Goal: Contribute content: Add original content to the website for others to see

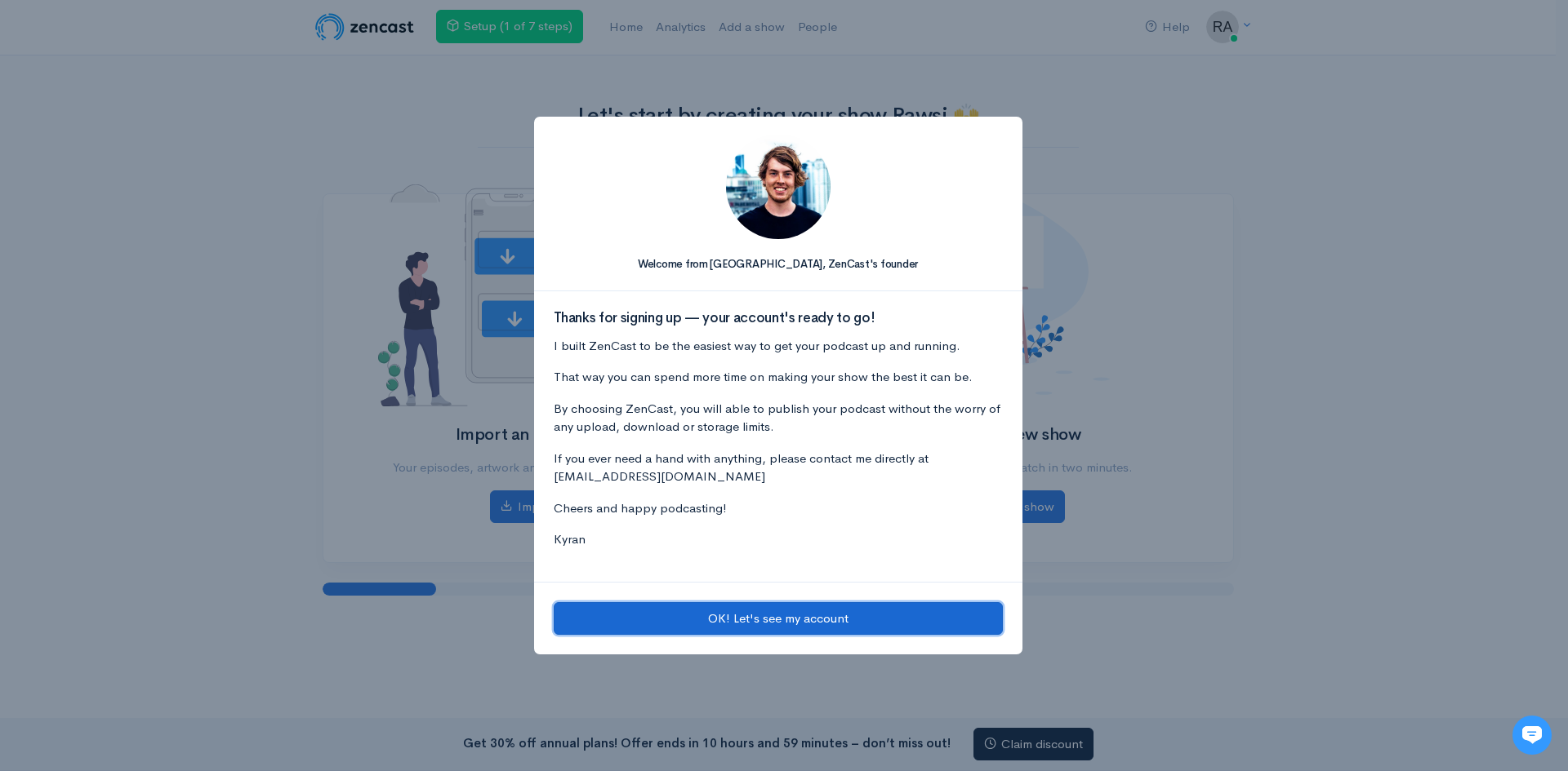
click at [896, 620] on button "OK! Let's see my account" at bounding box center [778, 619] width 449 height 34
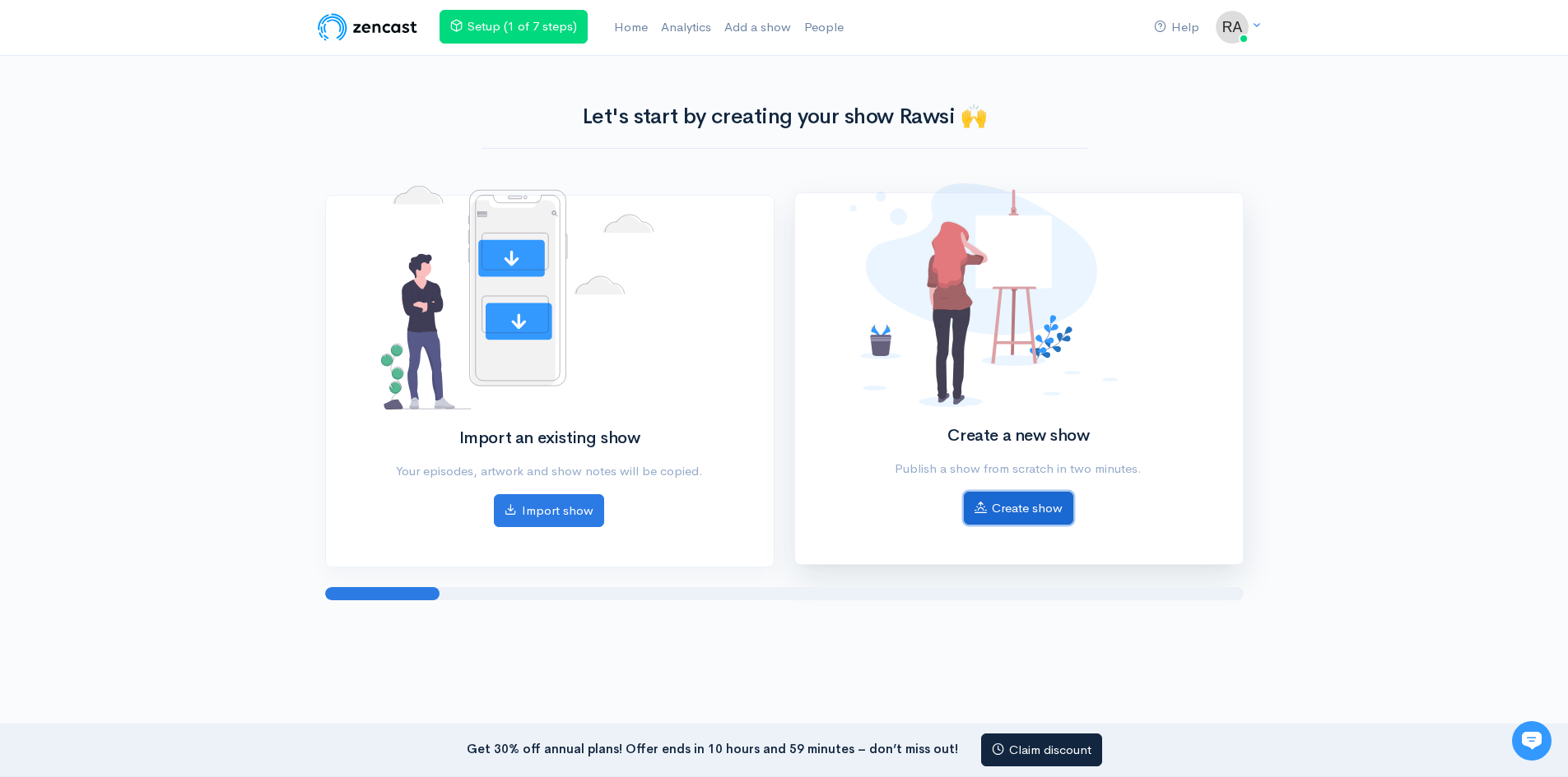
click at [1046, 511] on link "Create show" at bounding box center [1018, 509] width 110 height 34
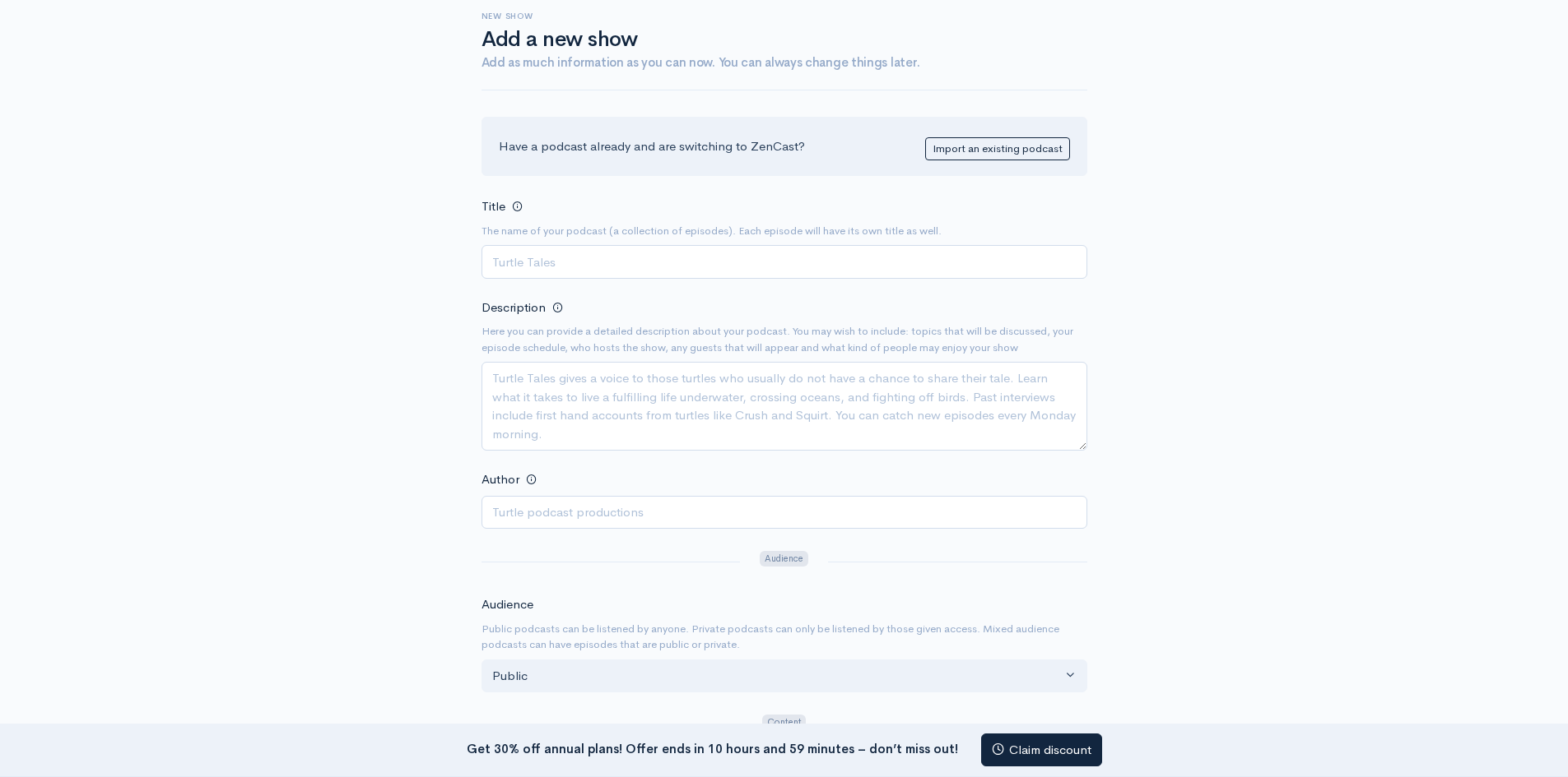
scroll to position [78, 0]
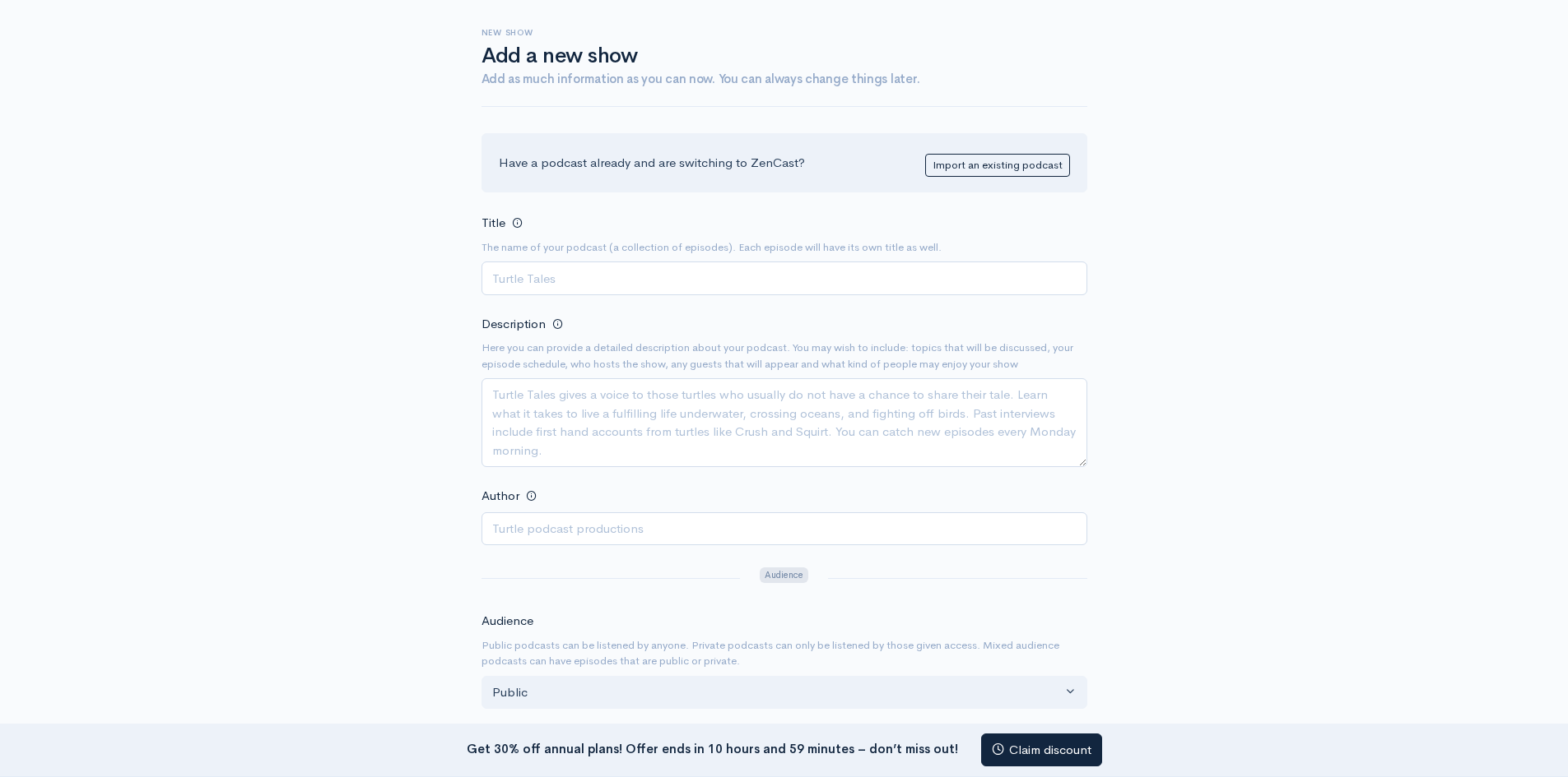
click at [635, 280] on input "Title" at bounding box center [784, 278] width 606 height 34
type input ""Move ON Women!""
click at [612, 406] on textarea "Description" at bounding box center [784, 423] width 606 height 89
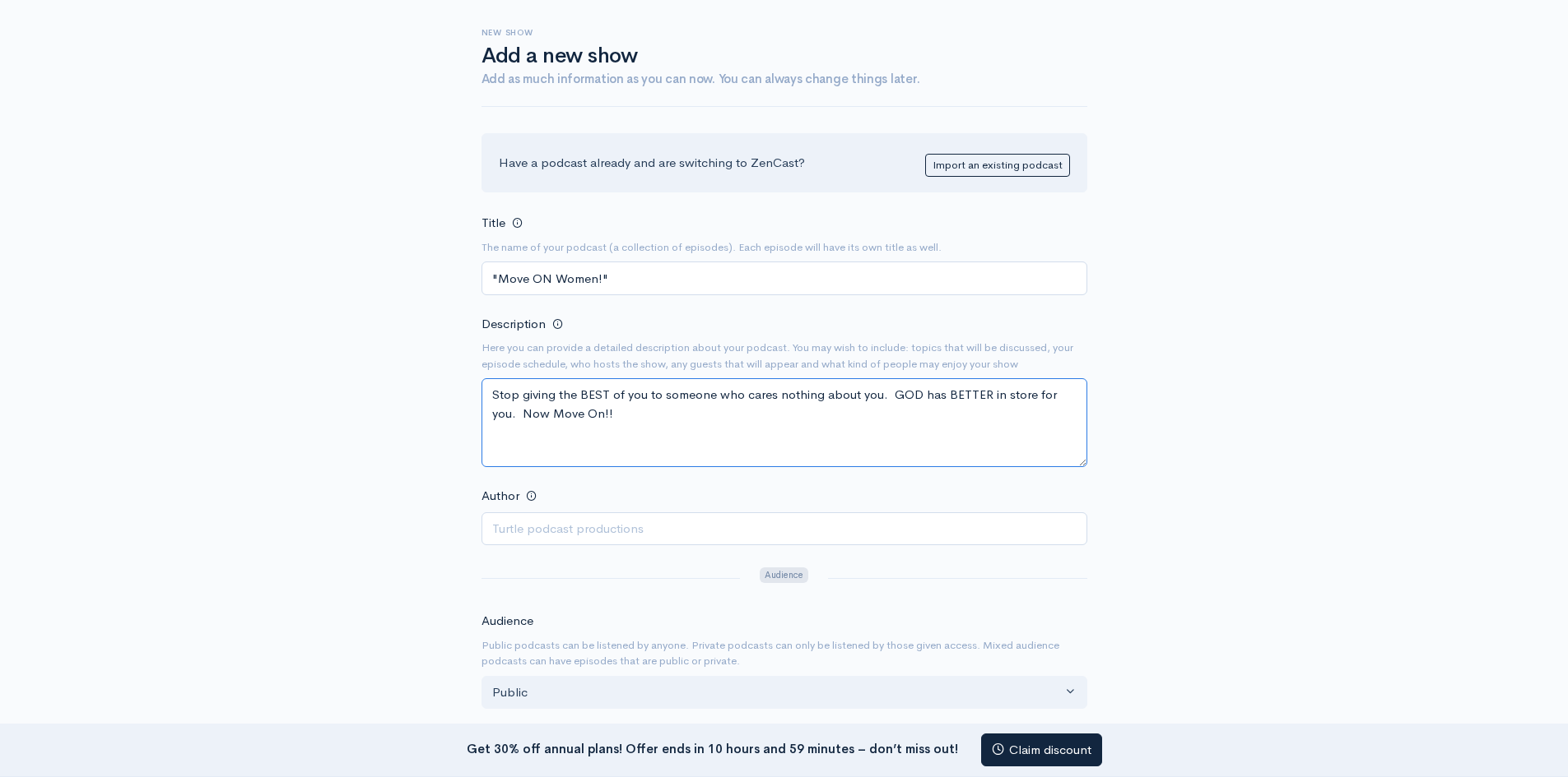
type textarea "Stop giving the BEST of you to someone who cares nothing about you. GOD has BET…"
drag, startPoint x: 640, startPoint y: 277, endPoint x: 486, endPoint y: 275, distance: 154.0
click at [486, 275] on input ""Move ON Women!"" at bounding box center [784, 278] width 606 height 34
type input "E"
type input "WITH LOVINGKINDNESS"
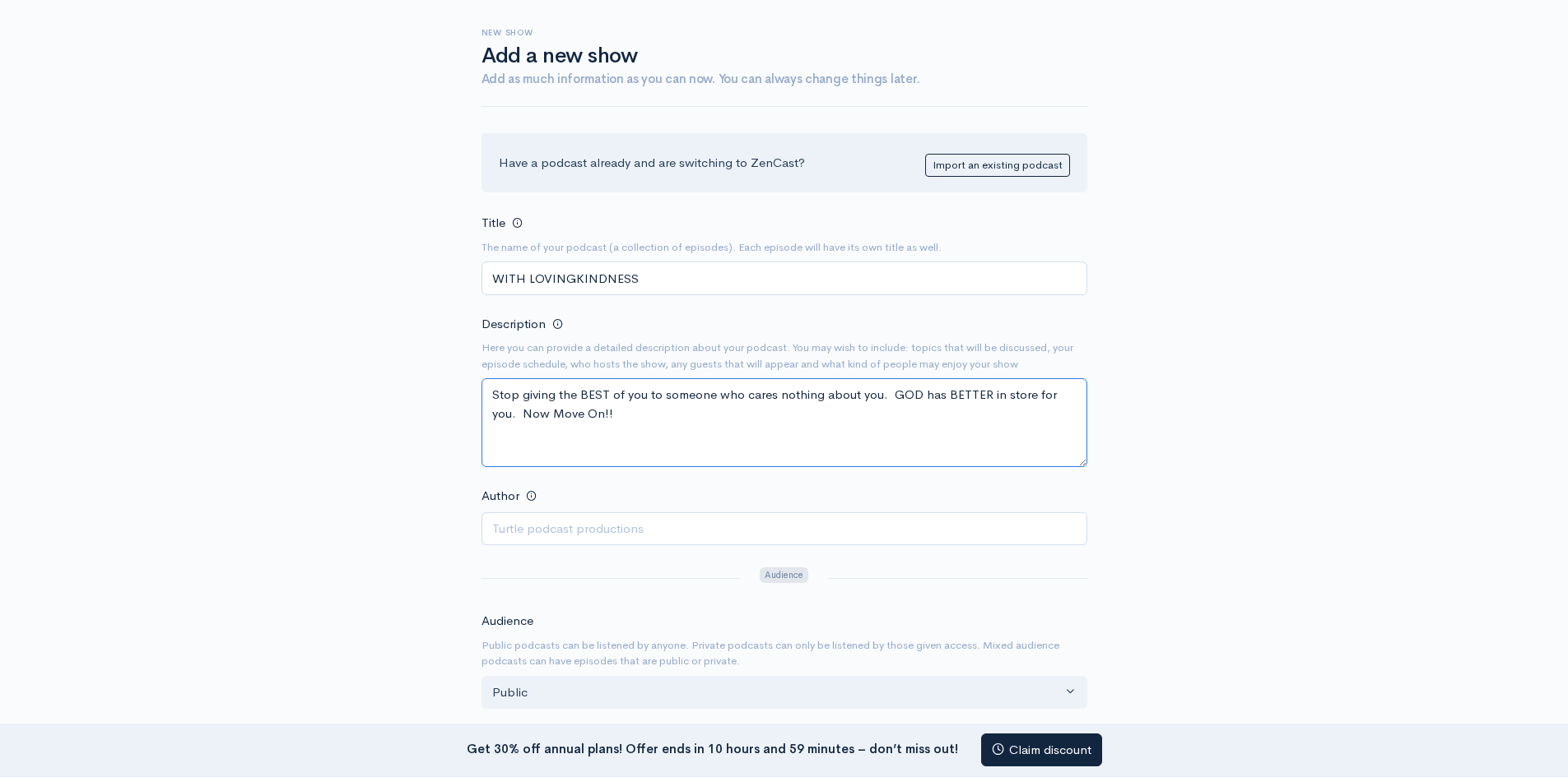
drag, startPoint x: 493, startPoint y: 395, endPoint x: 642, endPoint y: 434, distance: 154.0
click at [642, 434] on textarea "Stop giving the BEST of you to someone who cares nothing about you. GOD has BET…" at bounding box center [784, 423] width 606 height 89
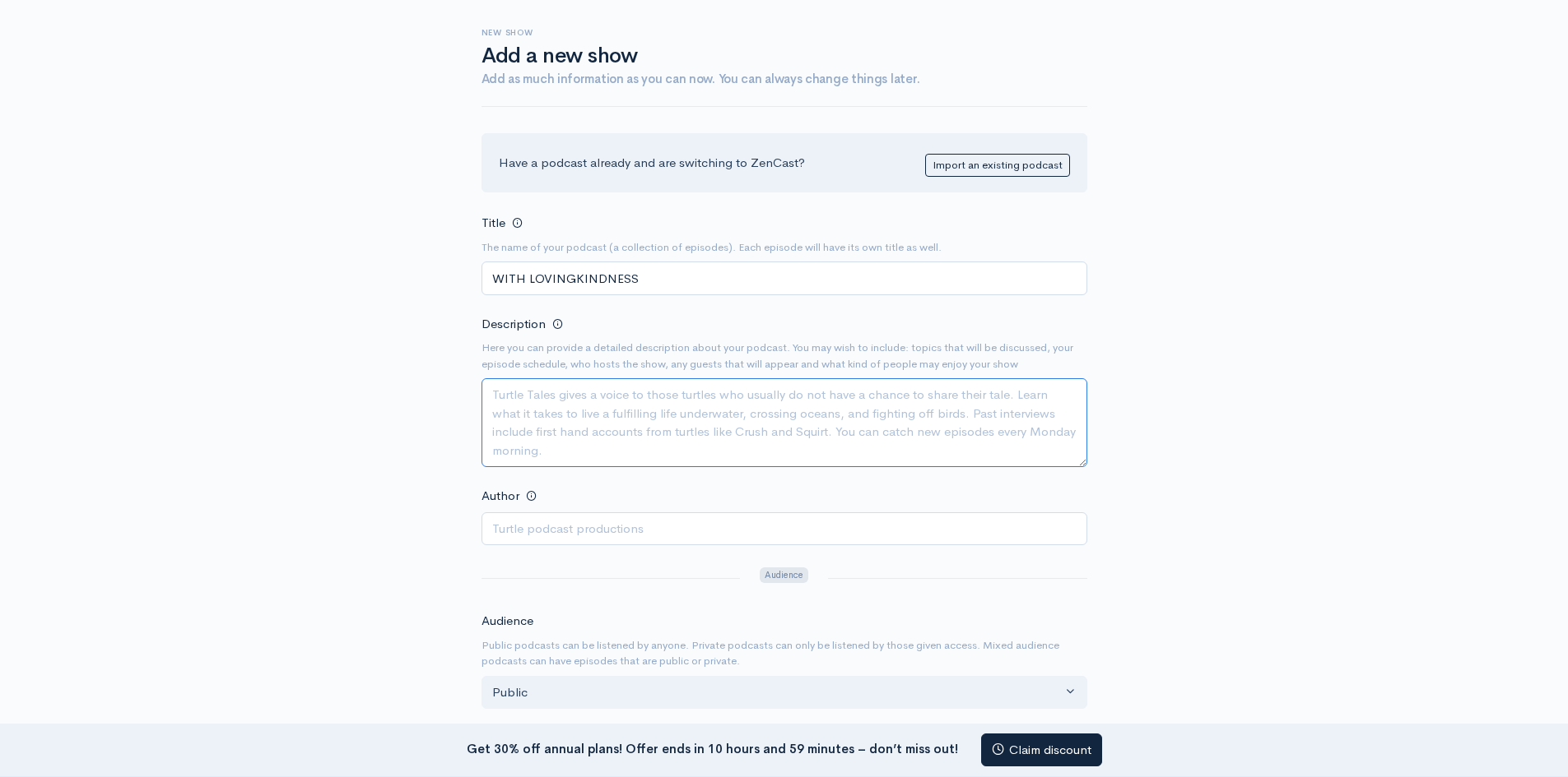
click at [526, 397] on textarea "Description" at bounding box center [784, 423] width 606 height 89
paste textarea "The LORD hath appeared of old unto me, saying, Yea, I have loved thee with an e…"
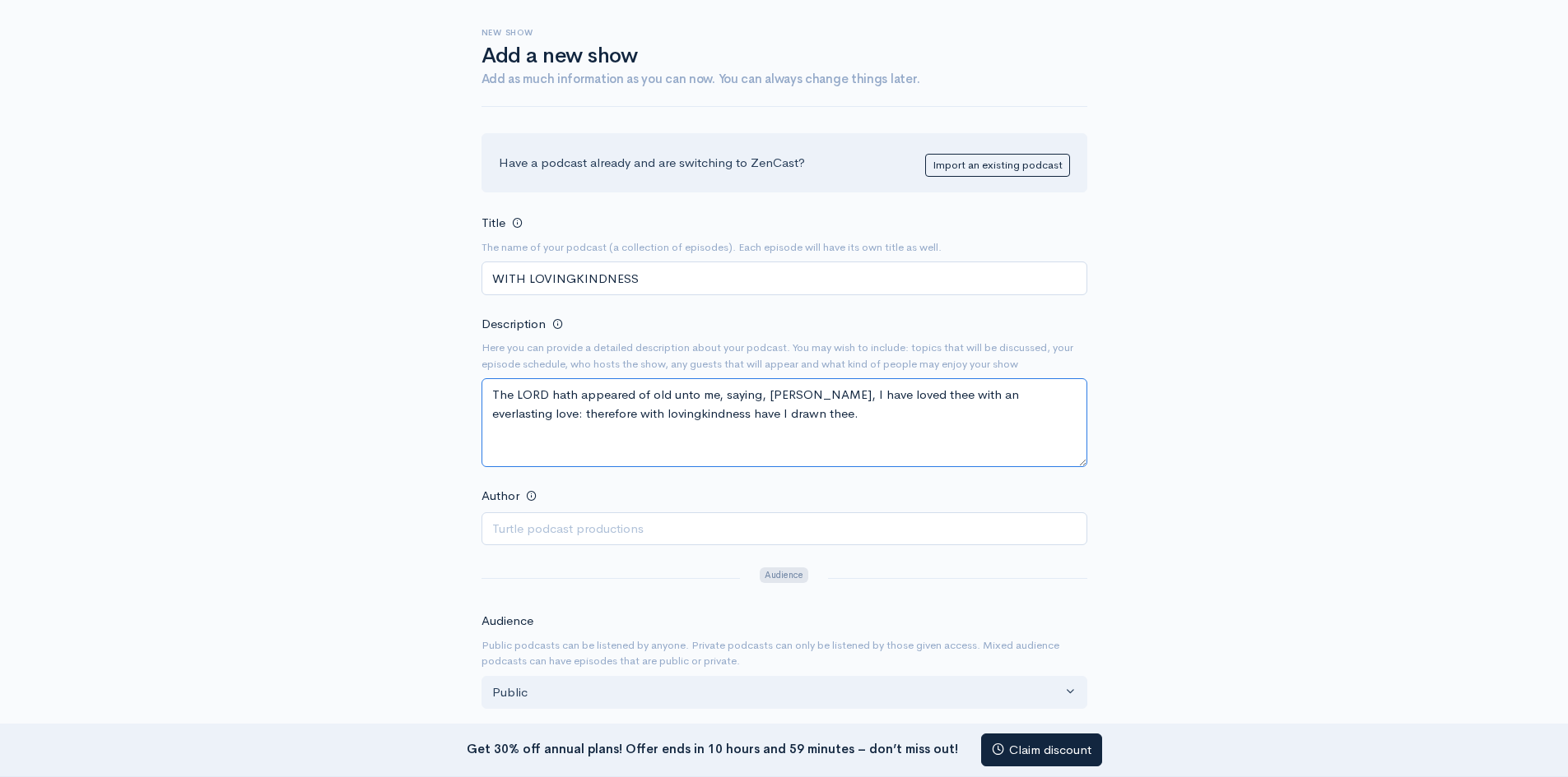
click at [487, 396] on textarea "The LORD hath appeared of old unto me, saying, Yea, I have loved thee with an e…" at bounding box center [784, 423] width 606 height 89
click at [722, 417] on textarea "The LORD hath appeared of old unto me, saying, Yea, I have loved thee with an e…" at bounding box center [784, 423] width 606 height 89
click at [492, 397] on textarea "The LORD hath appeared of old unto me, saying, Yea, I have loved thee with an e…" at bounding box center [784, 423] width 606 height 89
click at [586, 396] on textarea "Let's Break Down God's Word together to BUILD UP The LORD hath appeared of old …" at bounding box center [784, 423] width 606 height 89
click at [799, 391] on textarea "Let's BREAK DOWN God's Word together to BUILD UP The LORD hath appeared of old …" at bounding box center [784, 423] width 606 height 89
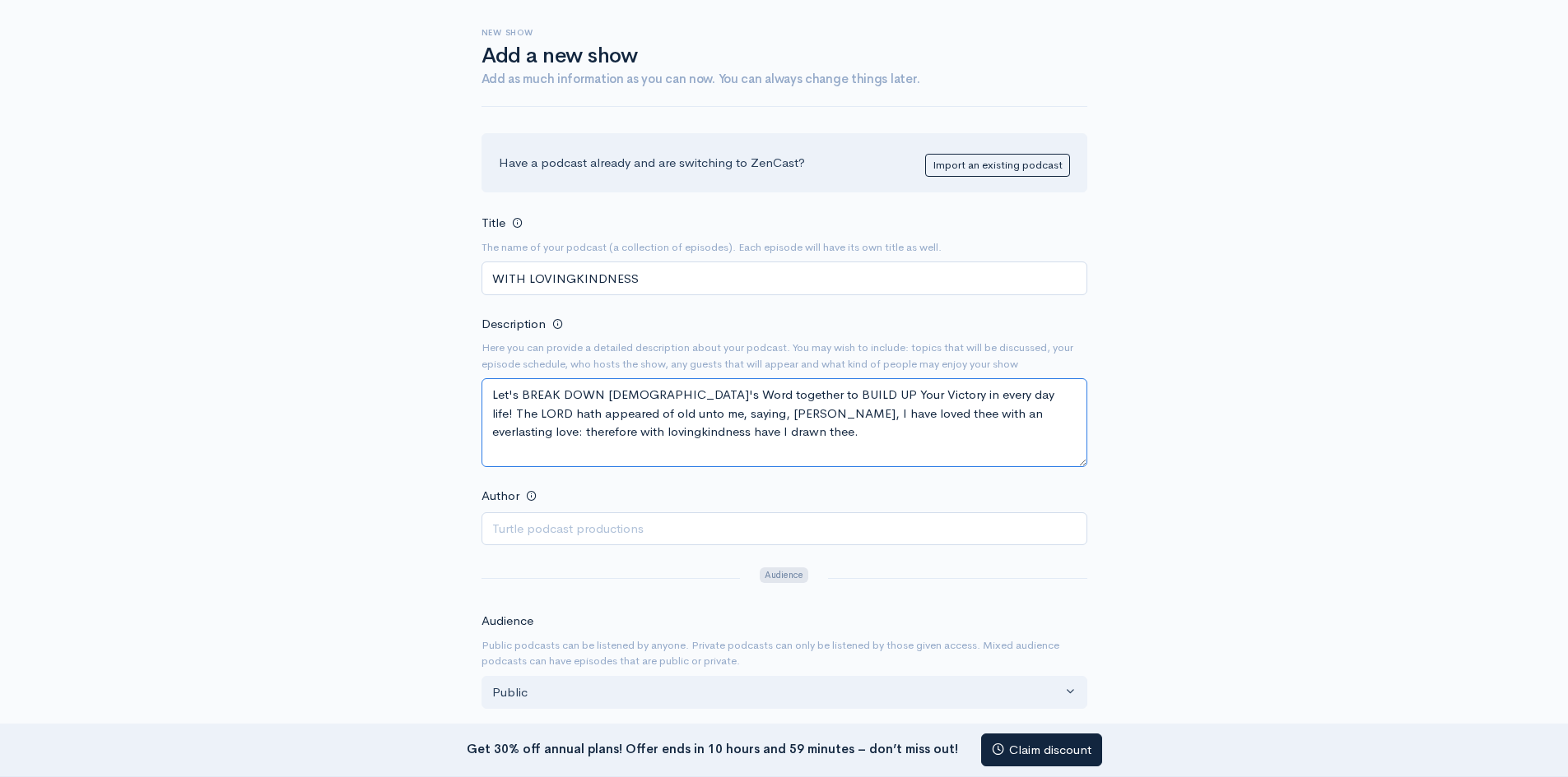
click at [960, 391] on textarea "Let's BREAK DOWN God's Word together to BUILD UP Your Victory in every day life…" at bounding box center [784, 423] width 606 height 89
click at [683, 429] on textarea "Let's BREAK DOWN God's Word together to BUILD UP Your Victory in every day life…" at bounding box center [784, 423] width 606 height 89
click at [689, 433] on textarea "Let's BREAK DOWN God's Word together to BUILD UP Your Victory in every day life…" at bounding box center [784, 423] width 606 height 89
click at [707, 428] on textarea "Let's BREAK DOWN God's Word together to BUILD UP Your Victory in every day life…" at bounding box center [784, 423] width 606 height 89
click at [820, 440] on textarea "Let's BREAK DOWN God's Word together to BUILD UP Your Victory in every day life…" at bounding box center [784, 423] width 606 height 89
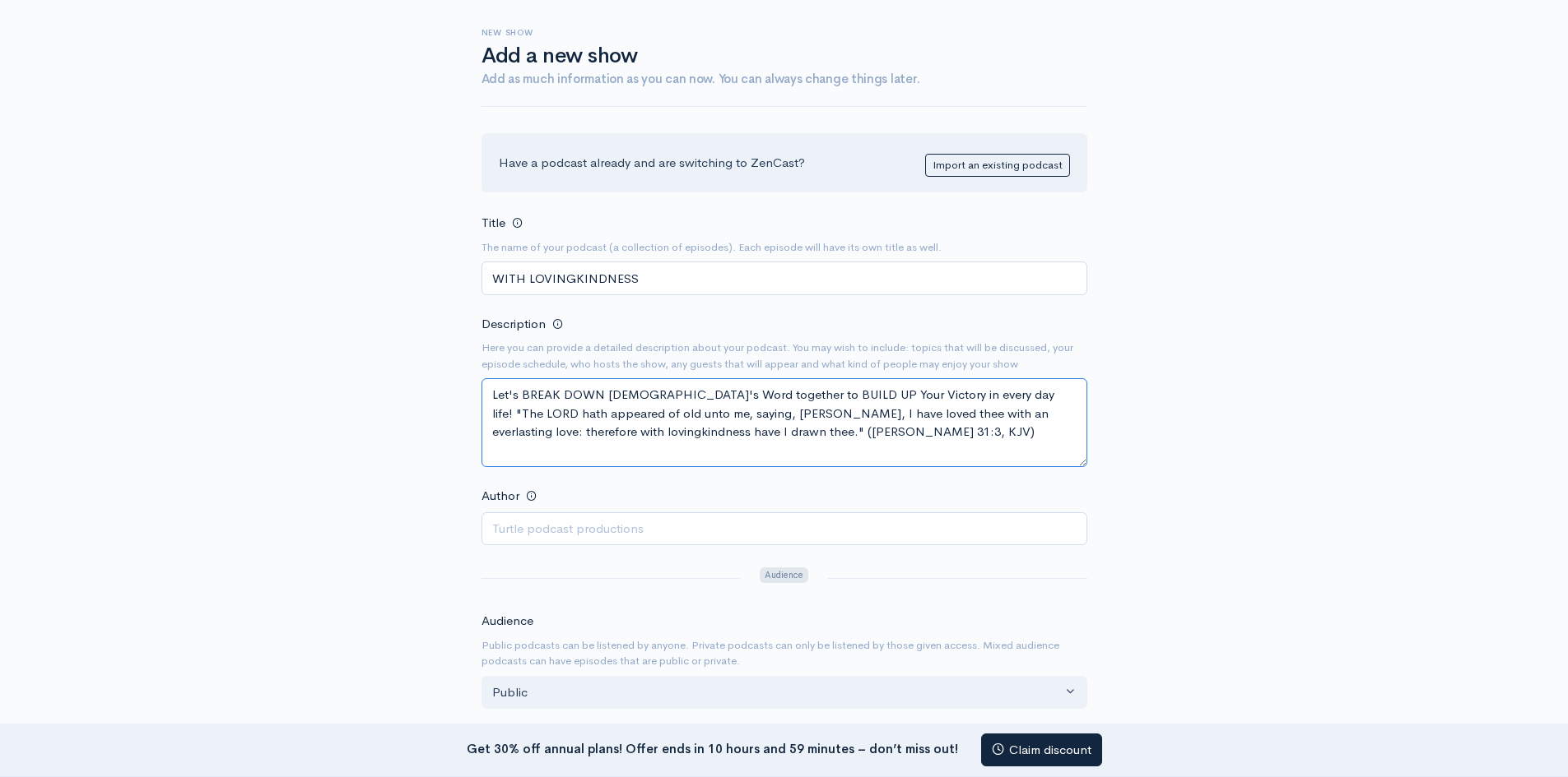
click at [911, 394] on textarea "Let's BREAK DOWN God's Word together to BUILD UP Your Victory in every day life…" at bounding box center [784, 423] width 606 height 89
click at [942, 395] on textarea "Let's BREAK DOWN God's Word together to BUILD UP Your Victory in every.. day li…" at bounding box center [784, 423] width 606 height 89
click at [919, 395] on textarea "Let's BREAK DOWN God's Word together to BUILD UP Your Victory in every.. day.. …" at bounding box center [784, 423] width 606 height 89
click at [925, 395] on textarea "Let's BREAK DOWN God's Word together to BUILD UP Your Victory in every... day..…" at bounding box center [784, 423] width 606 height 89
click at [950, 395] on textarea "Let's BREAK DOWN God's Word together to BUILD UP Your Victory in every...day.. …" at bounding box center [784, 423] width 606 height 89
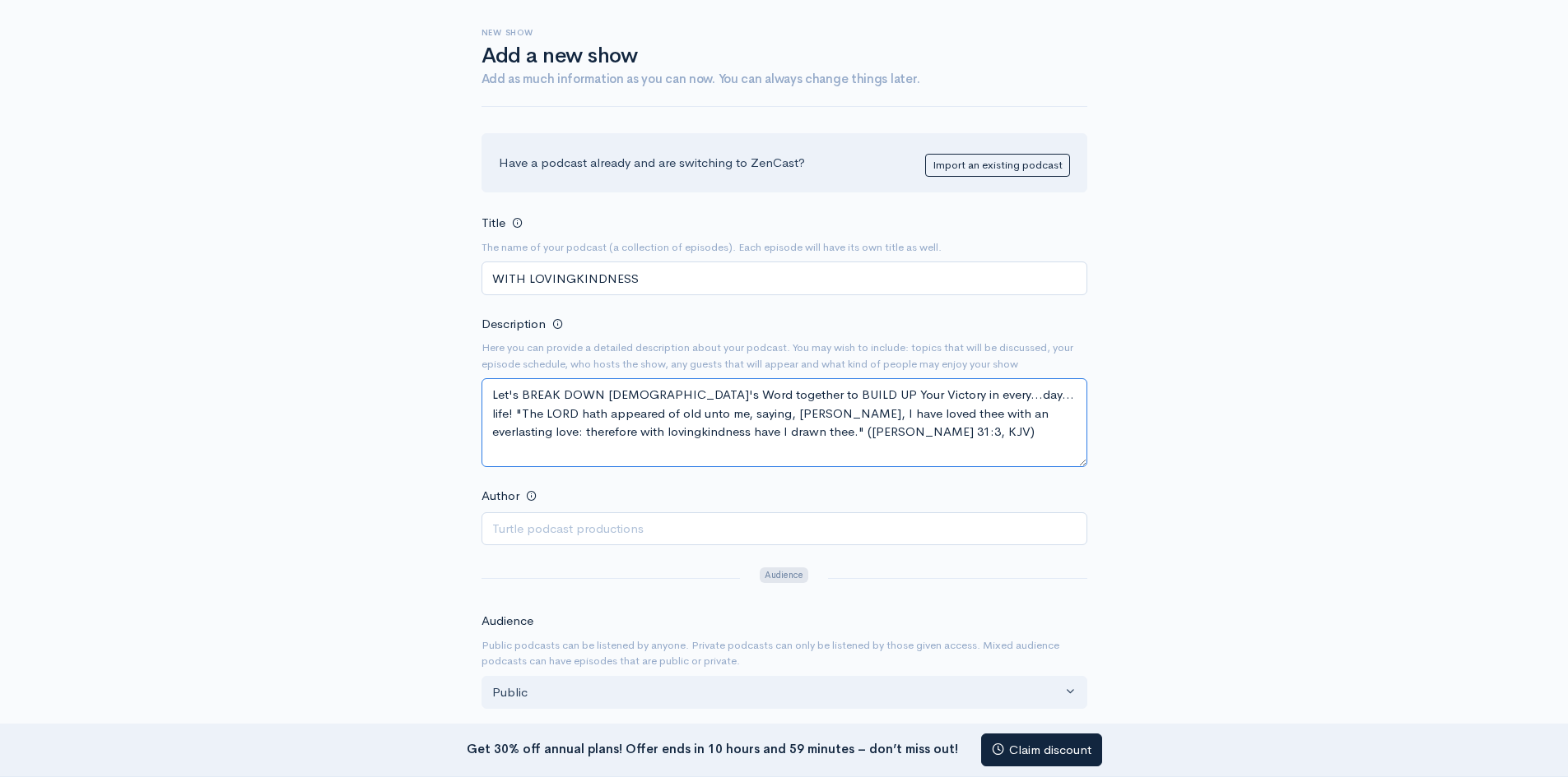
click at [822, 395] on textarea "Let's BREAK DOWN God's Word together to BUILD UP Your Victory in every...day...…" at bounding box center [784, 423] width 606 height 89
type textarea "Let's BREAK DOWN God's Word together to BUILD UP our Victory in every...day... …"
click at [542, 531] on input "Author" at bounding box center [784, 529] width 606 height 34
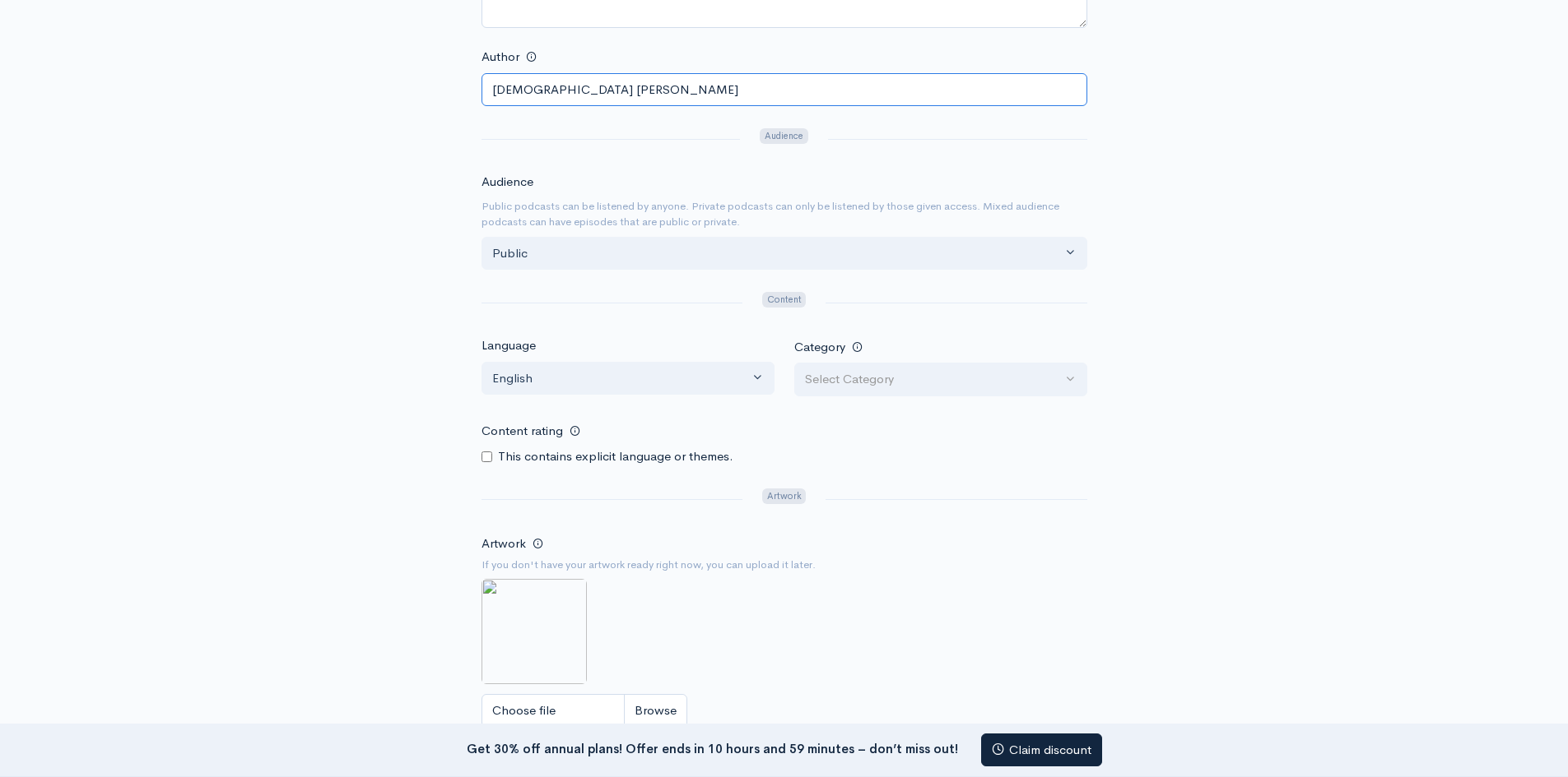
scroll to position [532, 0]
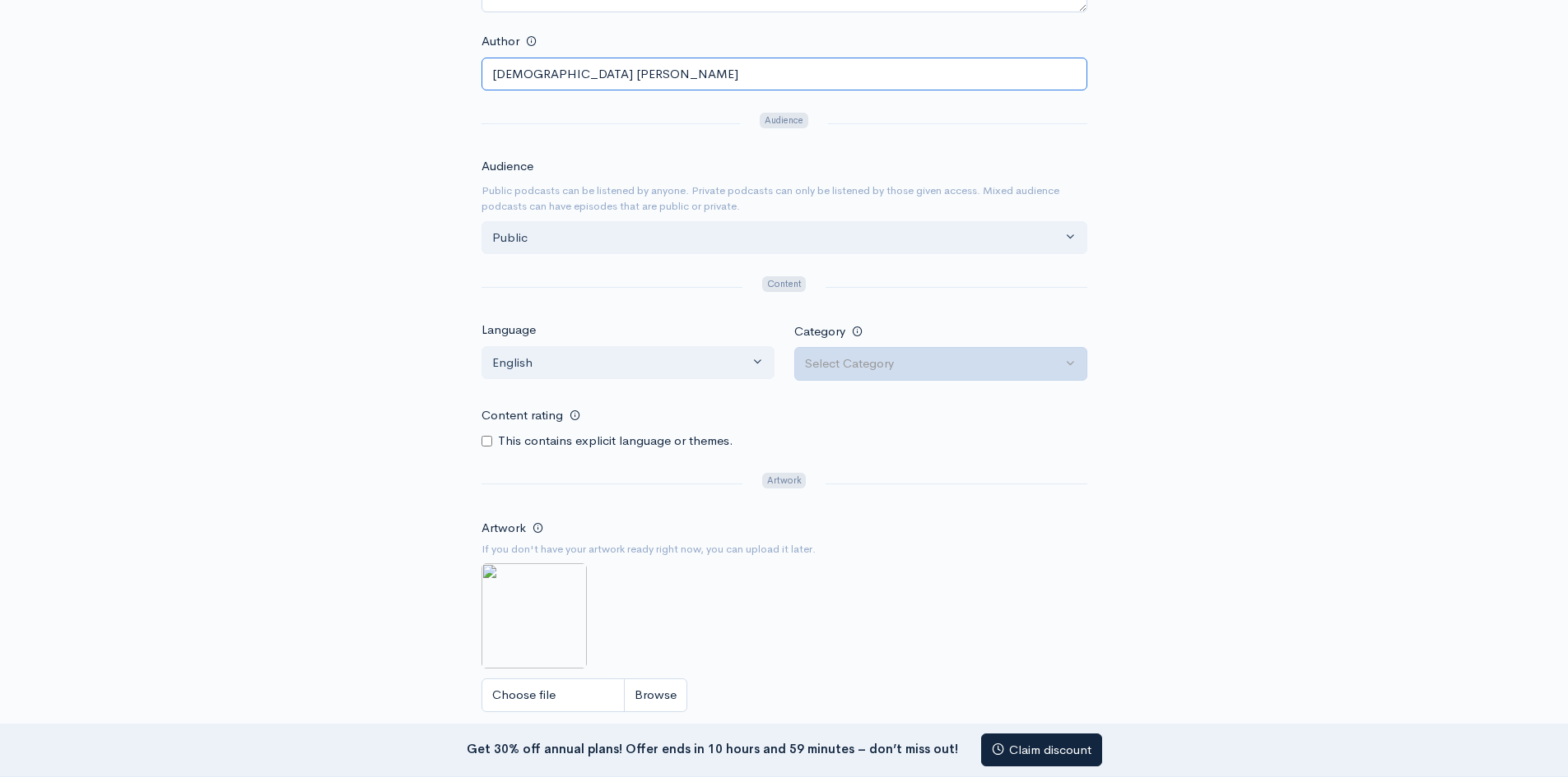
type input "[DEMOGRAPHIC_DATA] [PERSON_NAME]"
click at [1056, 367] on div "Select Category" at bounding box center [932, 364] width 257 height 19
type input "i"
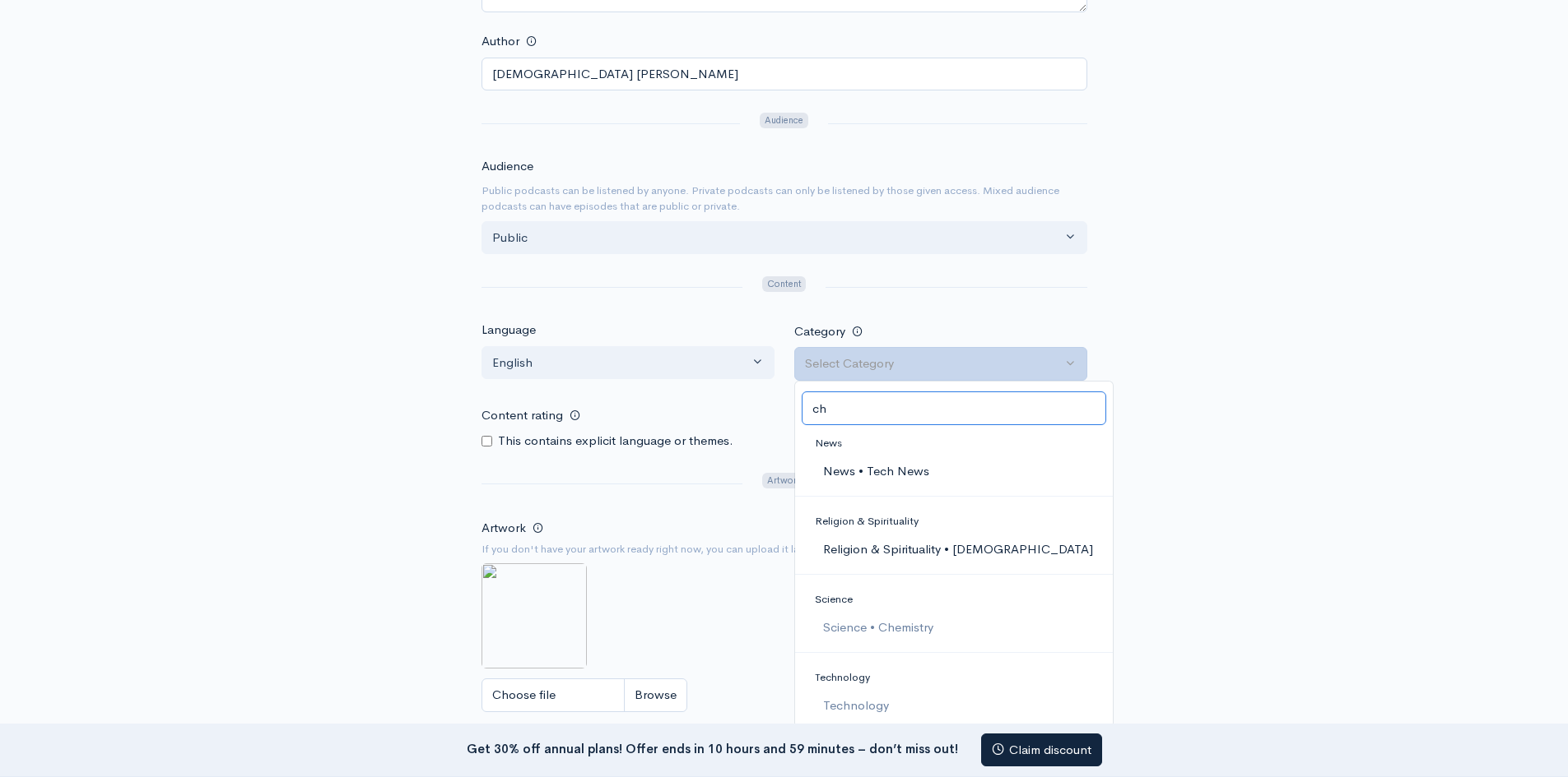
type input "ch"
click at [1006, 544] on span "Religion & Spirituality • [DEMOGRAPHIC_DATA]" at bounding box center [956, 550] width 270 height 19
select select "Religion & Spirituality > Christianity"
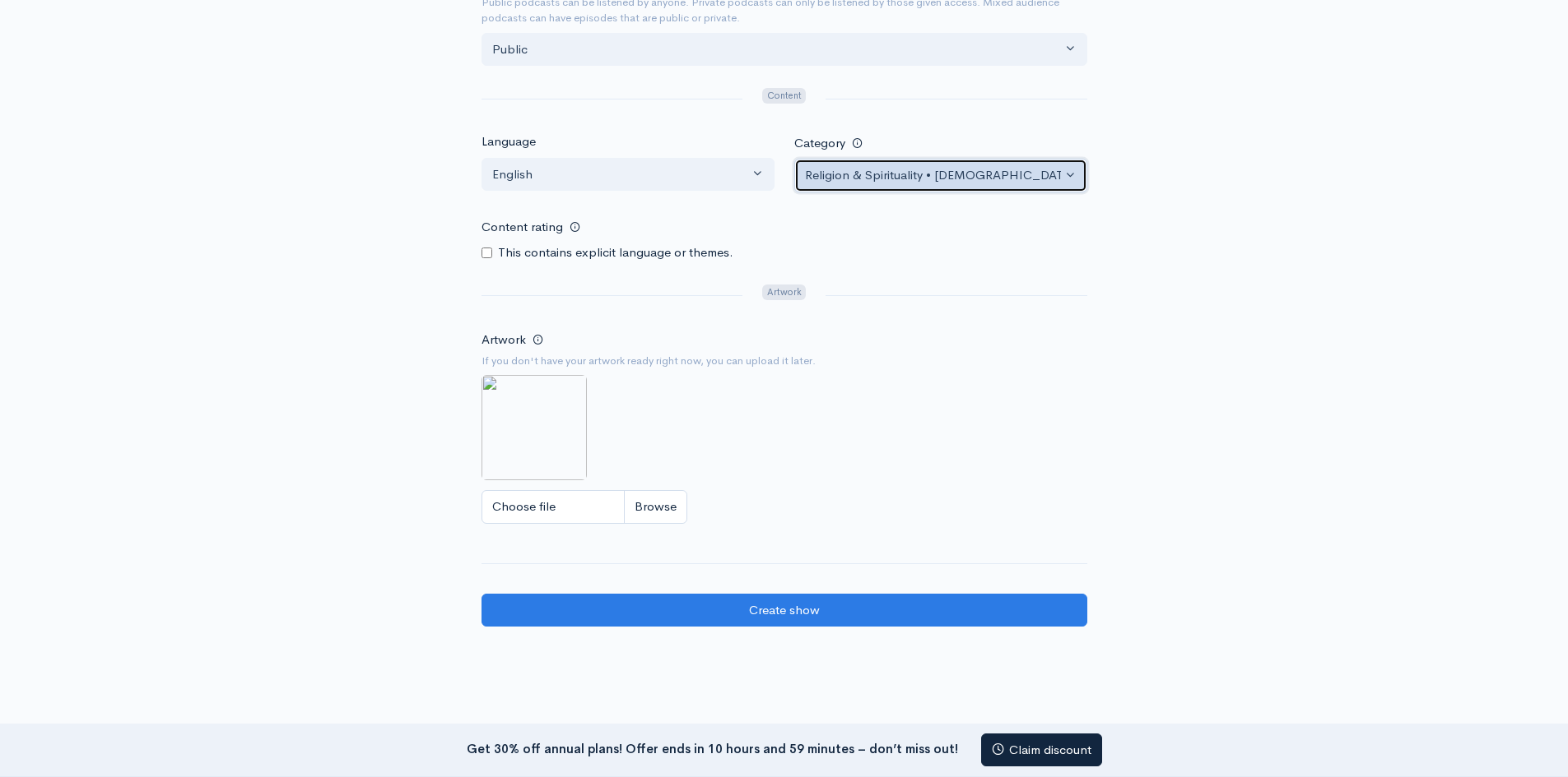
scroll to position [709, 0]
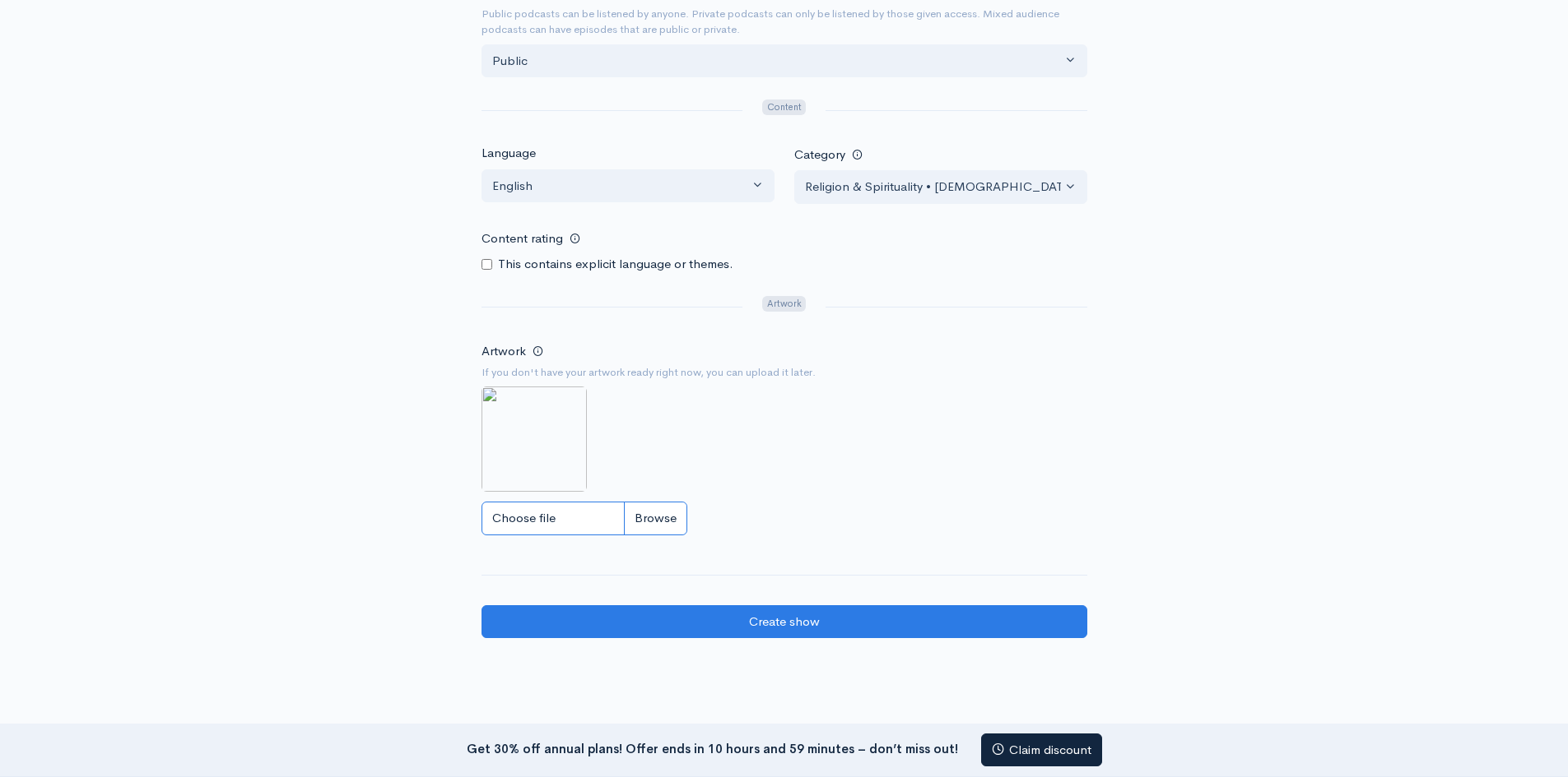
click at [643, 521] on input "Choose file" at bounding box center [584, 518] width 205 height 34
type input "C:\fakepath\Me.Robe.jpg"
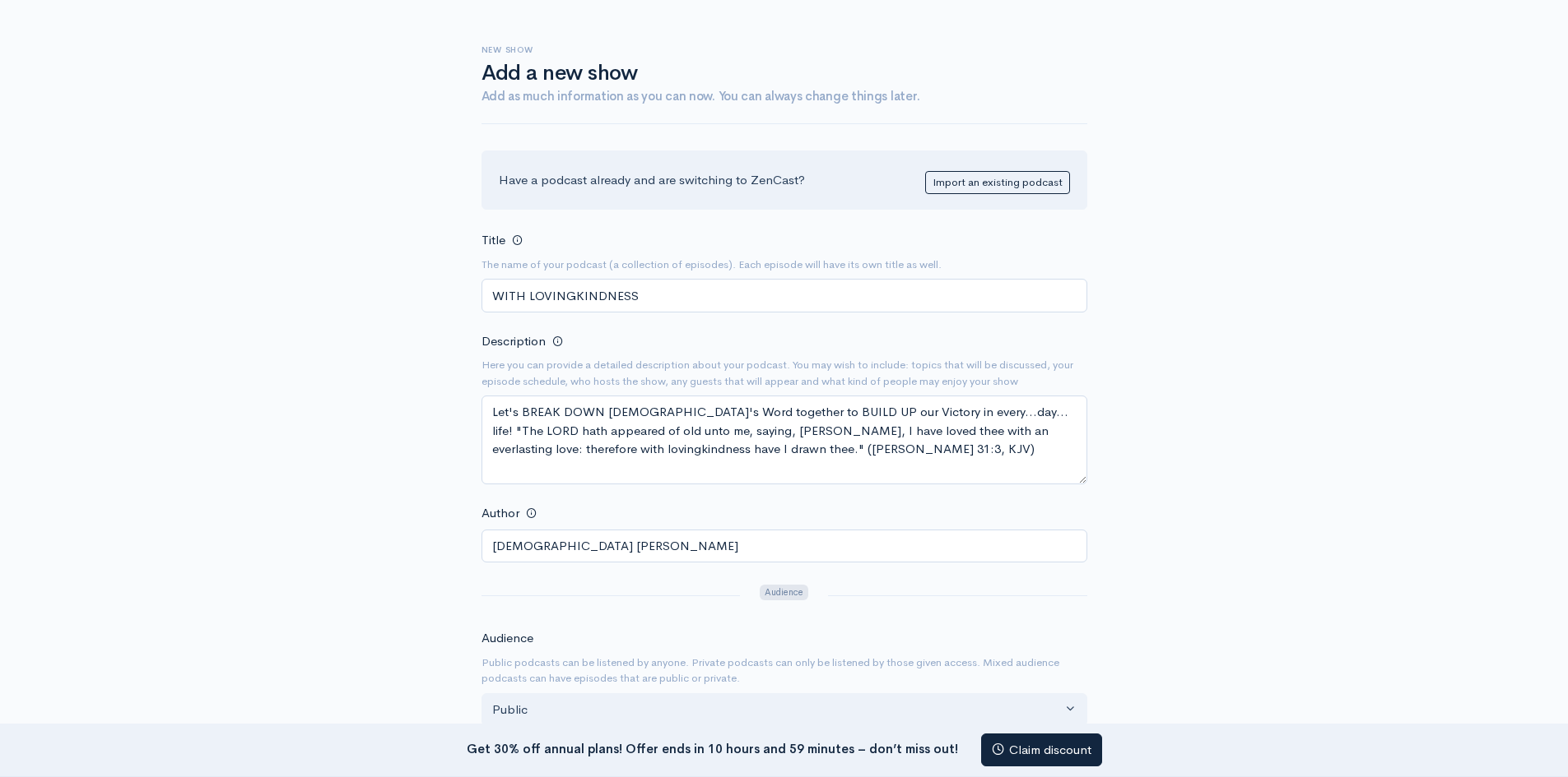
scroll to position [32, 0]
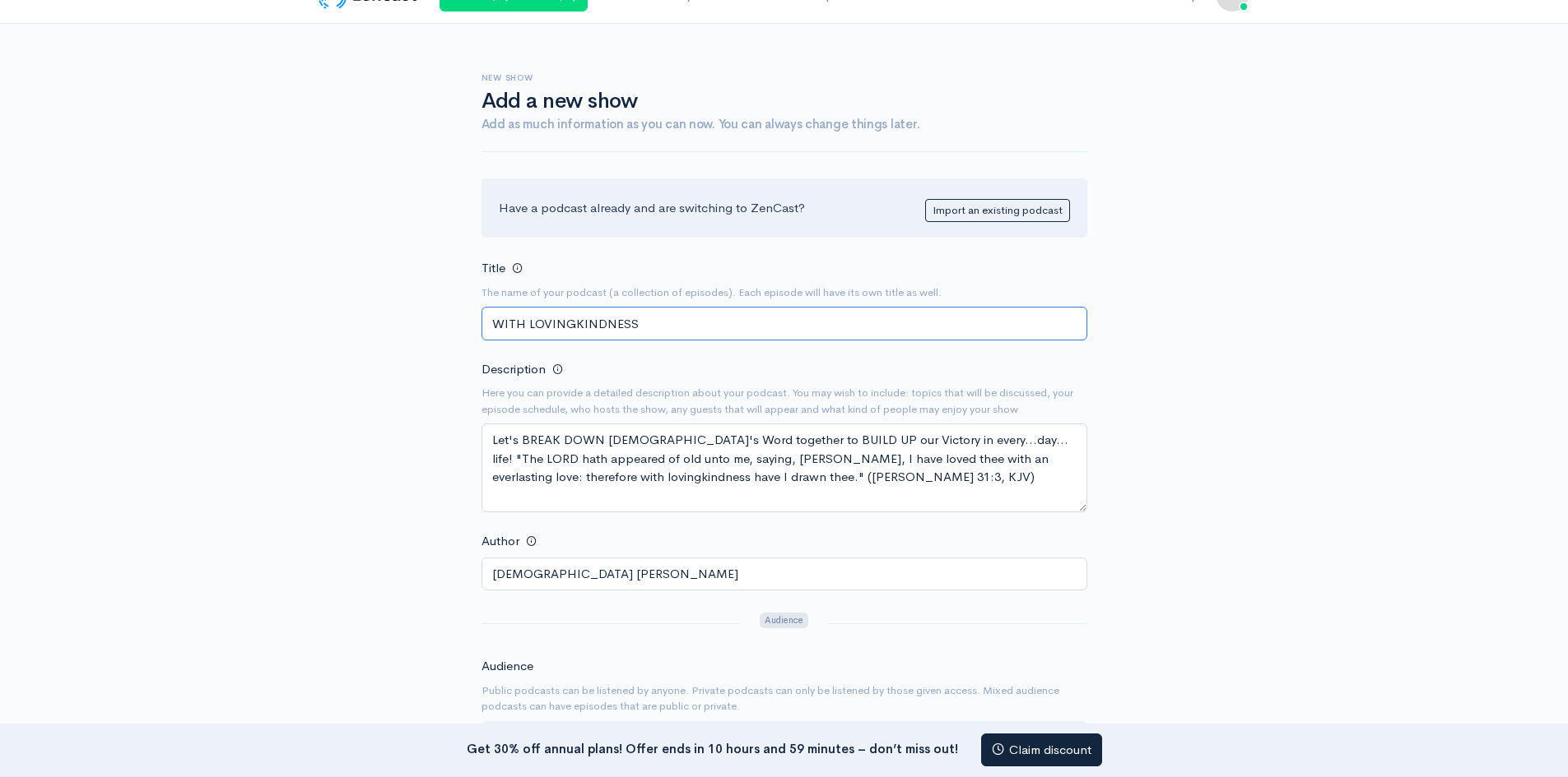
click at [573, 323] on input "WITH LOVINGKINDNESS" at bounding box center [784, 324] width 606 height 34
type input "WITH LOVING KINDNESS"
click at [974, 437] on textarea "Let's BREAK DOWN God's Word together to BUILD UP our Victory in every...day... …" at bounding box center [784, 468] width 606 height 89
click at [862, 440] on textarea "Let's BREAK DOWN God's Word together to BUILD UP our Victory in every...day... …" at bounding box center [784, 468] width 606 height 89
click at [717, 458] on textarea "Let's BREAK DOWN God's Word together to BUILD UP our success in every...day... …" at bounding box center [784, 468] width 606 height 89
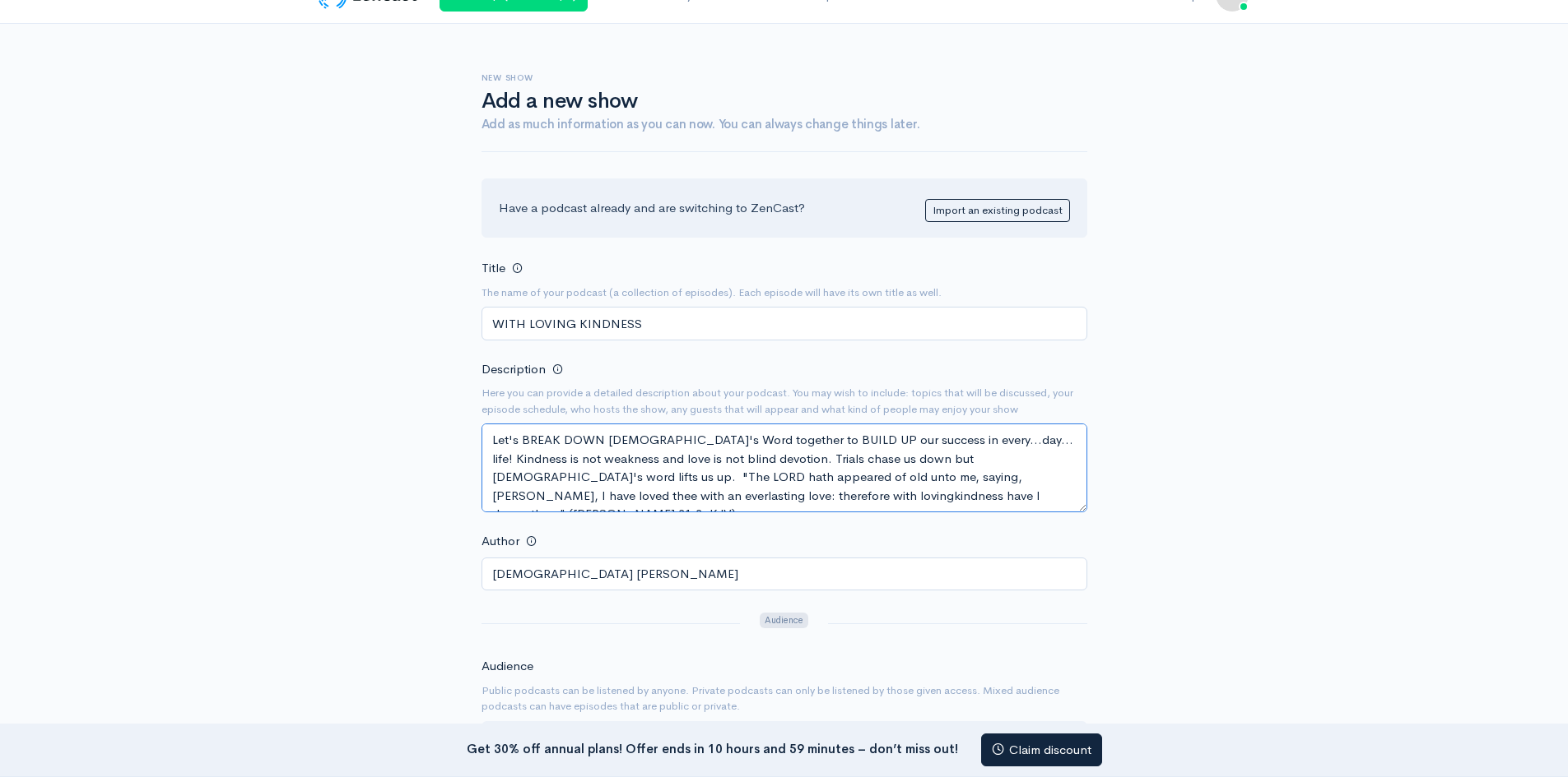
click at [924, 456] on textarea "Let's BREAK DOWN God's Word together to BUILD UP our success in every...day... …" at bounding box center [784, 468] width 606 height 89
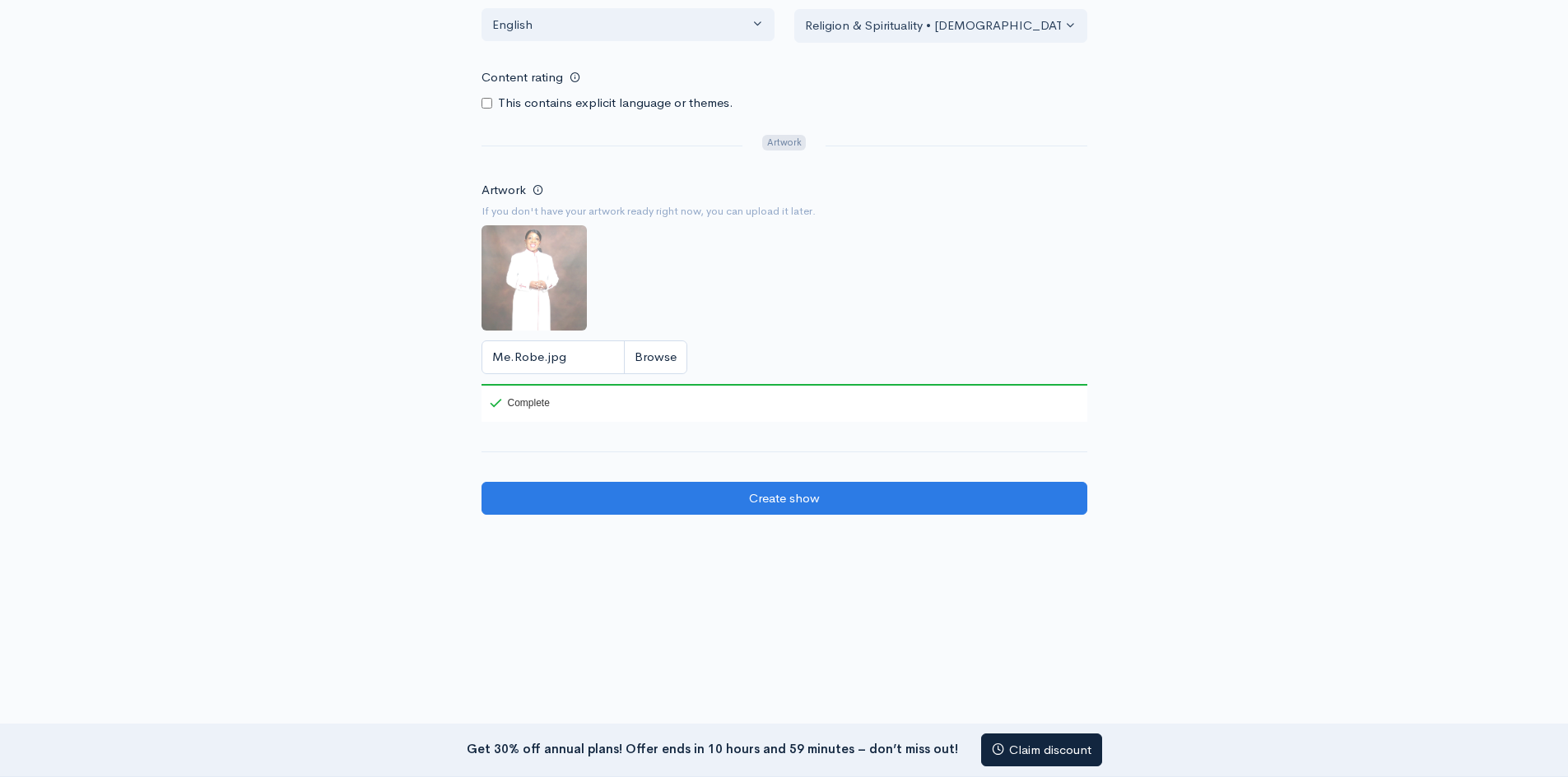
scroll to position [901, 0]
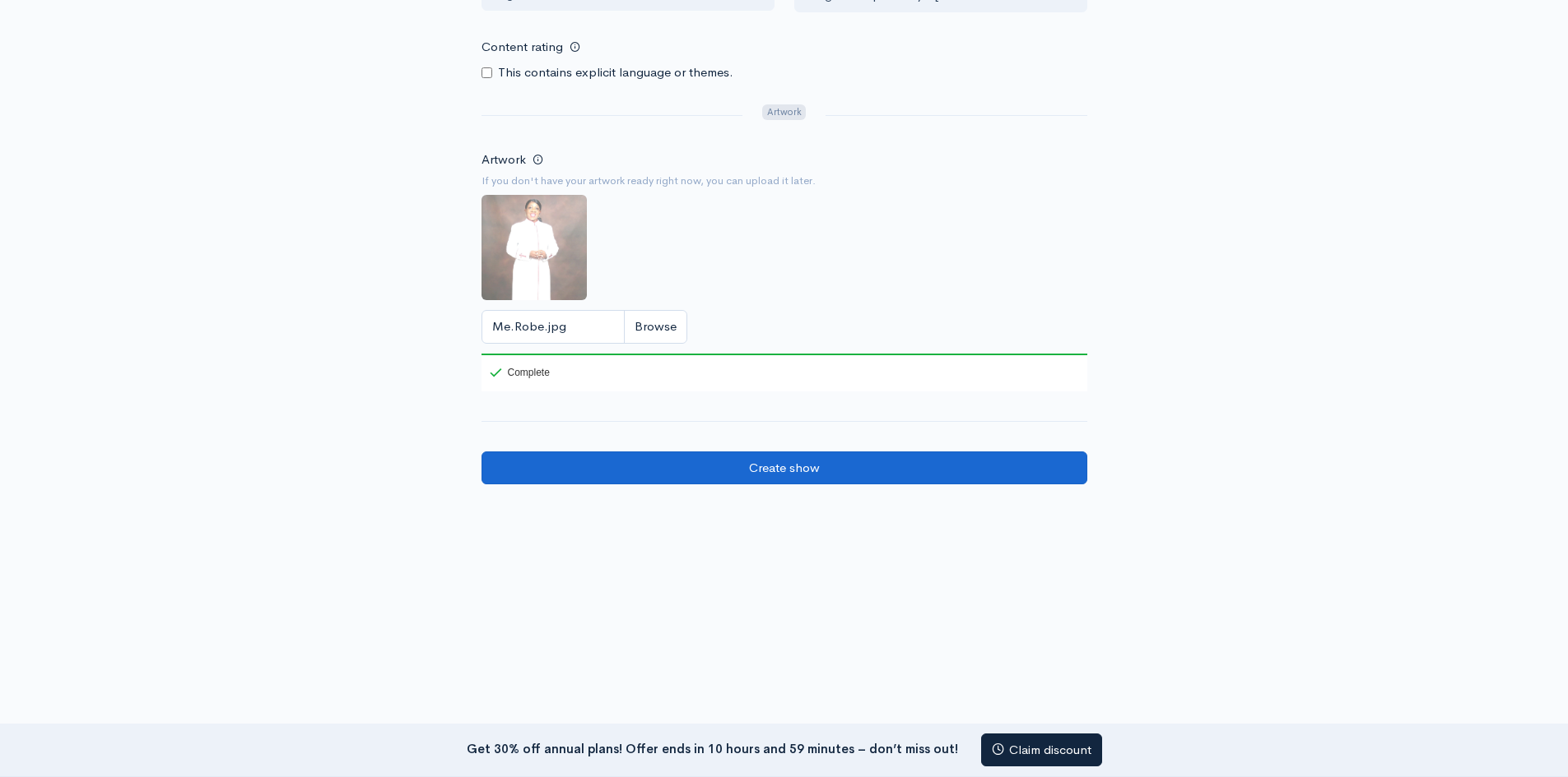
type textarea "Let's BREAK DOWN God's Word together to BUILD UP our success in every...day... …"
click at [783, 471] on input "Create show" at bounding box center [784, 468] width 606 height 34
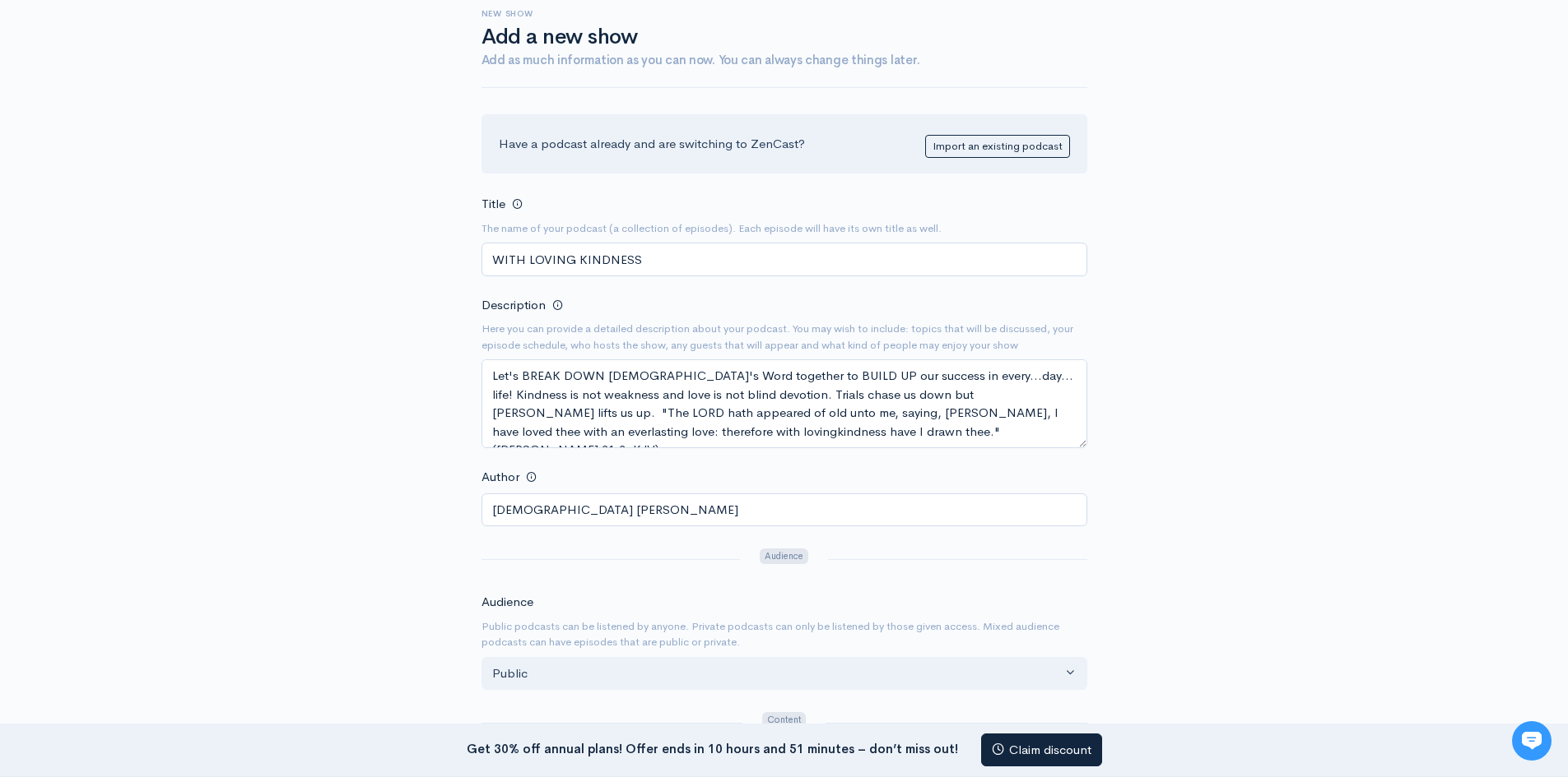
scroll to position [94, 0]
click at [717, 264] on input "WITH LOVING KINDNESS" at bounding box center [784, 262] width 606 height 34
click at [493, 254] on input "WITH LOVING KINDNESS with Evangelist Rawsi Williams" at bounding box center [784, 262] width 606 height 34
click at [661, 258] on input "WITH LOVING KINDNESS with Evangelist Rawsi Williams" at bounding box center [784, 262] width 606 height 34
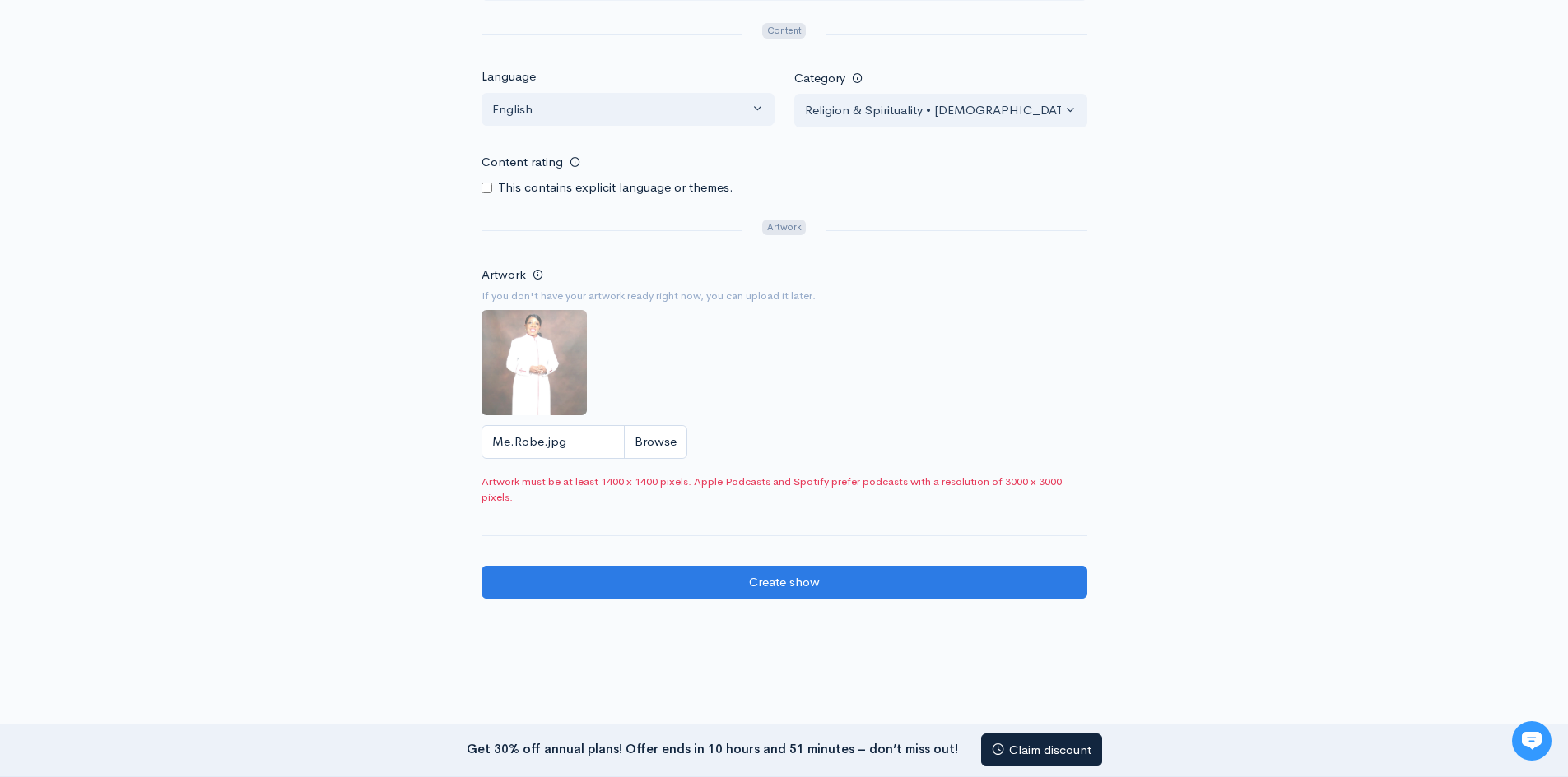
scroll to position [796, 0]
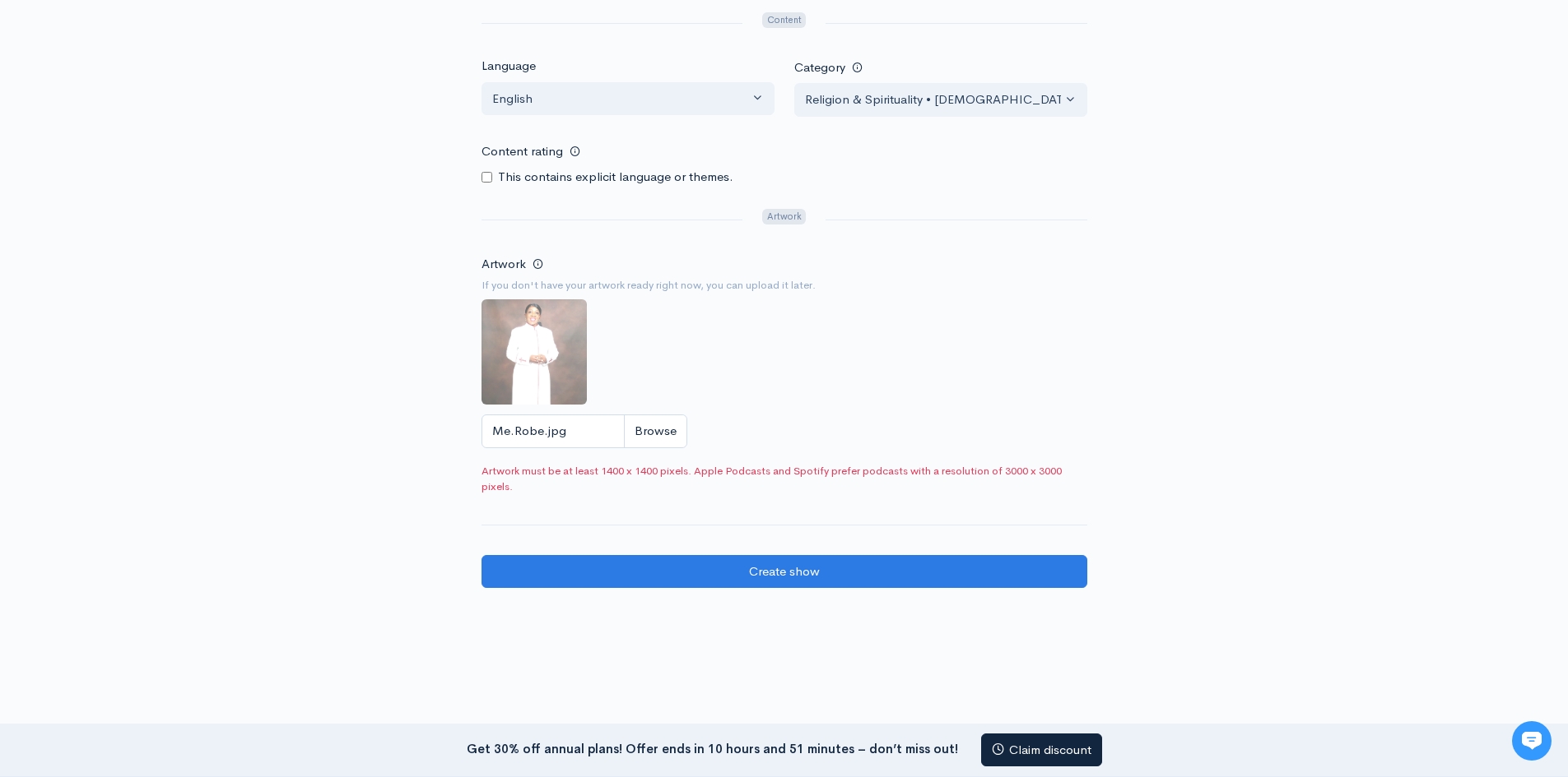
type input "WITH LOVING KINDNESS hosted by [DEMOGRAPHIC_DATA][PERSON_NAME]"
click at [666, 424] on input "Me.Robe.jpg" at bounding box center [584, 431] width 205 height 34
type input "C:\fakepath\Office.1Dpic.jpg"
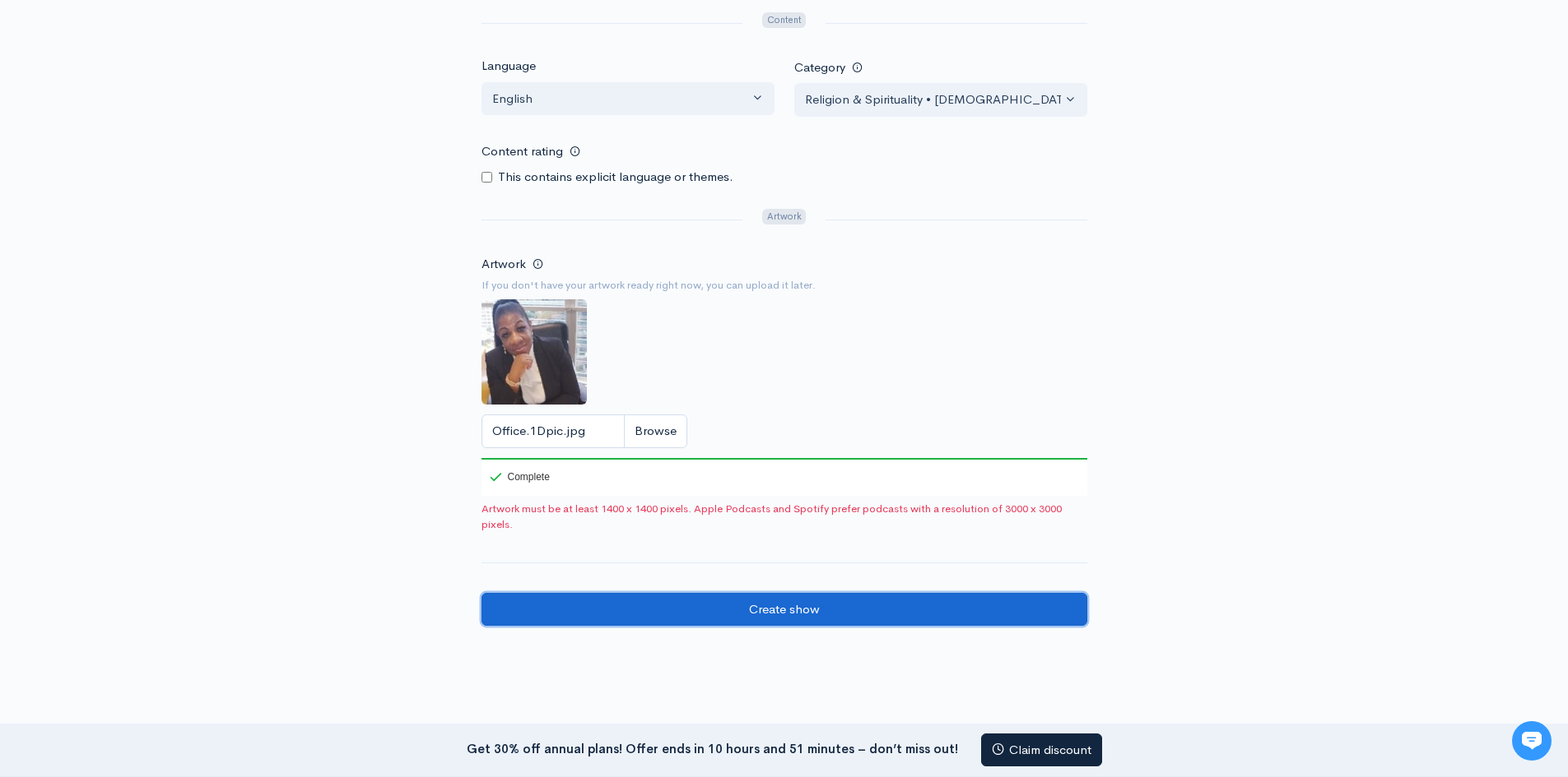
click at [810, 613] on input "Create show" at bounding box center [784, 609] width 606 height 34
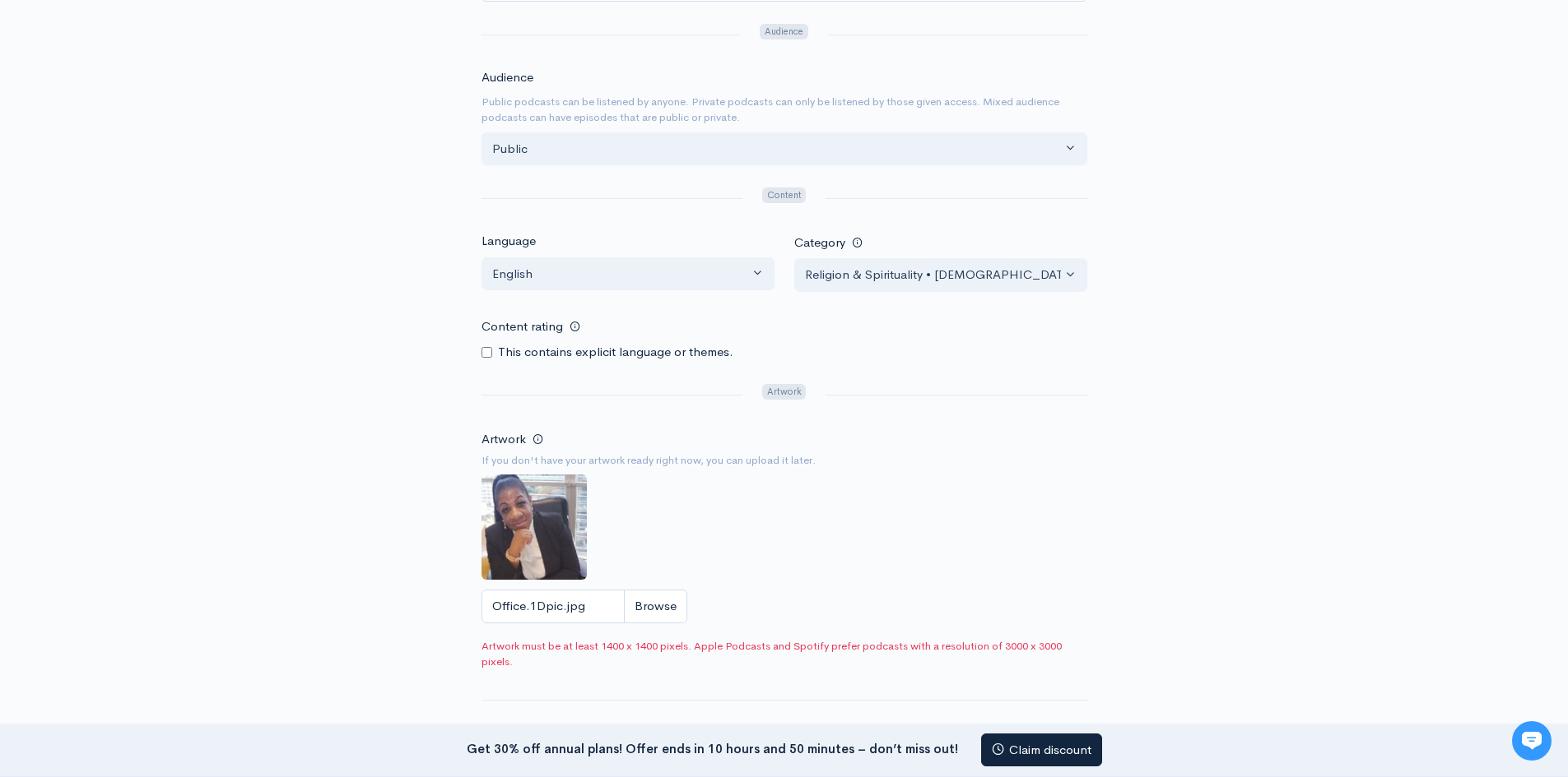
scroll to position [714, 0]
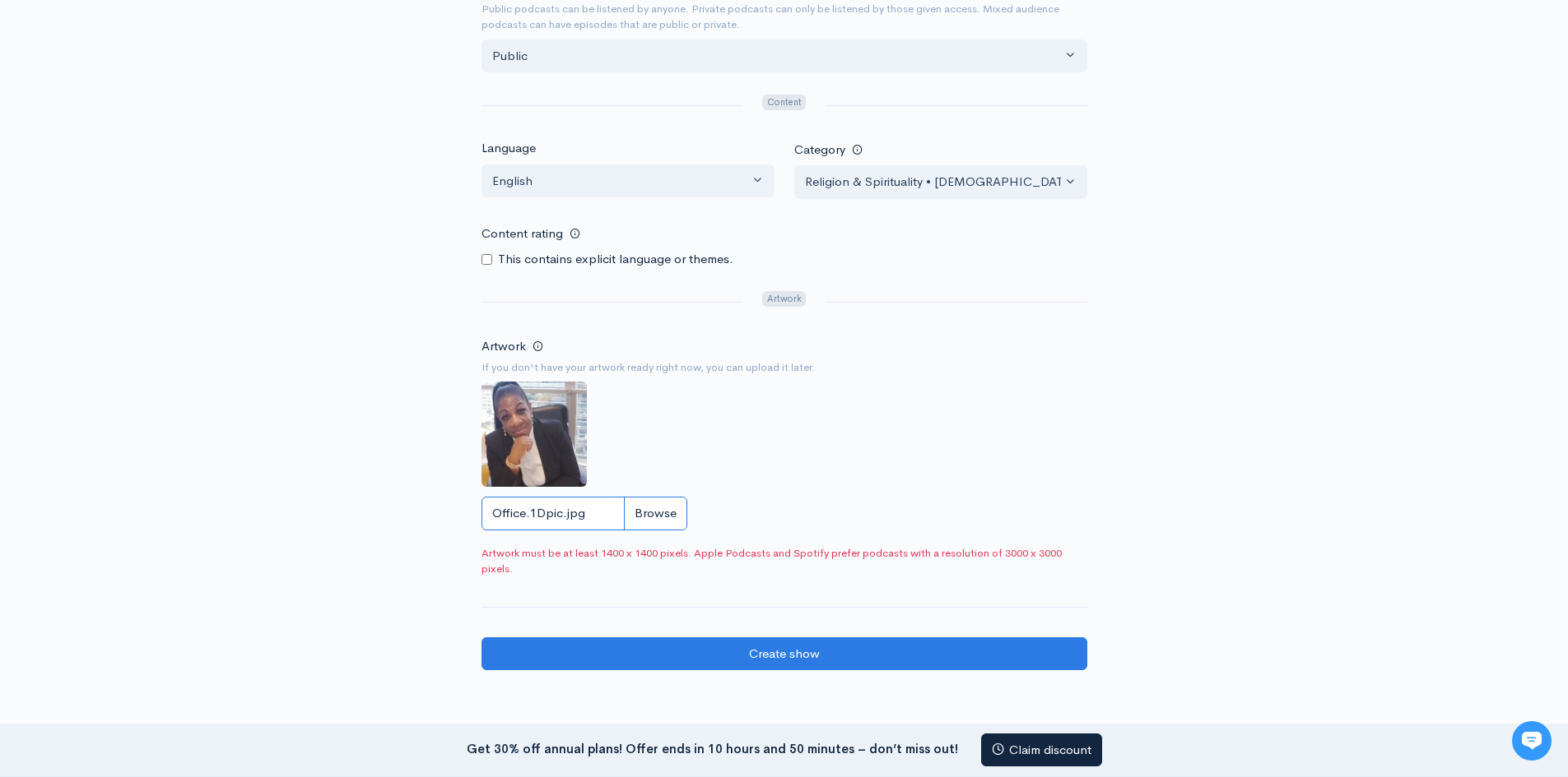
click at [650, 513] on input "Office.1Dpic.jpg" at bounding box center [584, 513] width 205 height 34
type input "C:\fakepath\Me.Robe Cover.jpg"
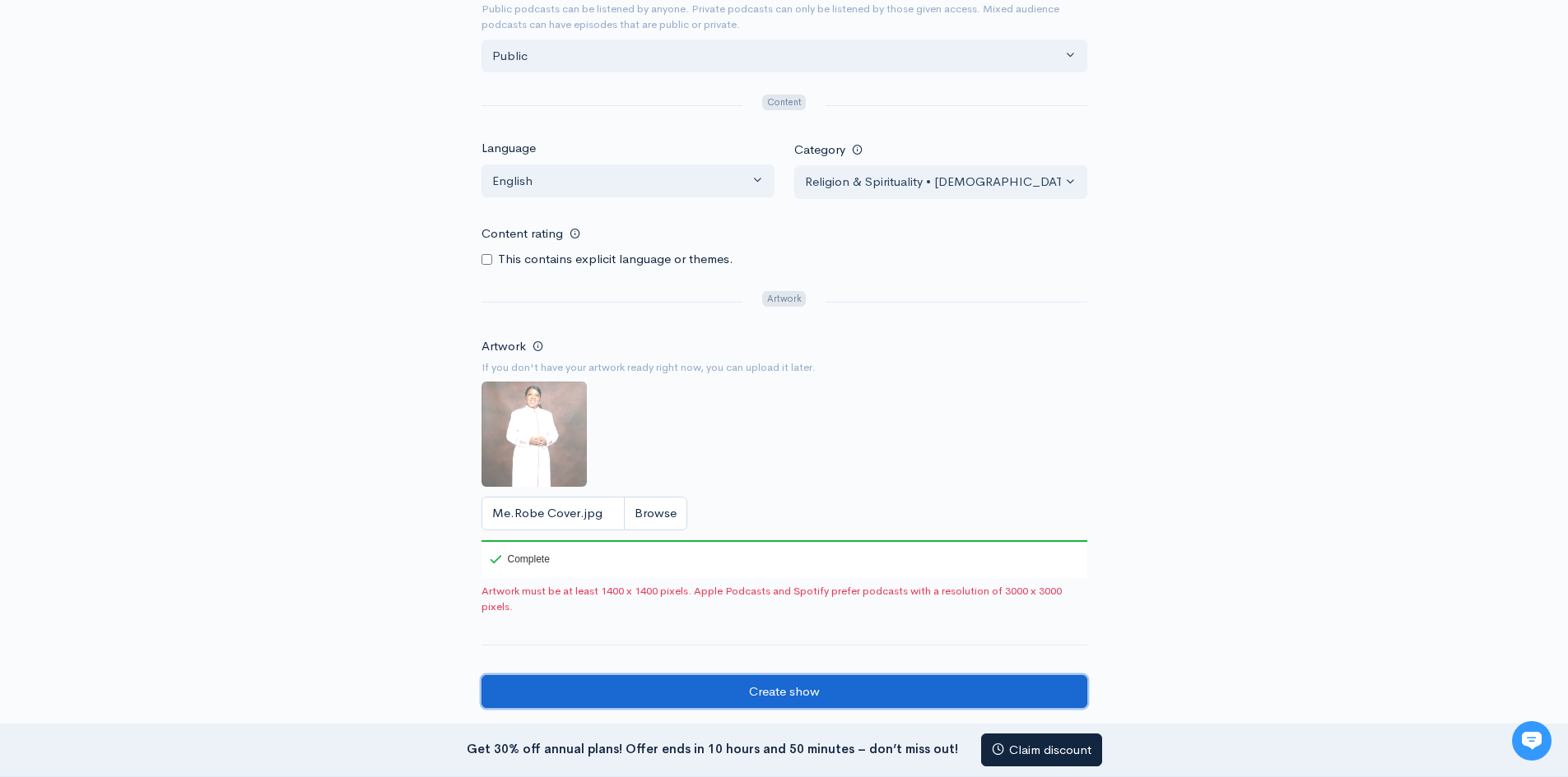
click at [925, 687] on input "Create show" at bounding box center [784, 692] width 606 height 34
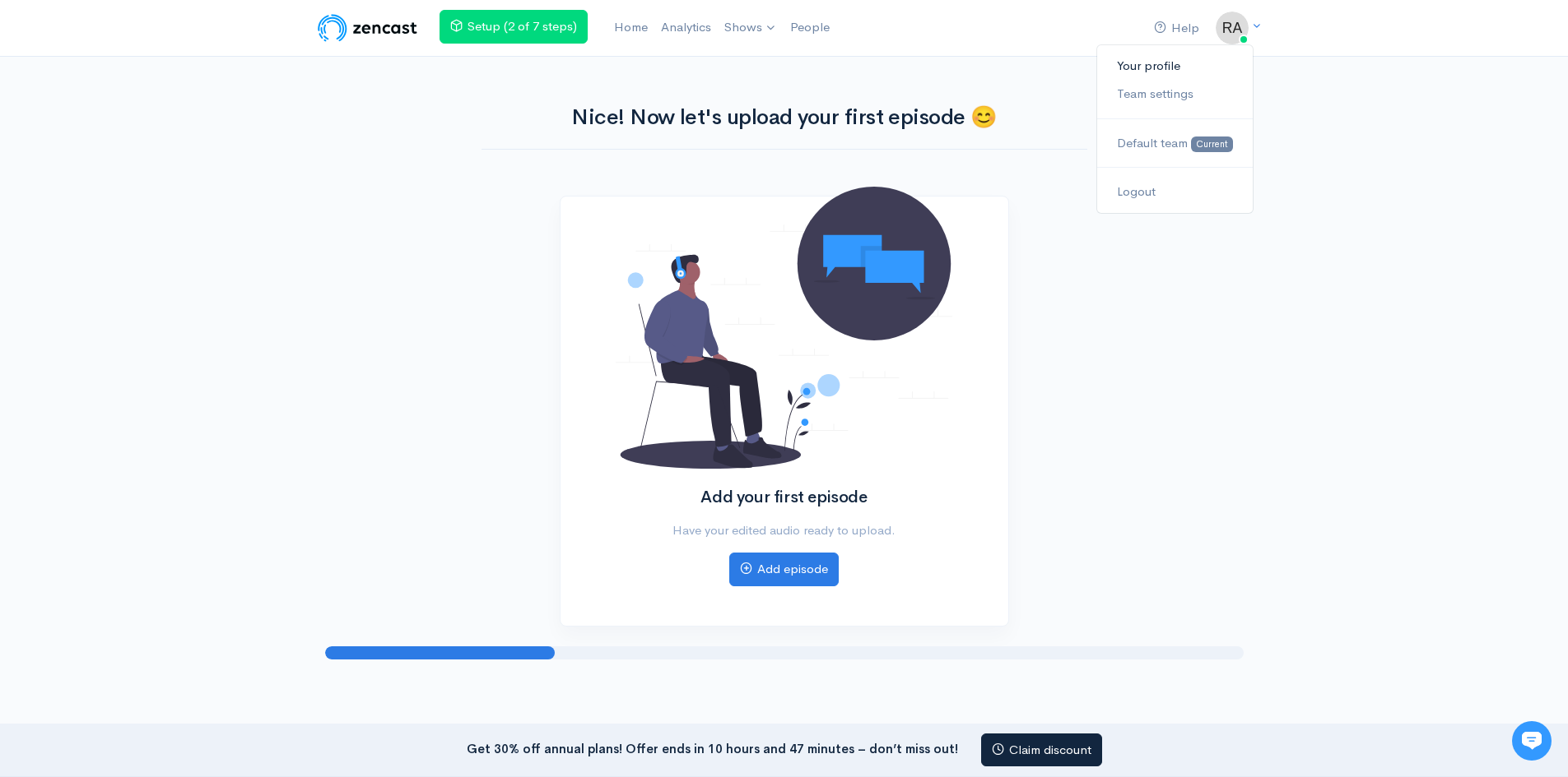
click at [1162, 66] on link "Your profile" at bounding box center [1175, 66] width 155 height 29
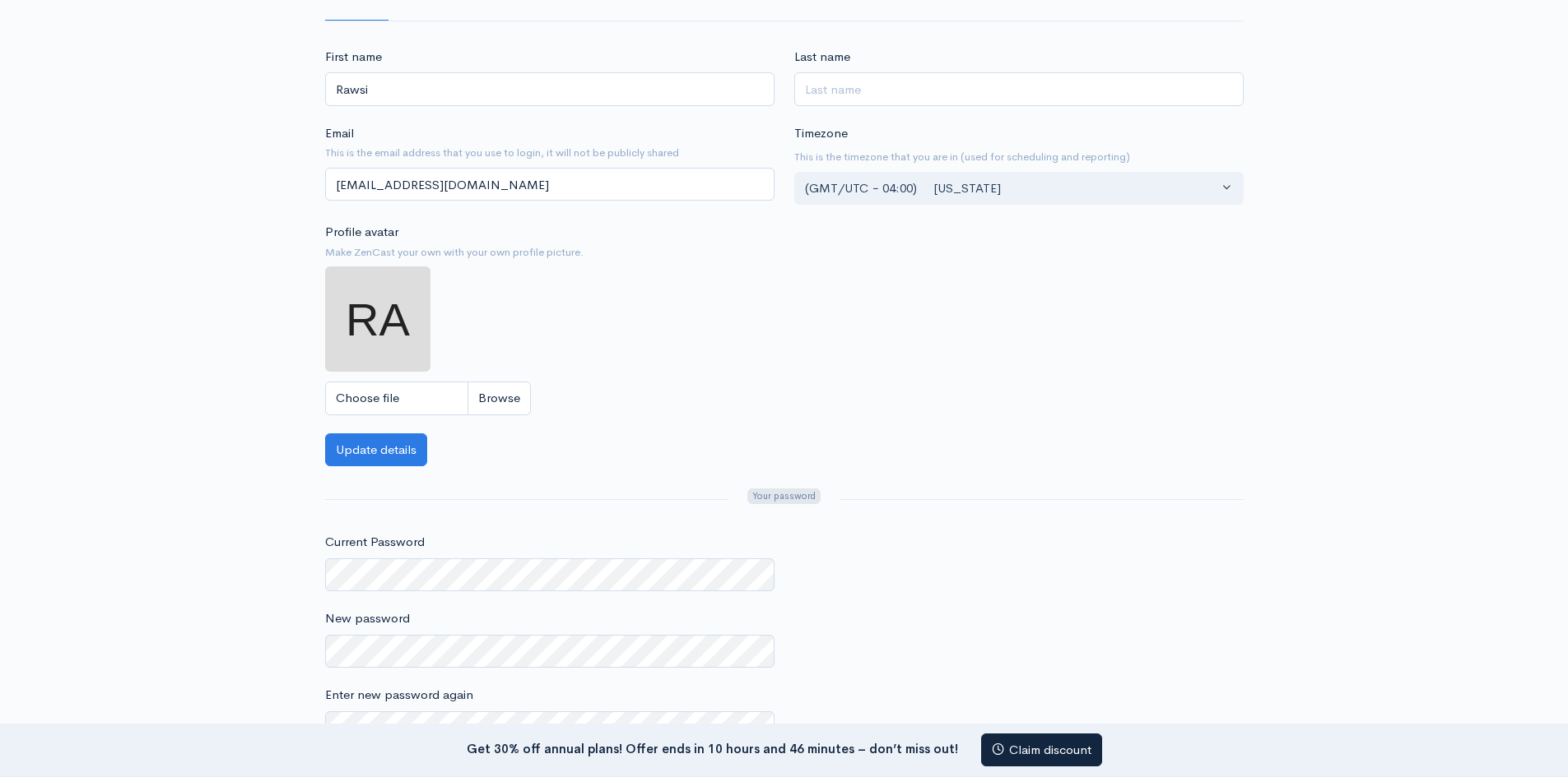
scroll to position [25, 0]
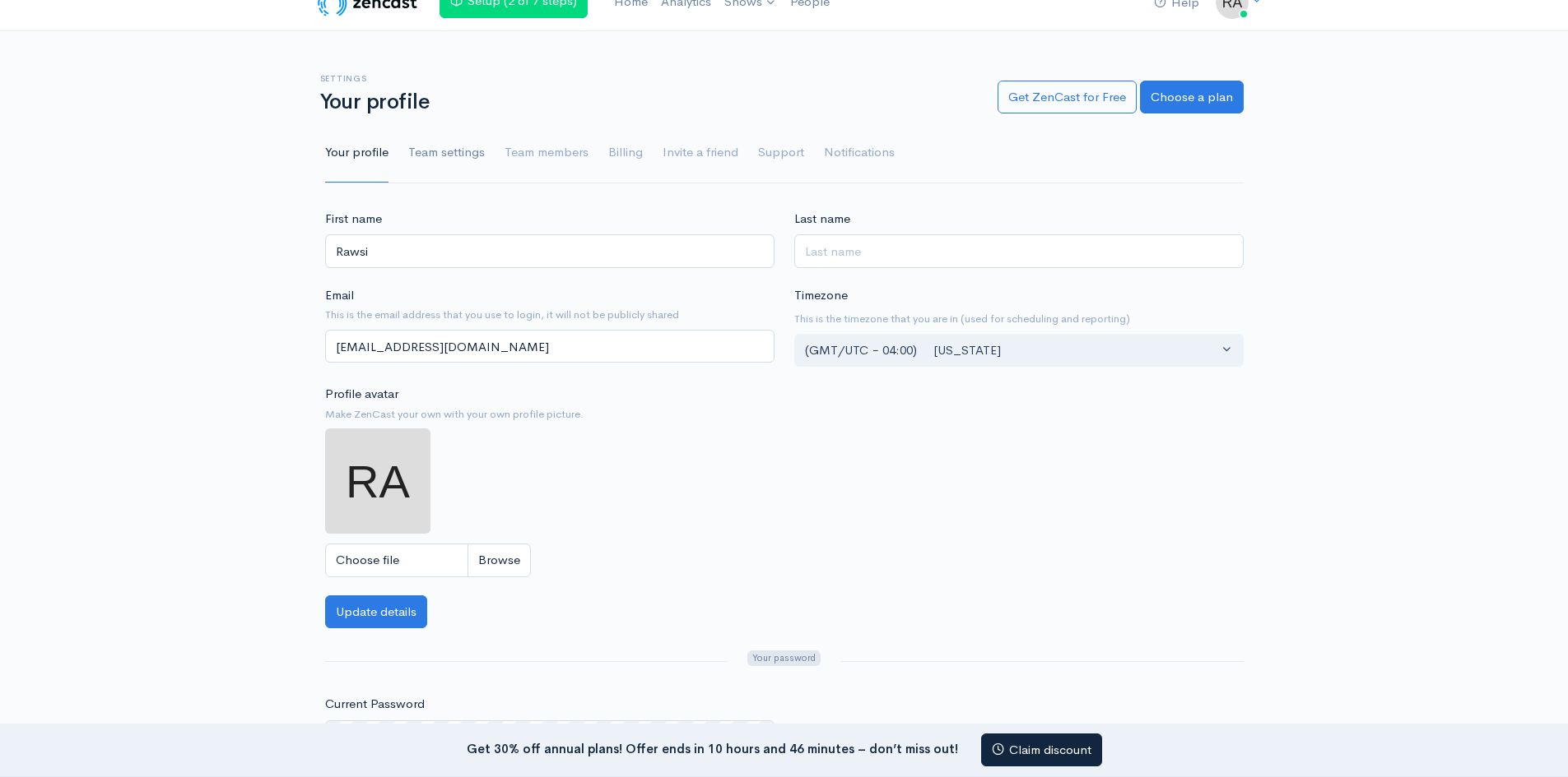
click at [455, 162] on link "Team settings" at bounding box center [446, 152] width 77 height 59
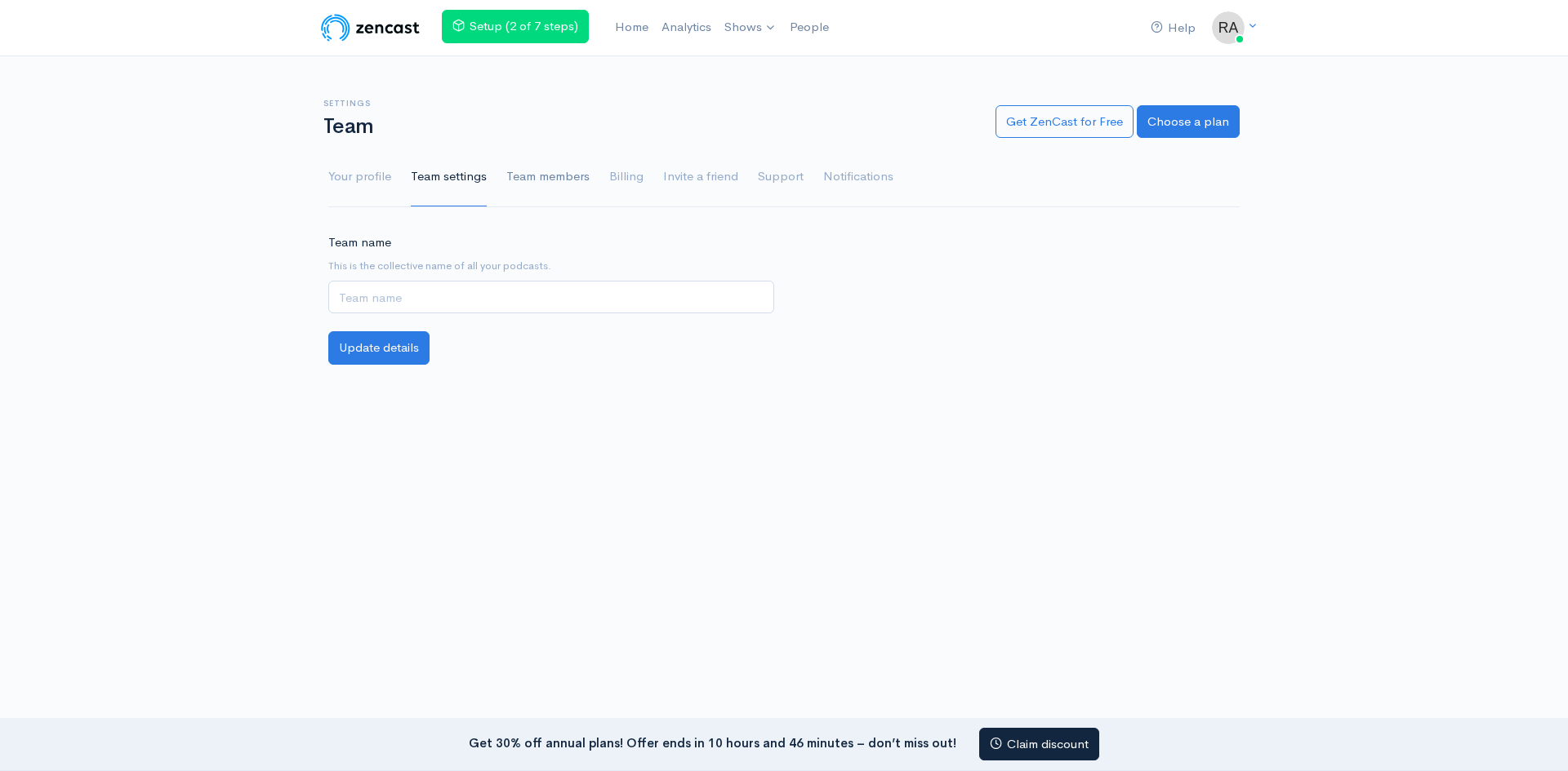
click at [544, 172] on link "Team members" at bounding box center [547, 177] width 84 height 59
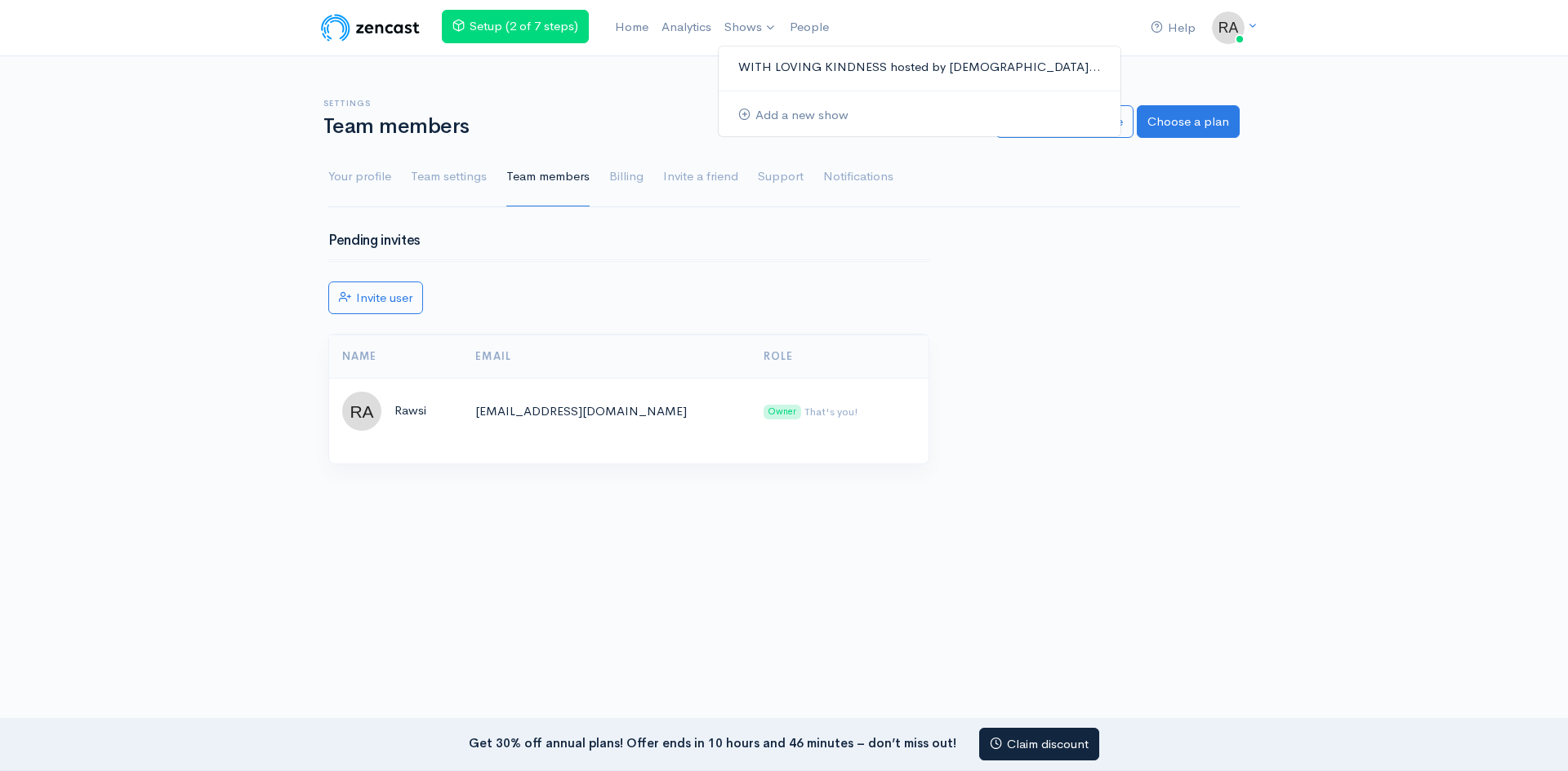
click at [771, 62] on link "WITH LOVING KINDNESS hosted by Evangelis..." at bounding box center [920, 67] width 402 height 29
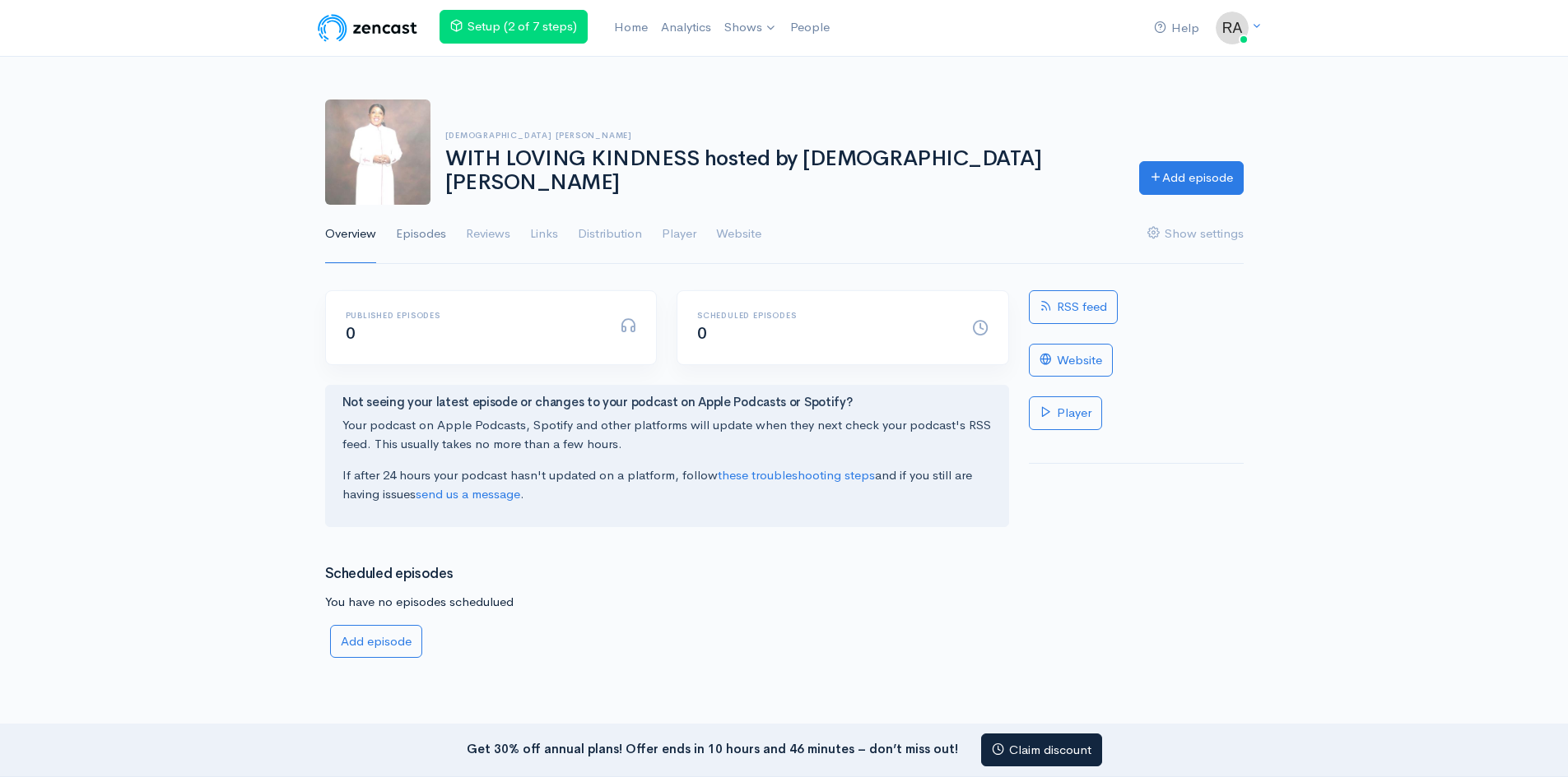
click at [437, 232] on link "Episodes" at bounding box center [421, 233] width 50 height 59
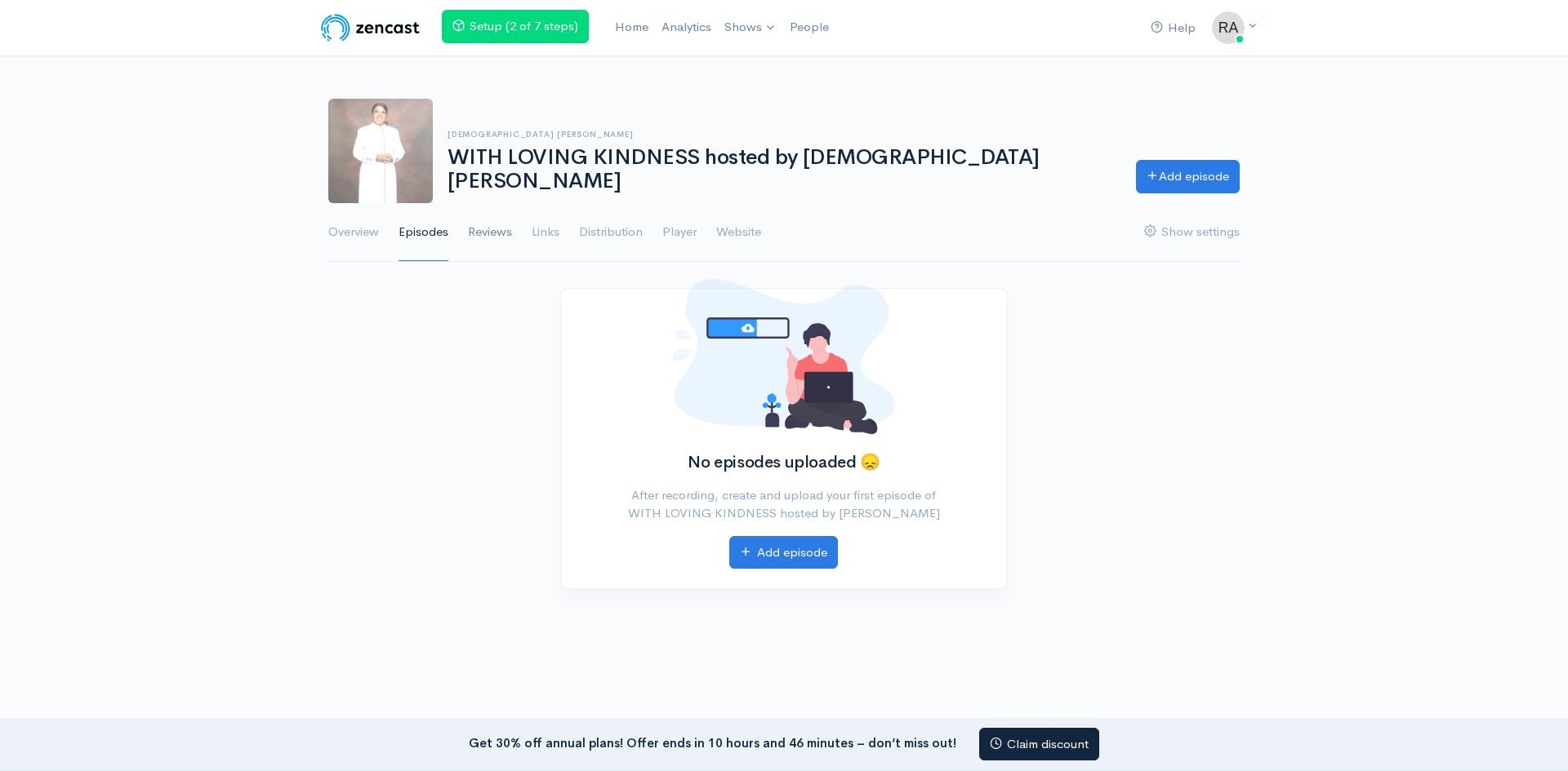
click at [490, 236] on link "Reviews" at bounding box center [491, 232] width 44 height 59
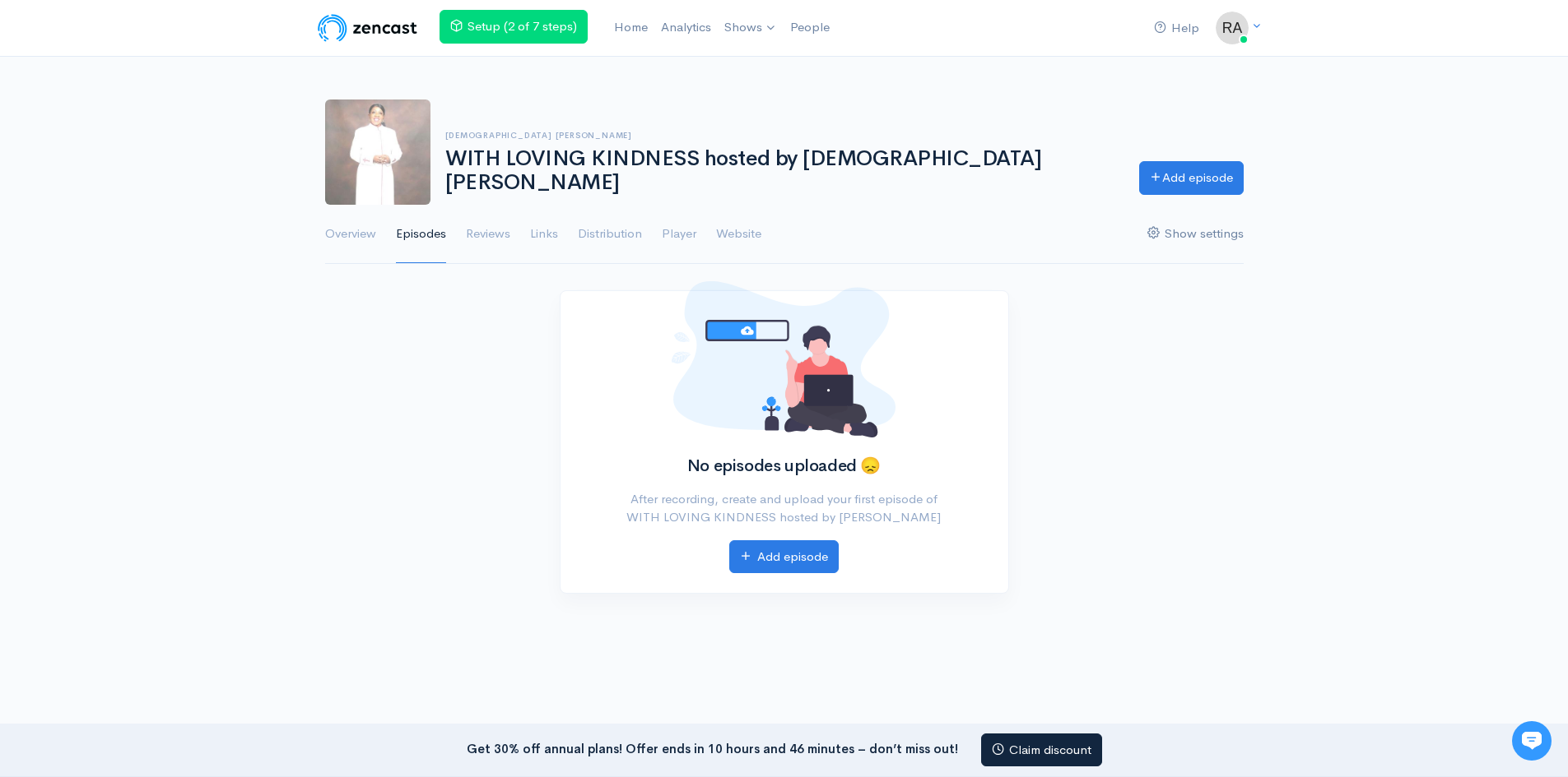
click at [1187, 235] on link "Show settings" at bounding box center [1195, 233] width 96 height 59
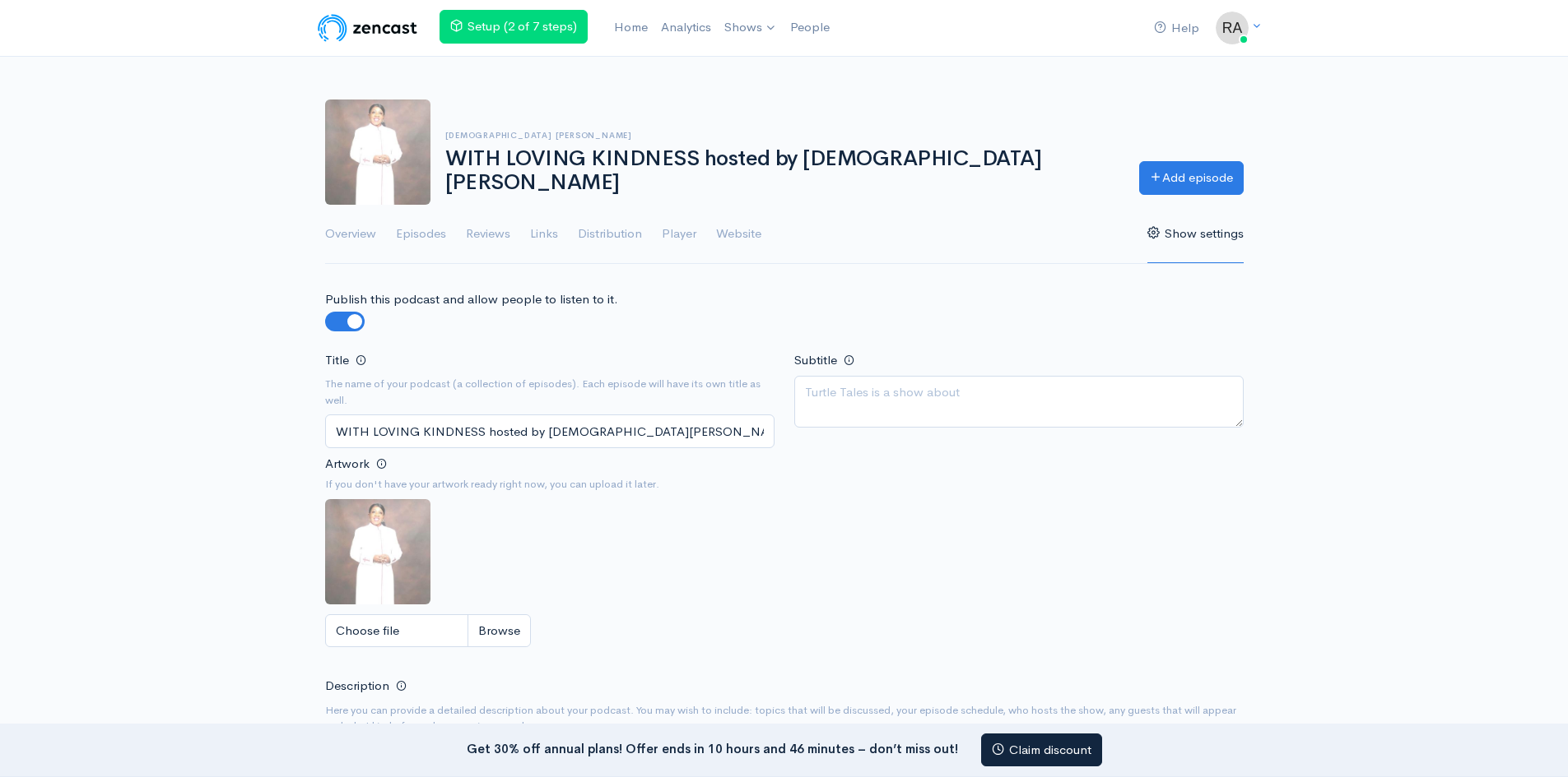
drag, startPoint x: 709, startPoint y: 423, endPoint x: 327, endPoint y: 446, distance: 382.7
click at [327, 446] on input "WITH LOVING KINDNESS hosted by [DEMOGRAPHIC_DATA][PERSON_NAME]" at bounding box center [549, 431] width 450 height 34
type input "x"
type input "delete"
click at [371, 312] on label at bounding box center [371, 312] width 0 height 0
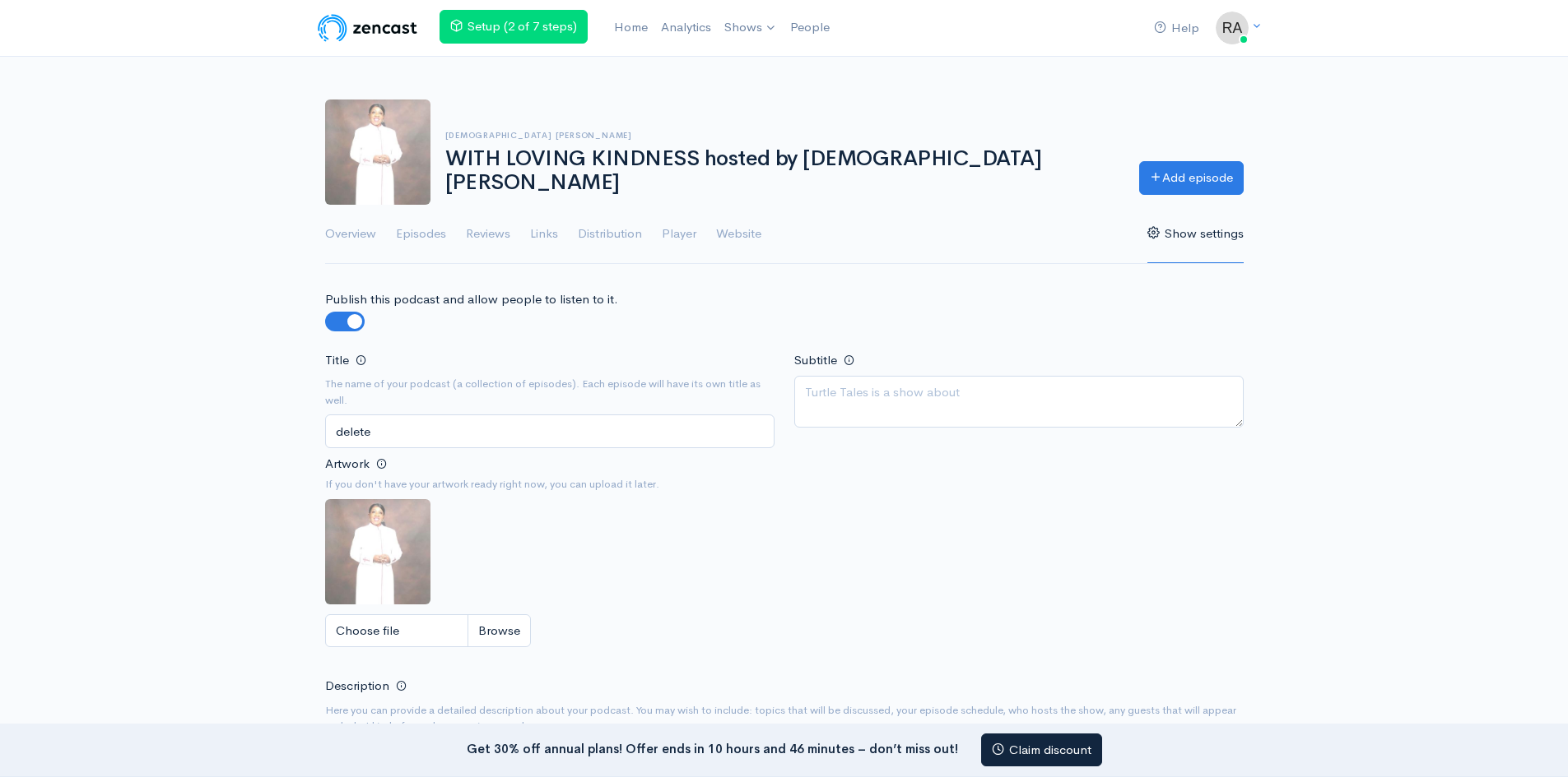
click at [332, 319] on input "checkbox" at bounding box center [331, 320] width 14 height 16
checkbox input "false"
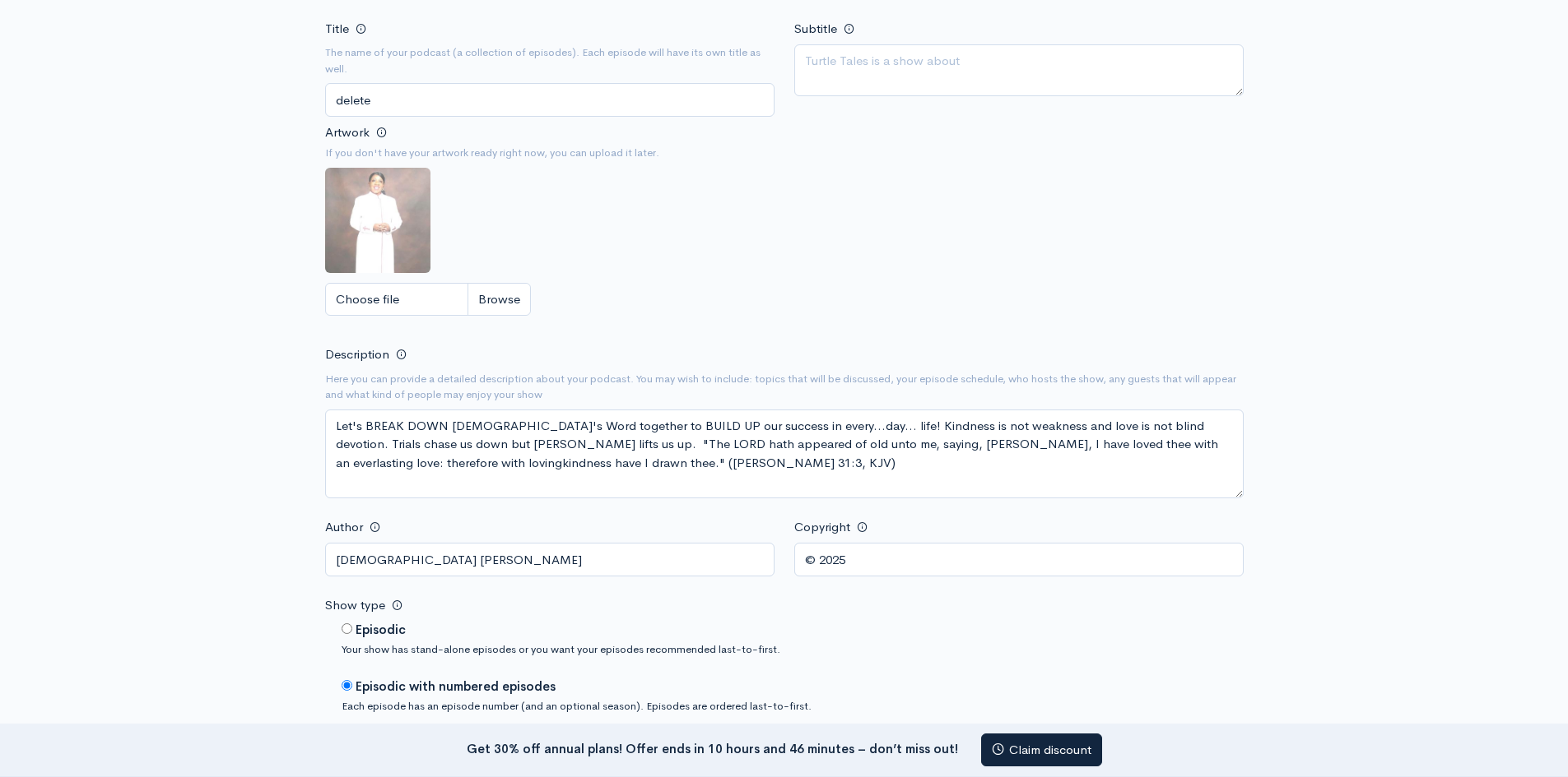
scroll to position [363, 0]
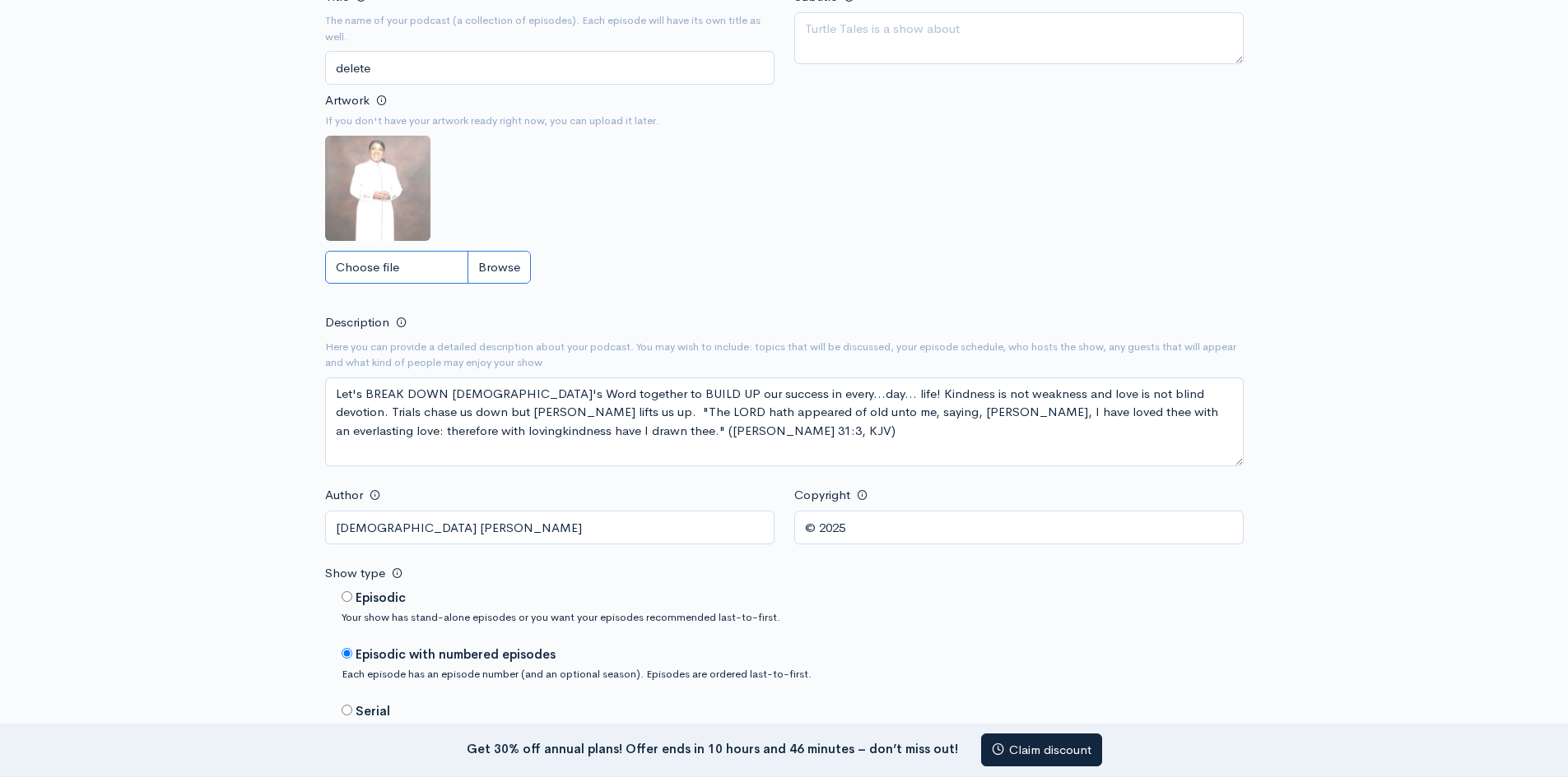
click at [488, 271] on input "Choose file" at bounding box center [427, 267] width 205 height 34
drag, startPoint x: 334, startPoint y: 393, endPoint x: 594, endPoint y: 444, distance: 265.0
click at [594, 444] on textarea "Let's BREAK DOWN [DEMOGRAPHIC_DATA]'s Word together to BUILD UP our success in …" at bounding box center [784, 422] width 919 height 89
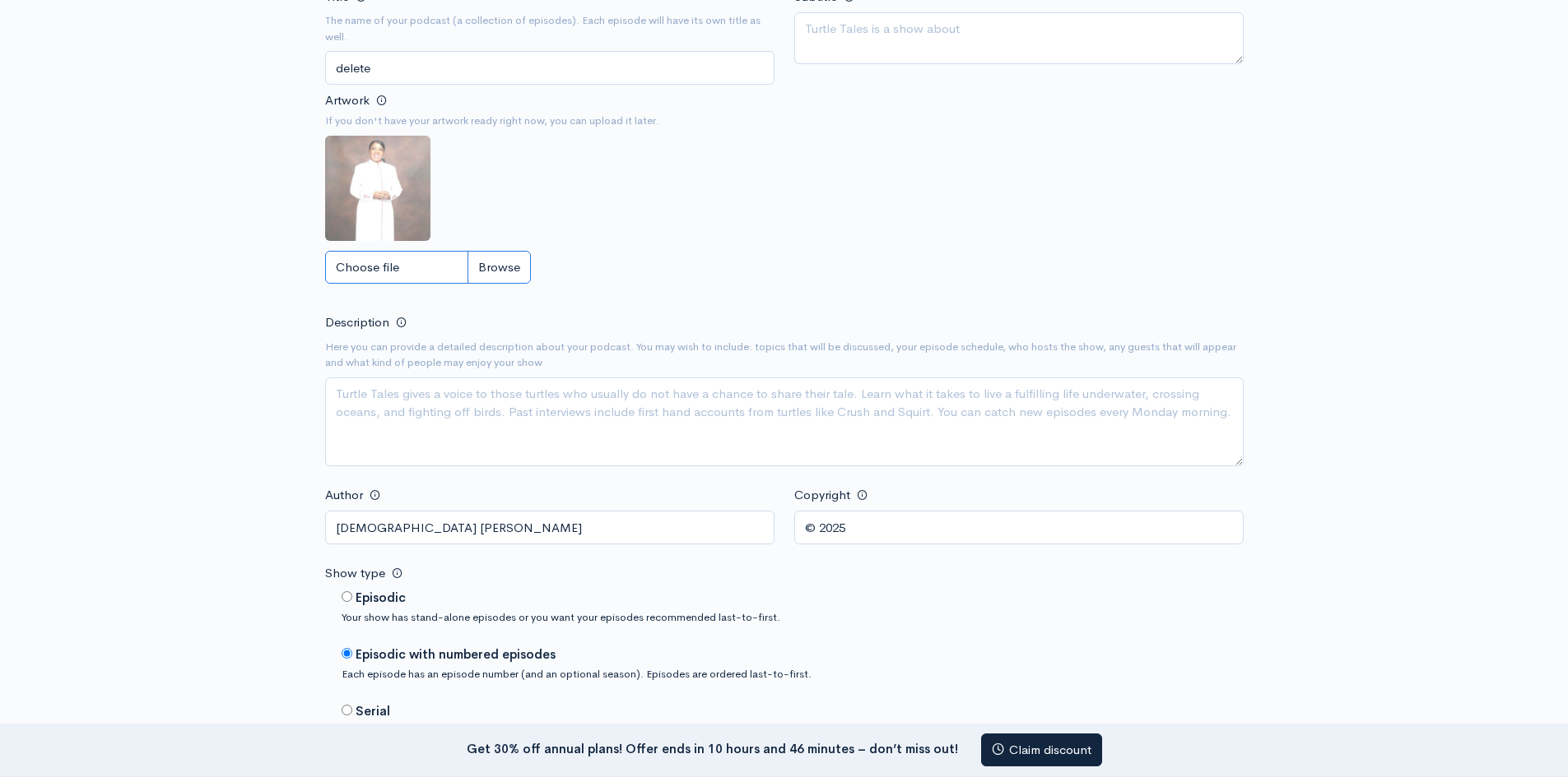
click at [391, 274] on input "Choose file" at bounding box center [427, 267] width 205 height 34
type input "C:\fakepath\QR-AntwonCooper-DESKTOP-10O5GGR.jpeg"
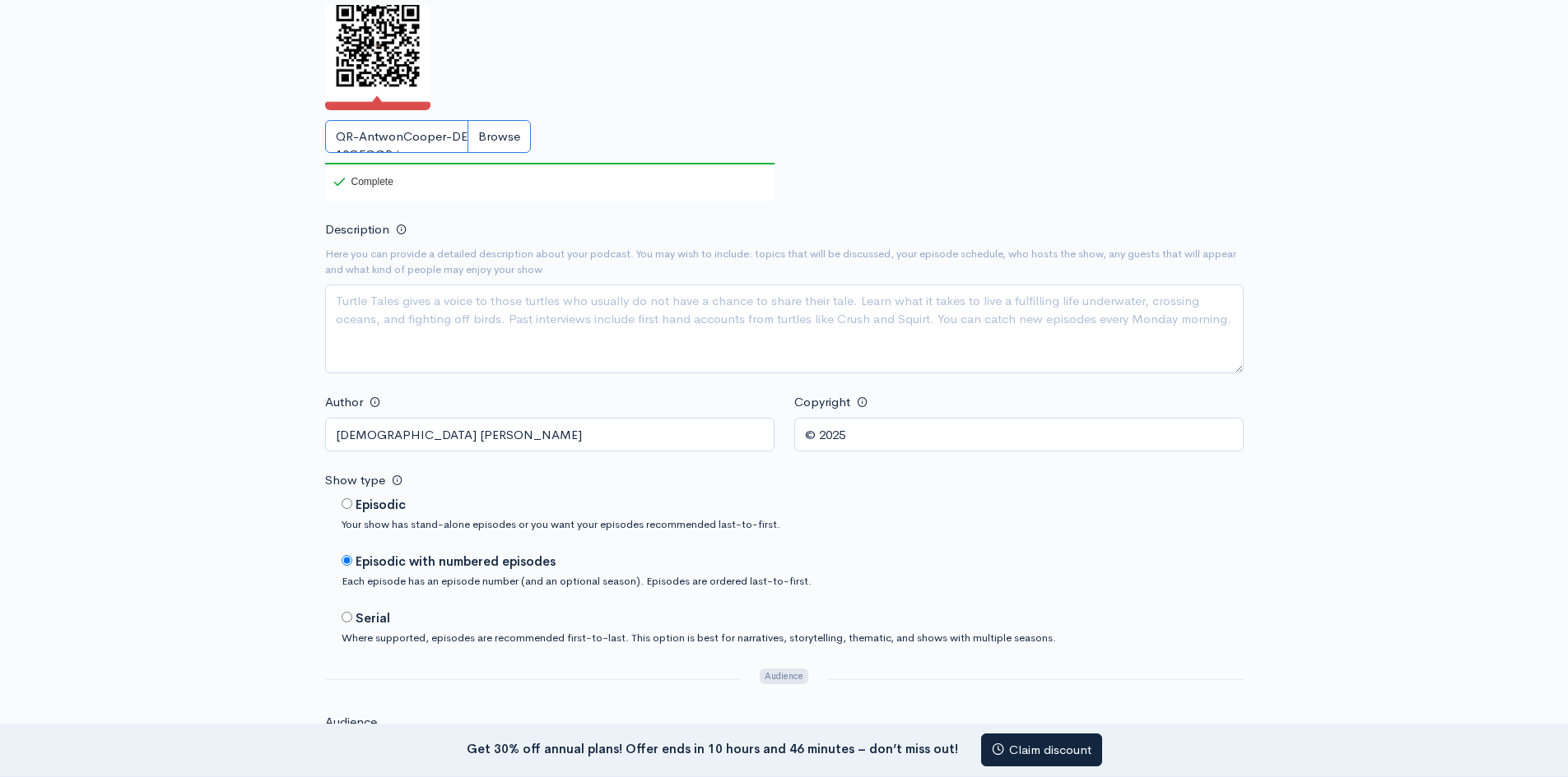
scroll to position [622, 0]
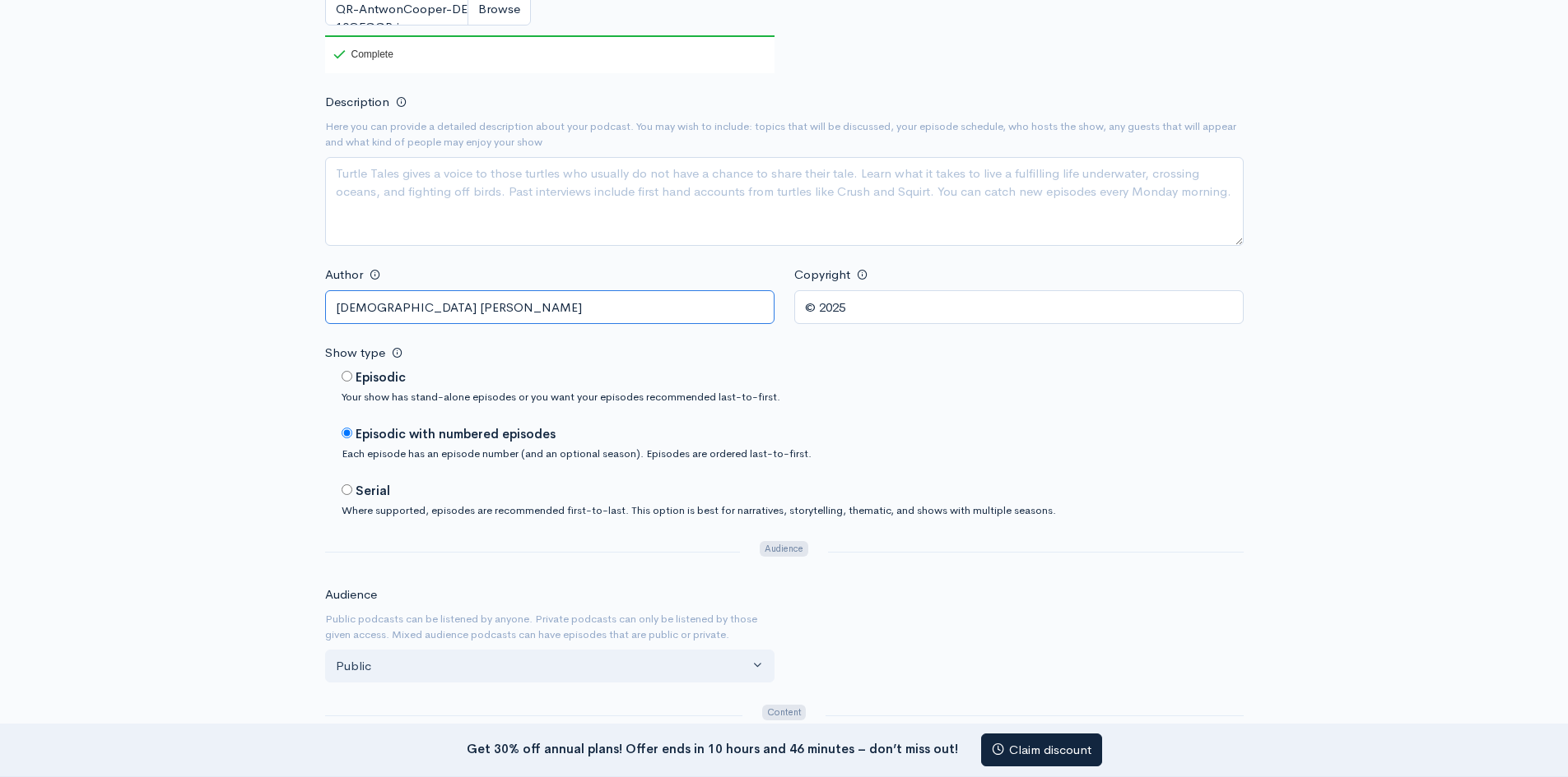
drag, startPoint x: 487, startPoint y: 307, endPoint x: 326, endPoint y: 307, distance: 161.0
click at [326, 307] on input "[DEMOGRAPHIC_DATA] [PERSON_NAME]" at bounding box center [549, 307] width 450 height 34
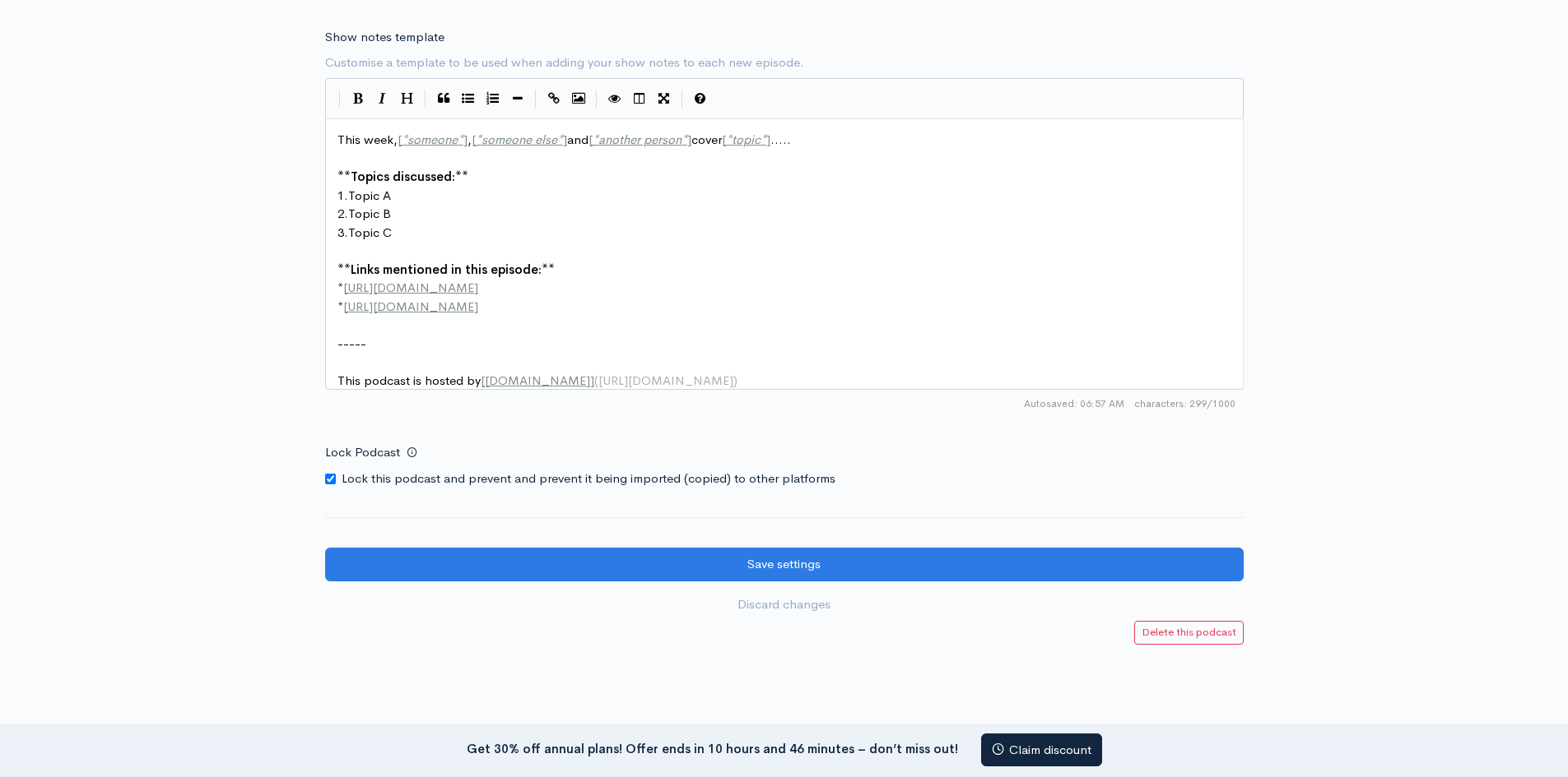
scroll to position [1887, 0]
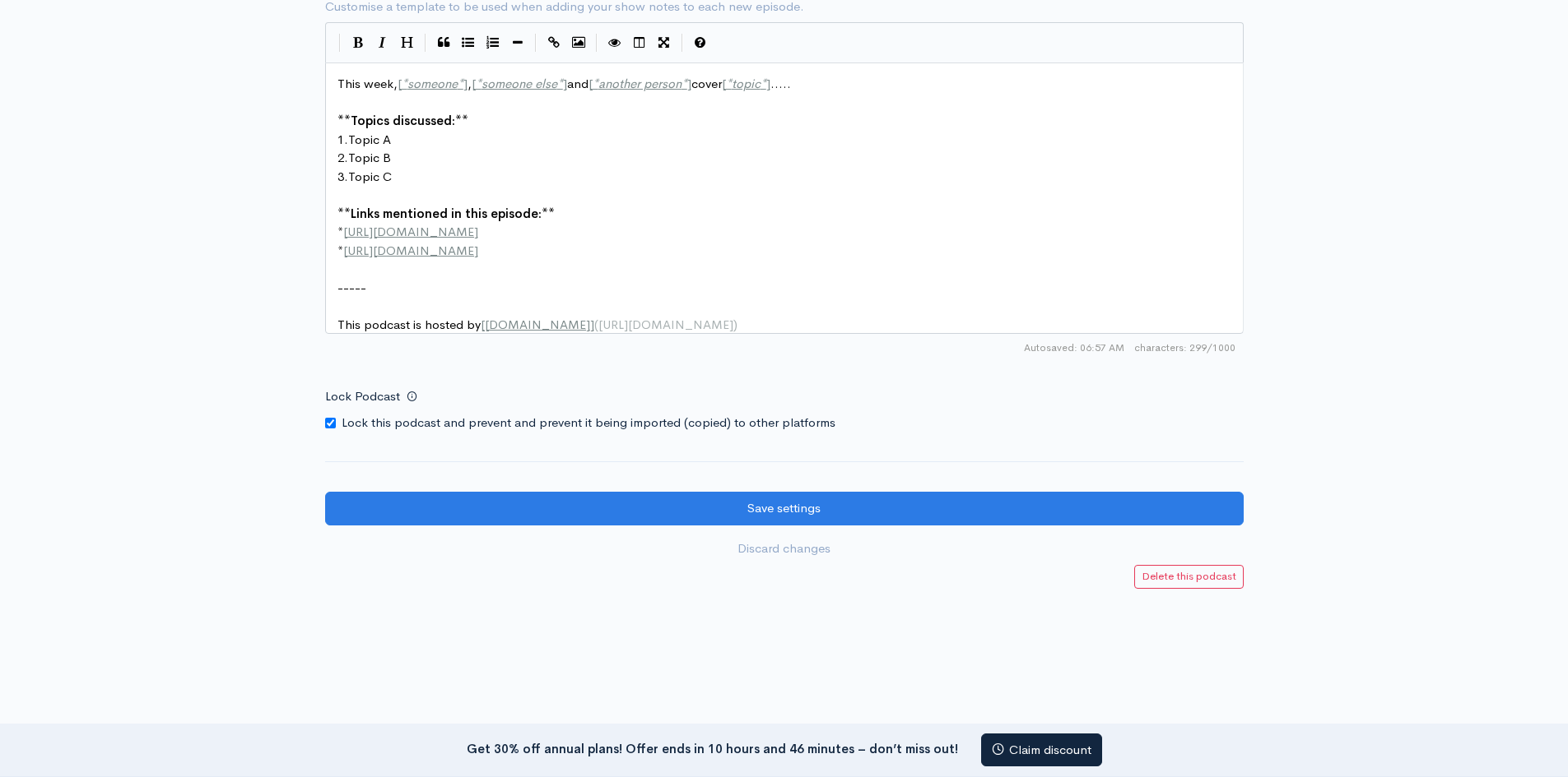
click at [333, 428] on input "Lock Podcast" at bounding box center [329, 422] width 11 height 11
checkbox input "false"
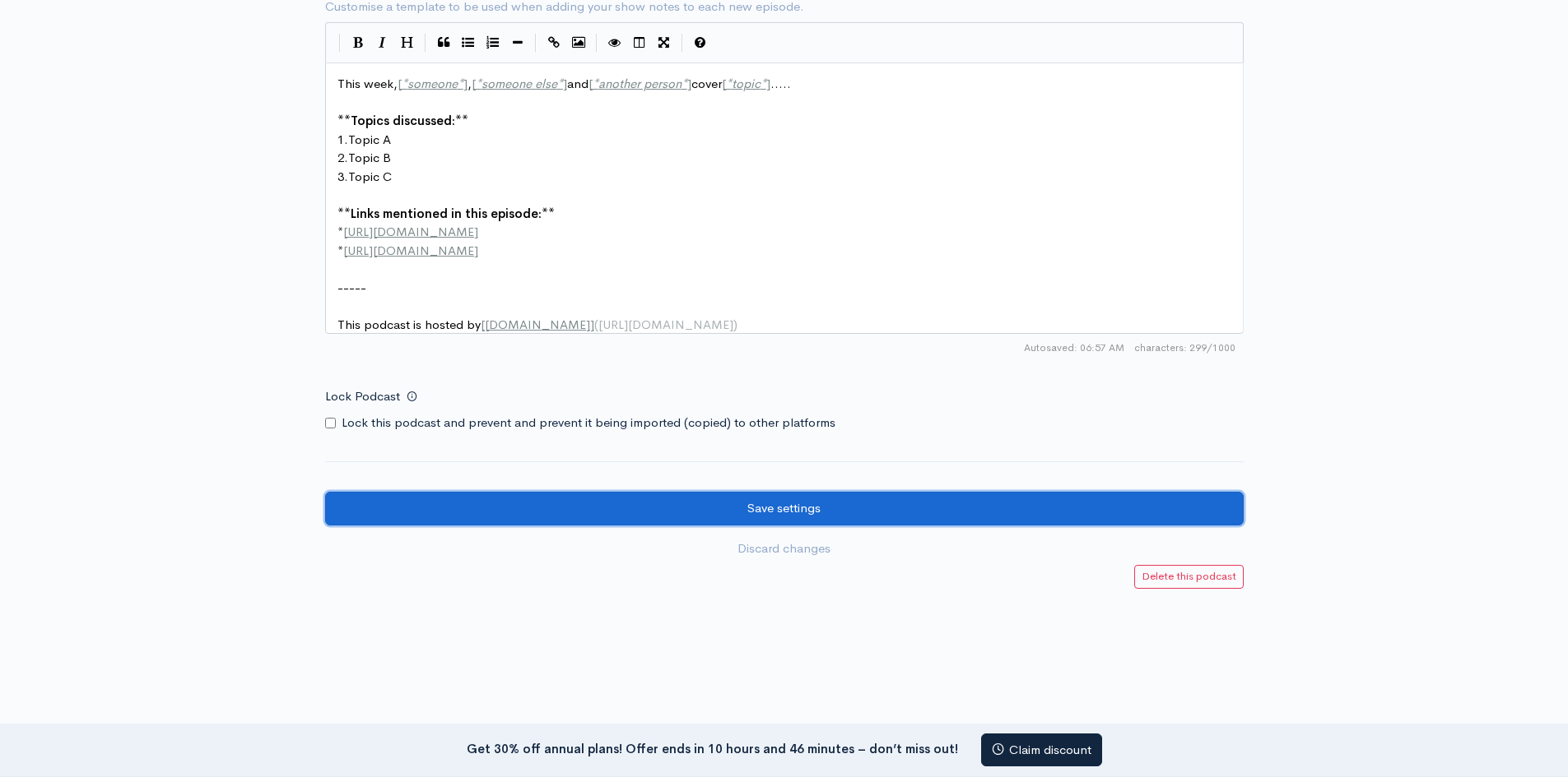
click at [742, 526] on input "Save settings" at bounding box center [784, 509] width 919 height 34
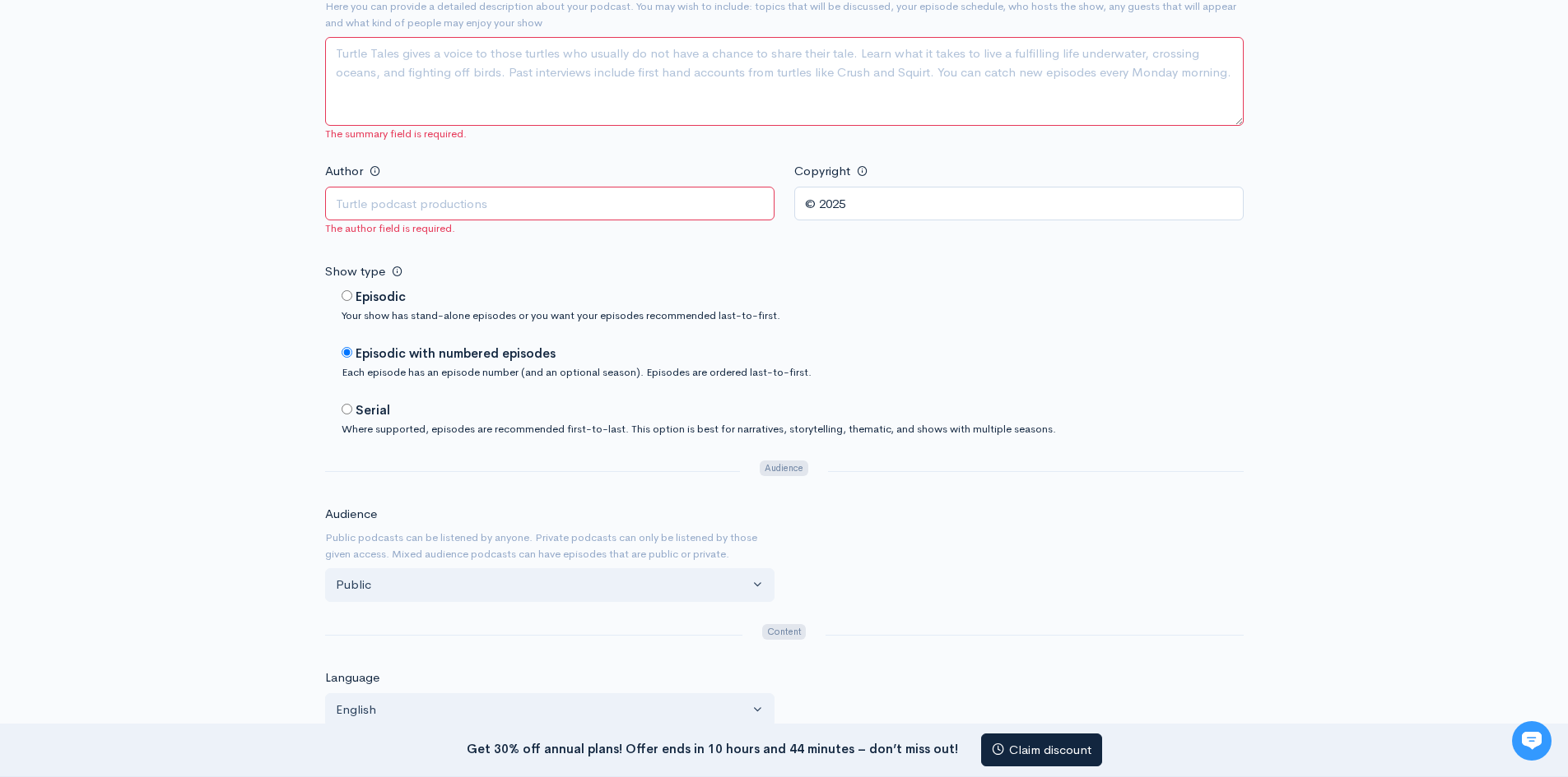
click at [433, 210] on input "Author" at bounding box center [549, 203] width 450 height 34
type input "xxx"
click at [612, 268] on div "Show type Episodic Your show has stand-alone episodes or you want your episodes…" at bounding box center [784, 349] width 919 height 177
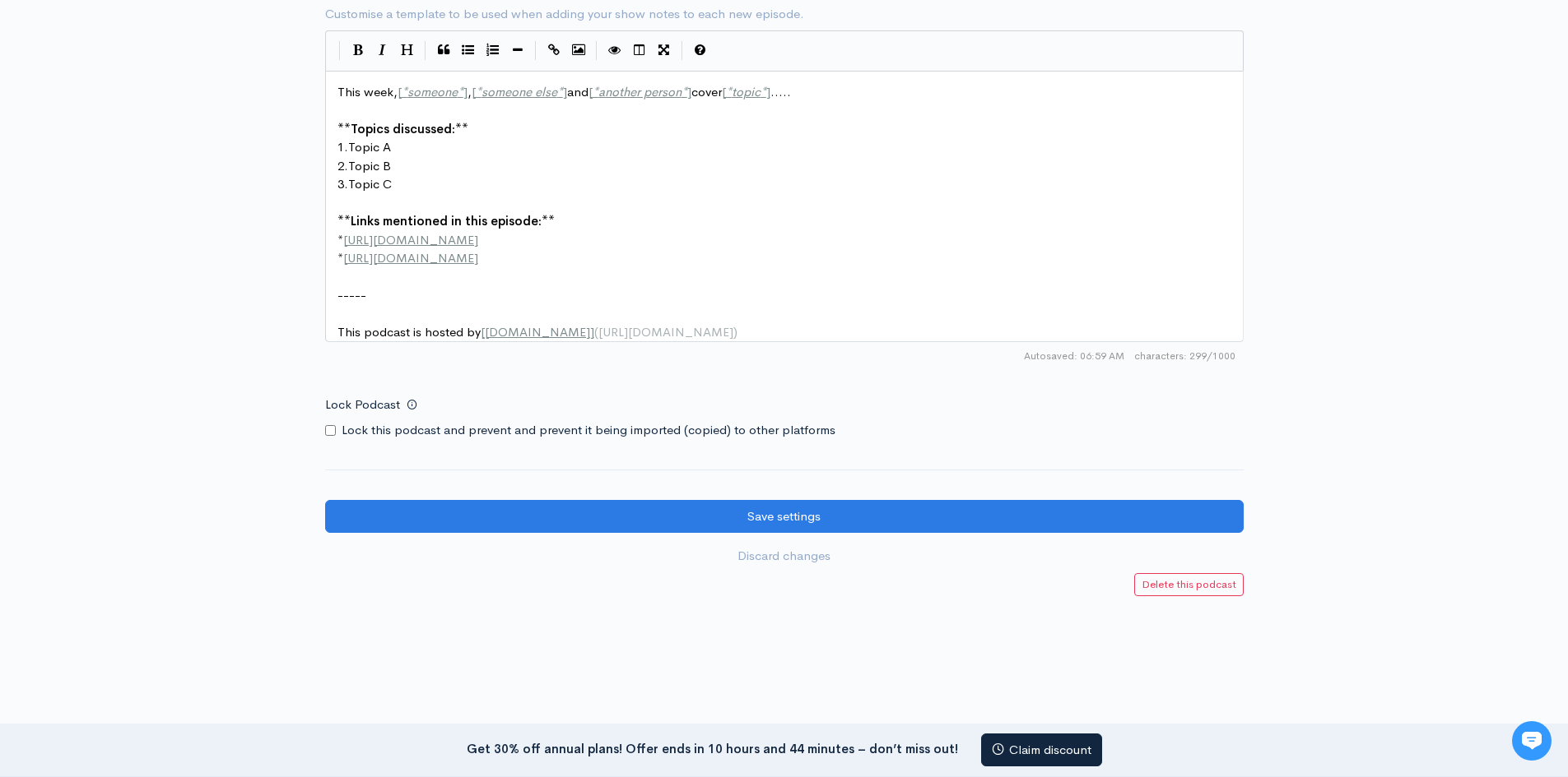
scroll to position [2029, 0]
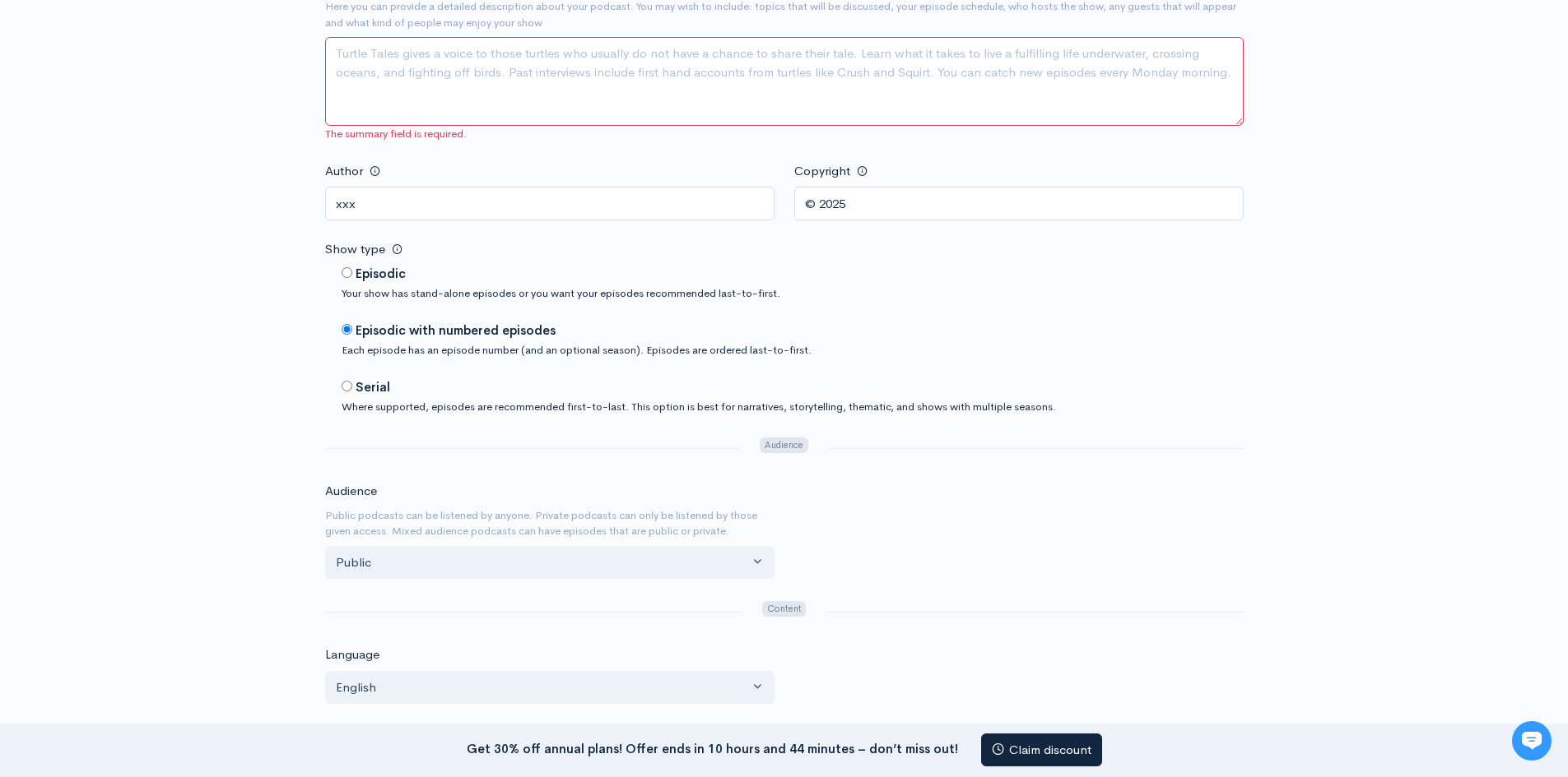
click at [389, 62] on textarea "Description" at bounding box center [784, 81] width 919 height 89
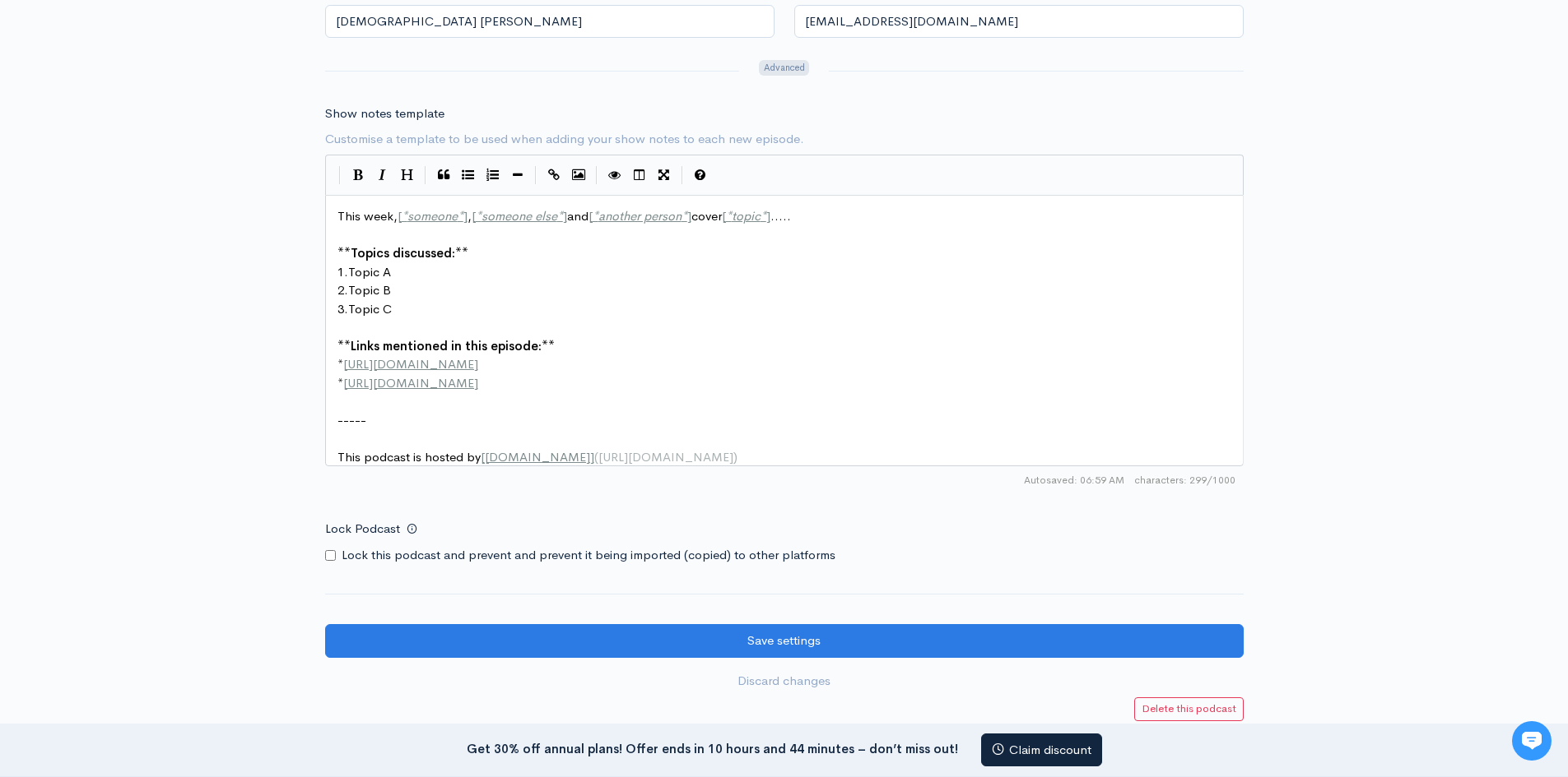
scroll to position [2006, 0]
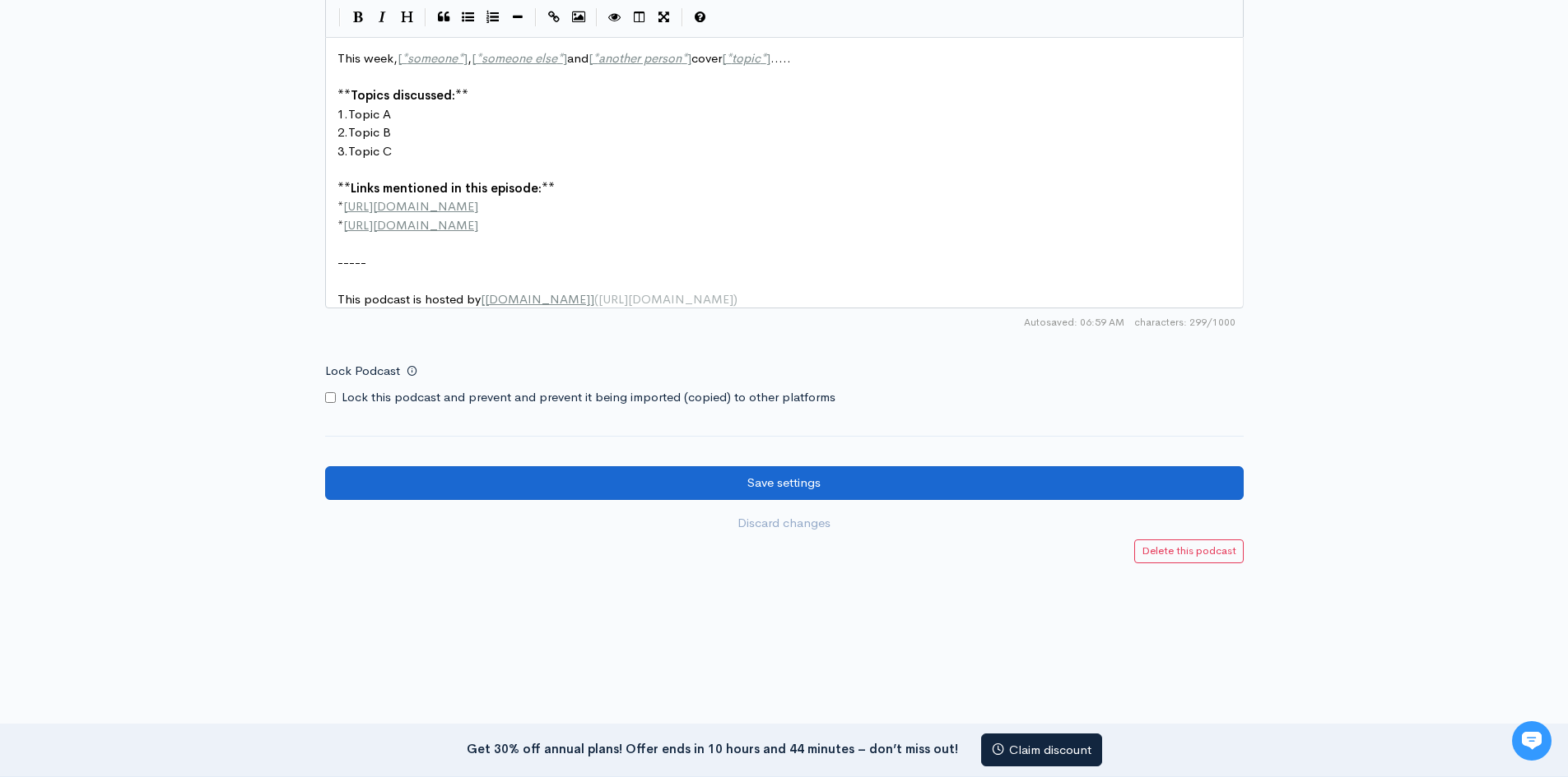
type textarea "xxxxxx"
click at [807, 475] on input "Save settings" at bounding box center [784, 482] width 919 height 34
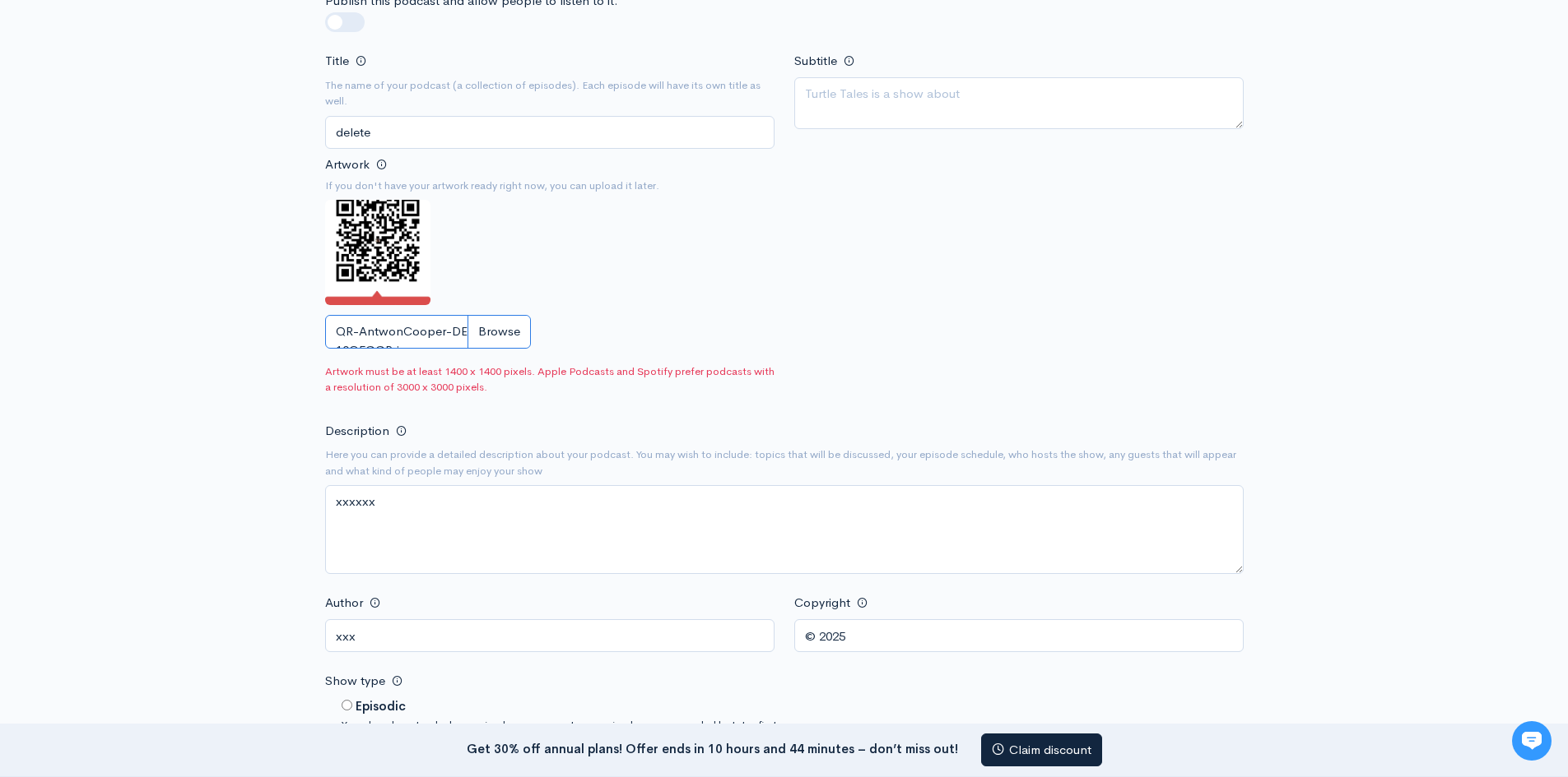
click at [504, 333] on input "QR-AntwonCooper-DESKTOP-10O5GGR.jpeg" at bounding box center [427, 331] width 205 height 34
type input "C:\fakepath\rectangle.jfif"
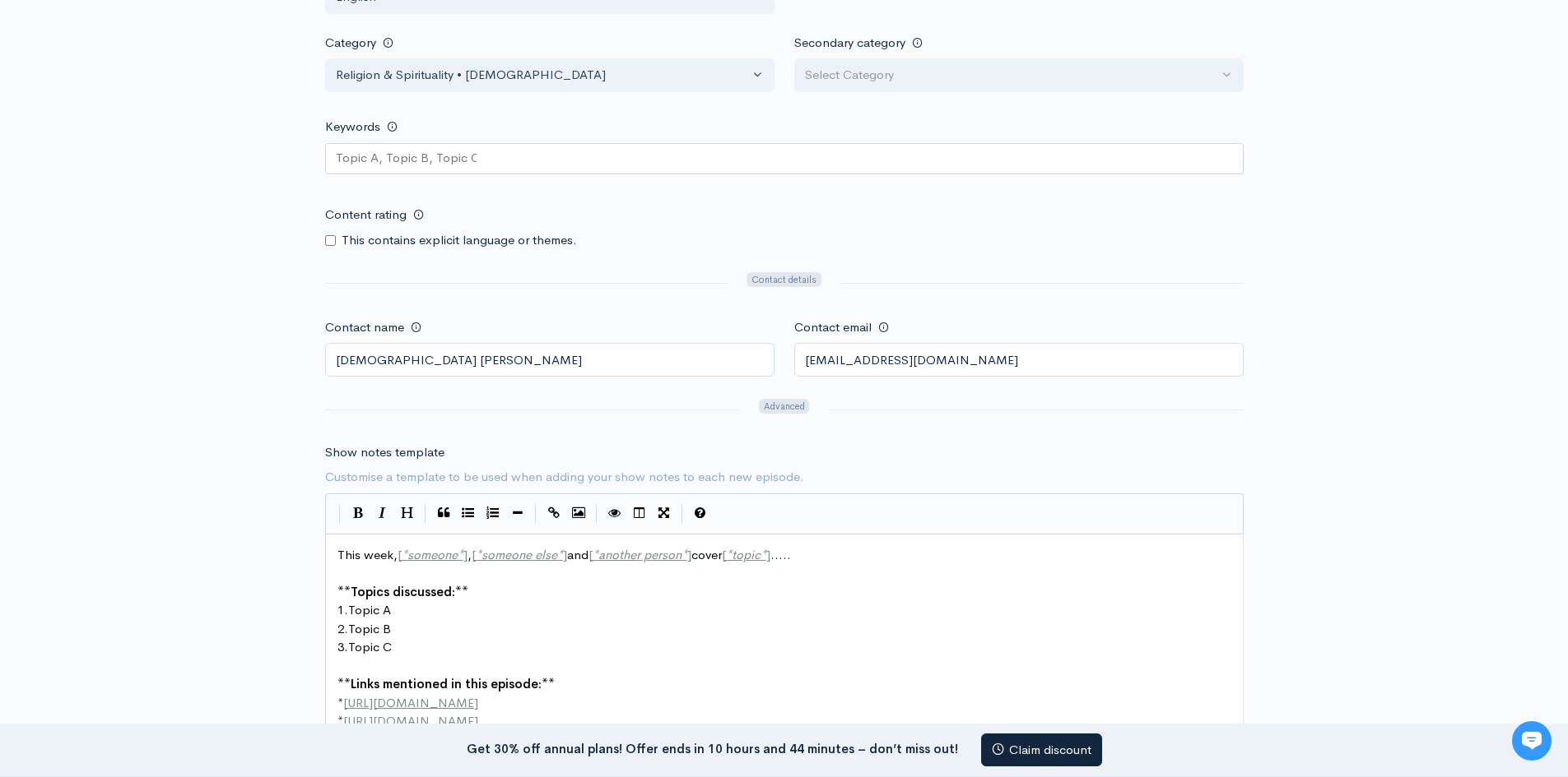
scroll to position [2028, 0]
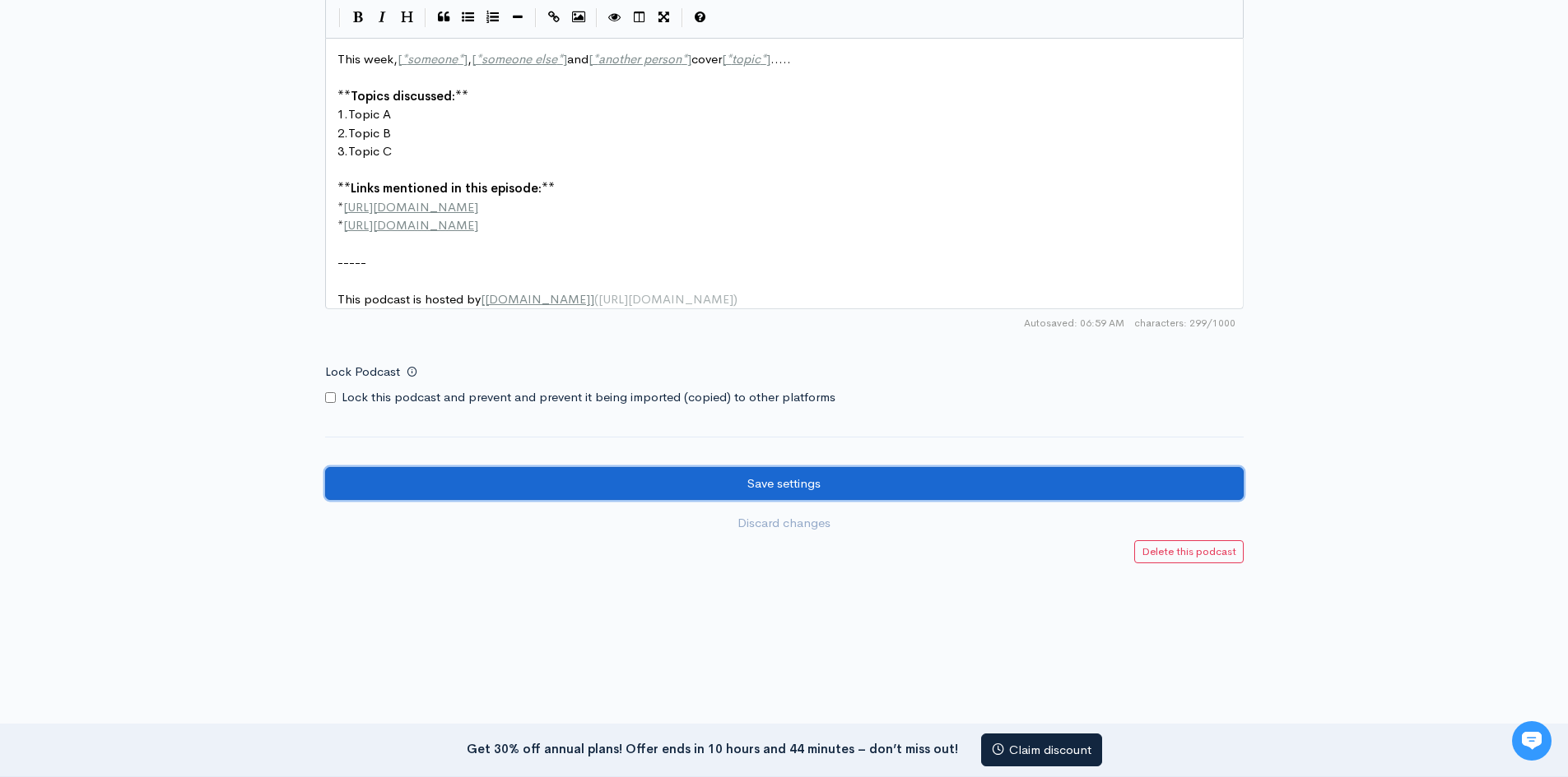
click at [872, 492] on input "Save settings" at bounding box center [784, 483] width 919 height 34
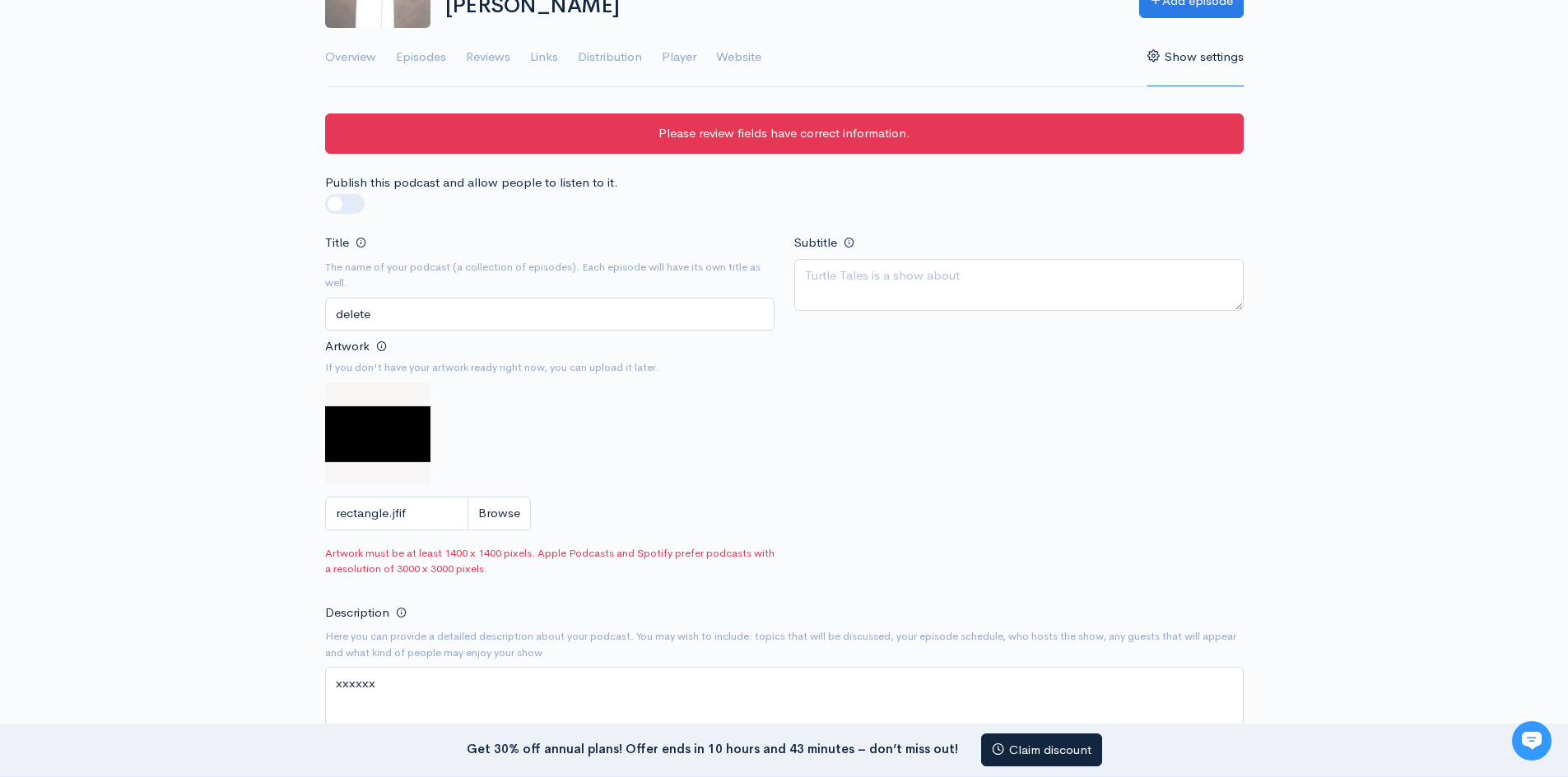
scroll to position [131, 0]
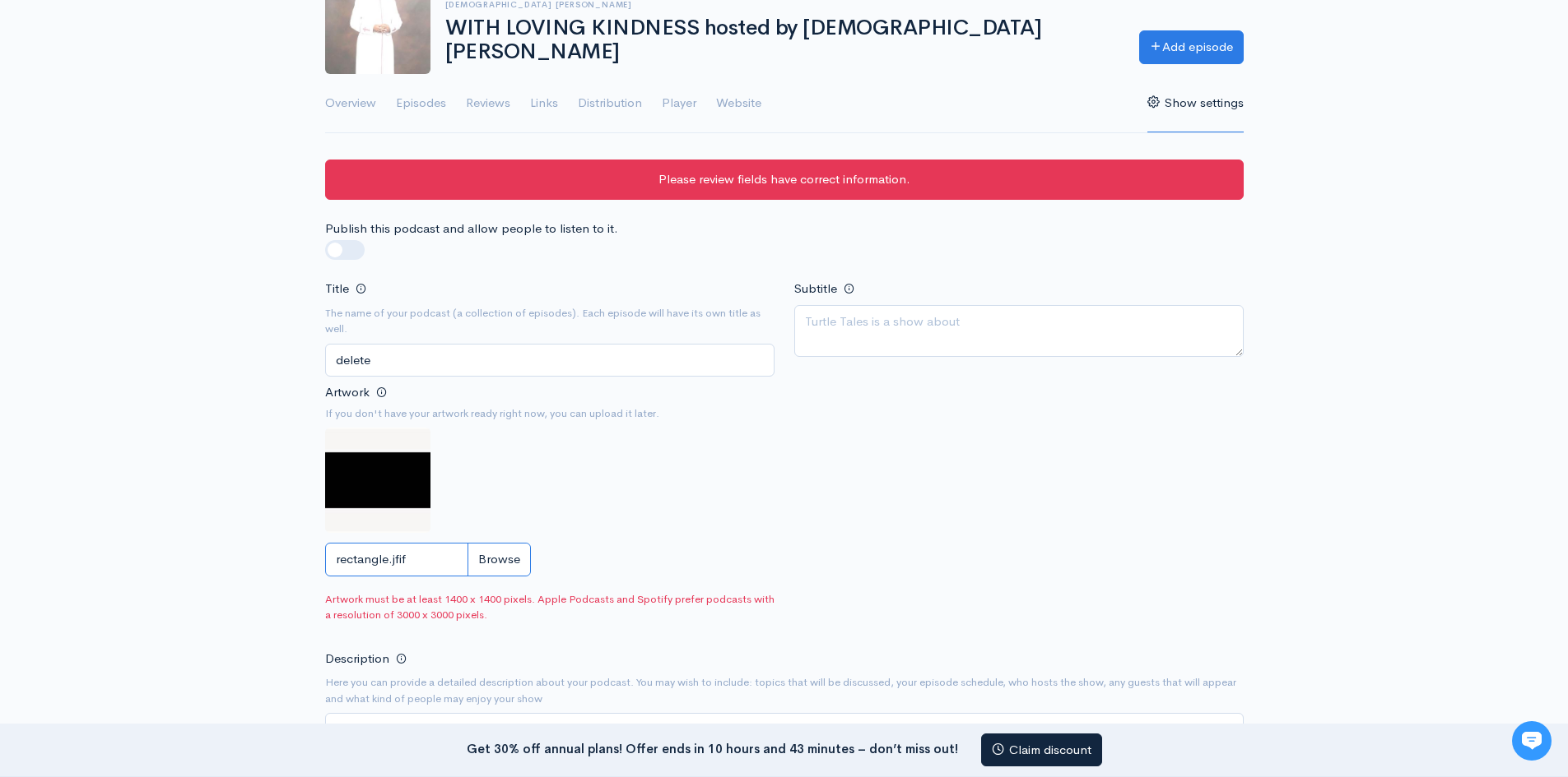
click at [509, 561] on input "rectangle.jfif" at bounding box center [427, 559] width 205 height 34
type input "C:\fakepath\OIP.jfif"
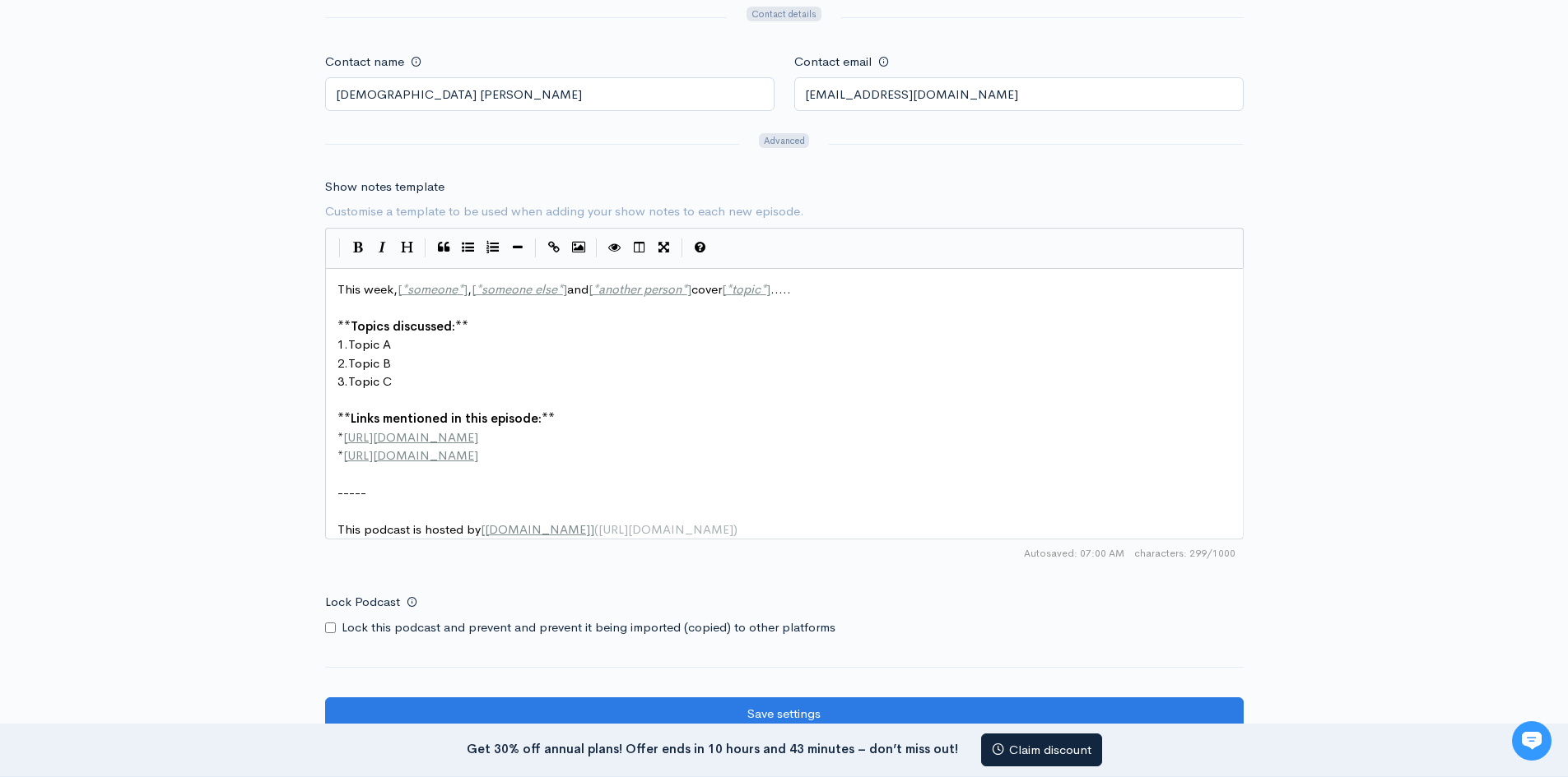
scroll to position [2028, 0]
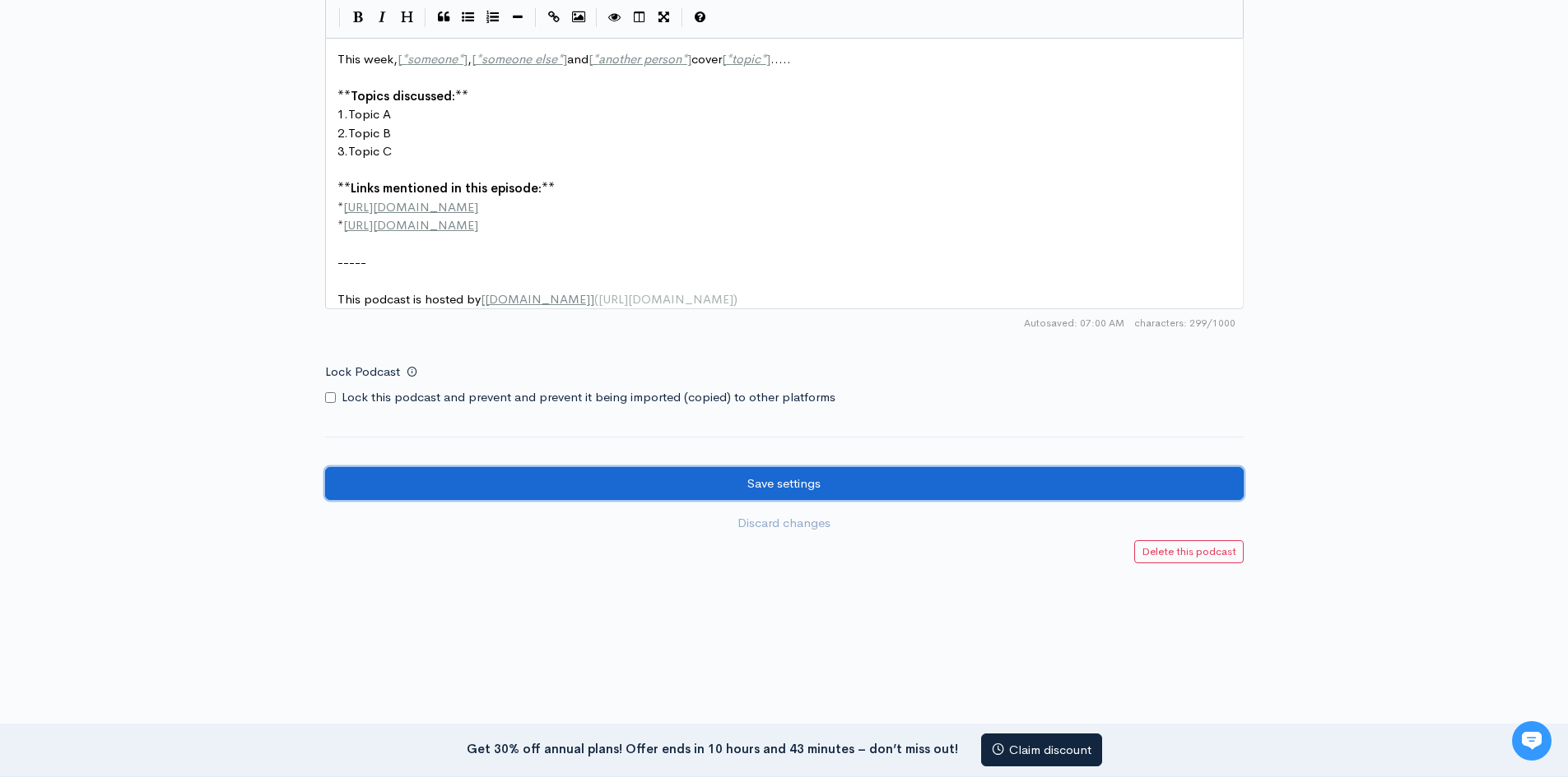
click at [875, 487] on input "Save settings" at bounding box center [784, 483] width 919 height 34
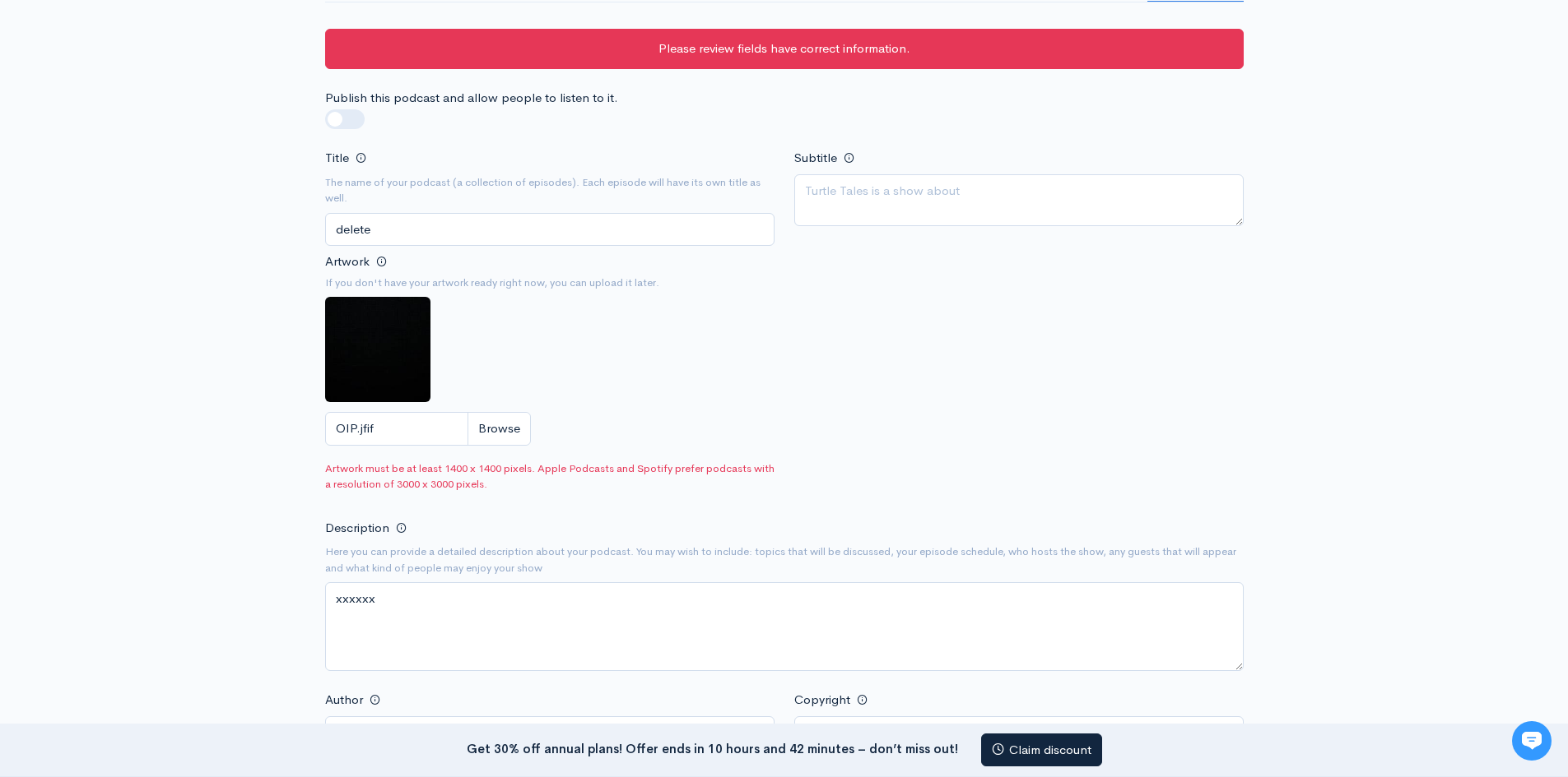
scroll to position [116, 0]
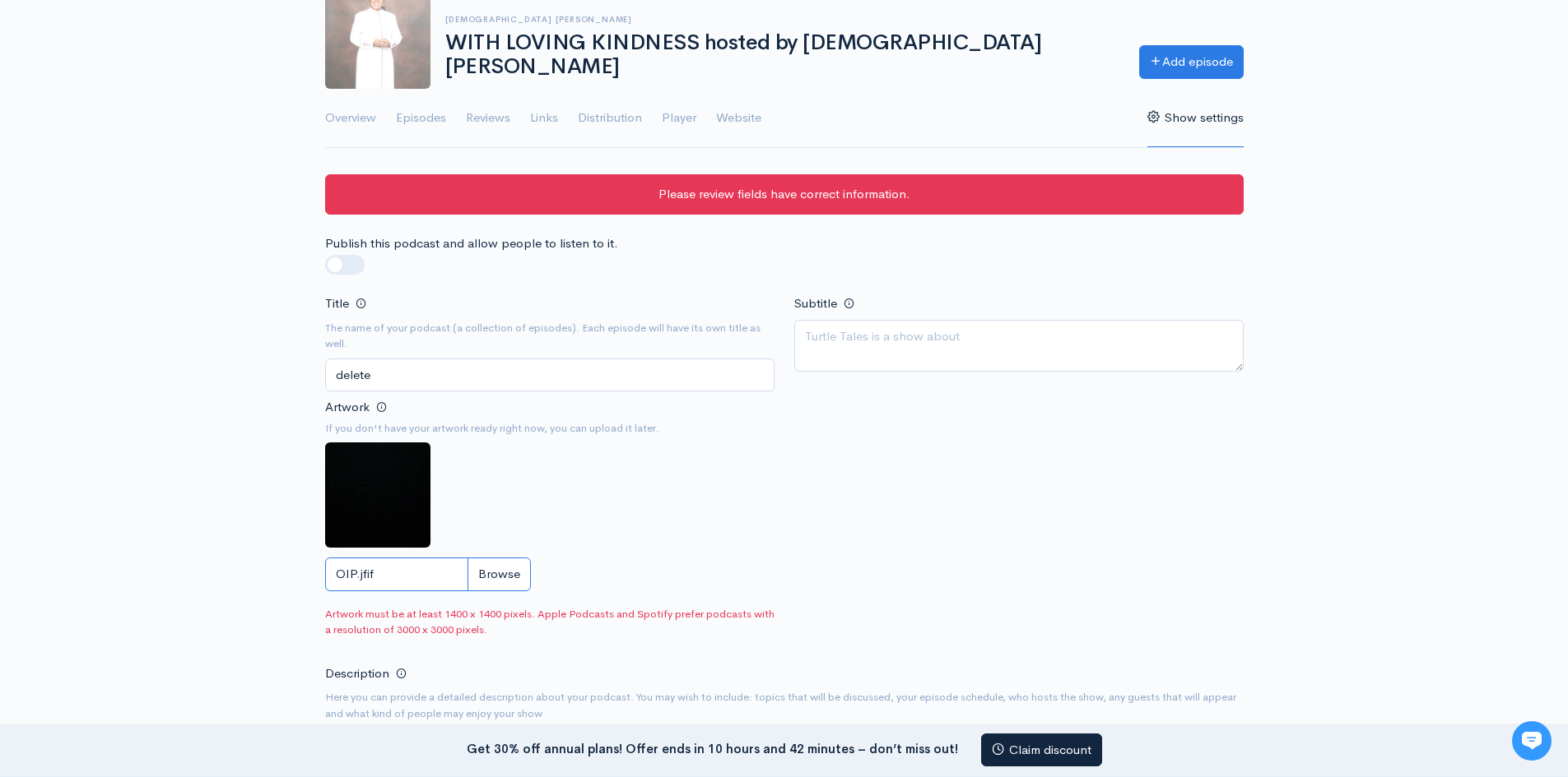
click at [489, 575] on input "OIP.jfif" at bounding box center [427, 575] width 205 height 34
type input "C:\fakepath\OIP.jpg"
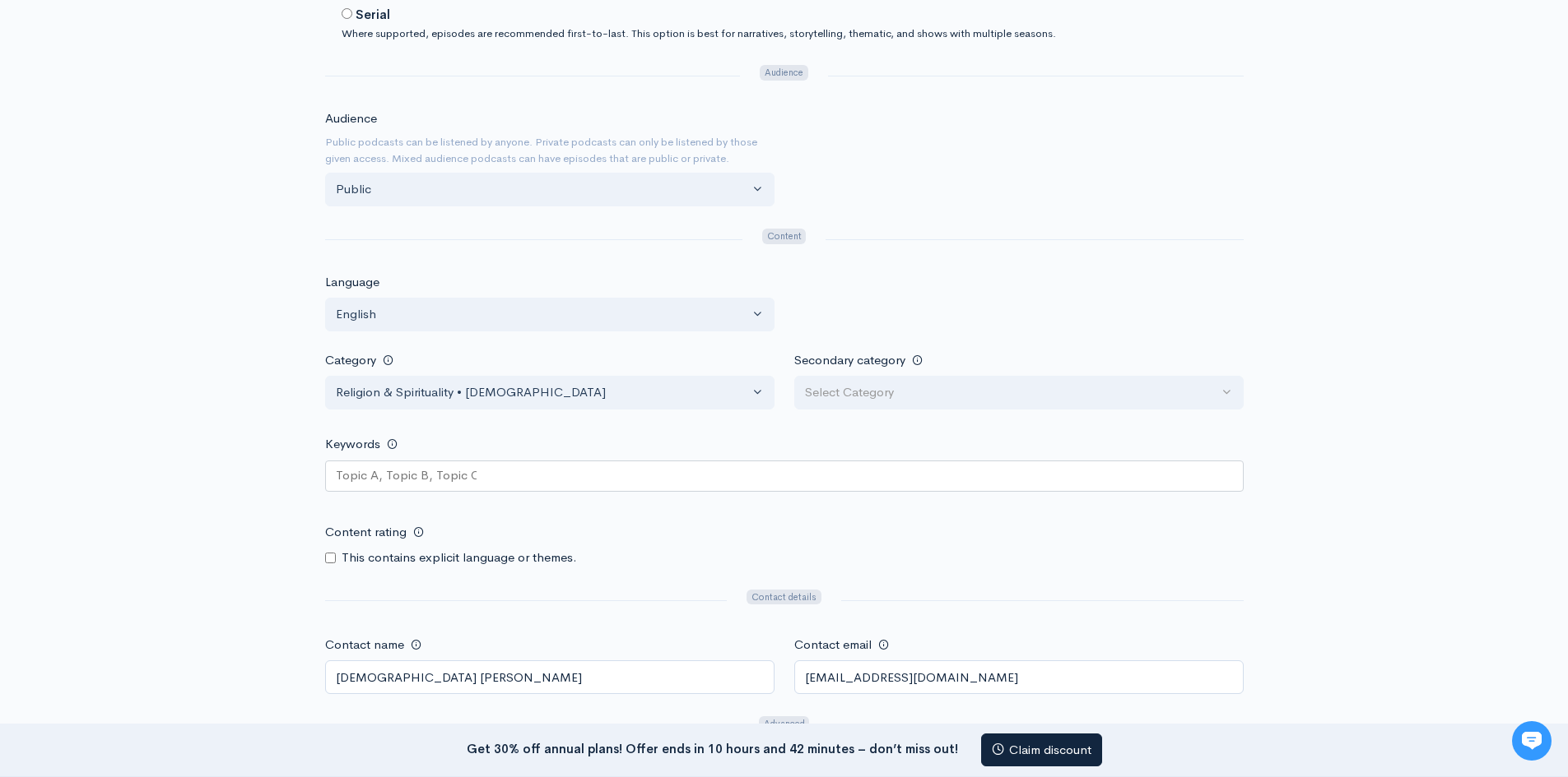
scroll to position [2028, 0]
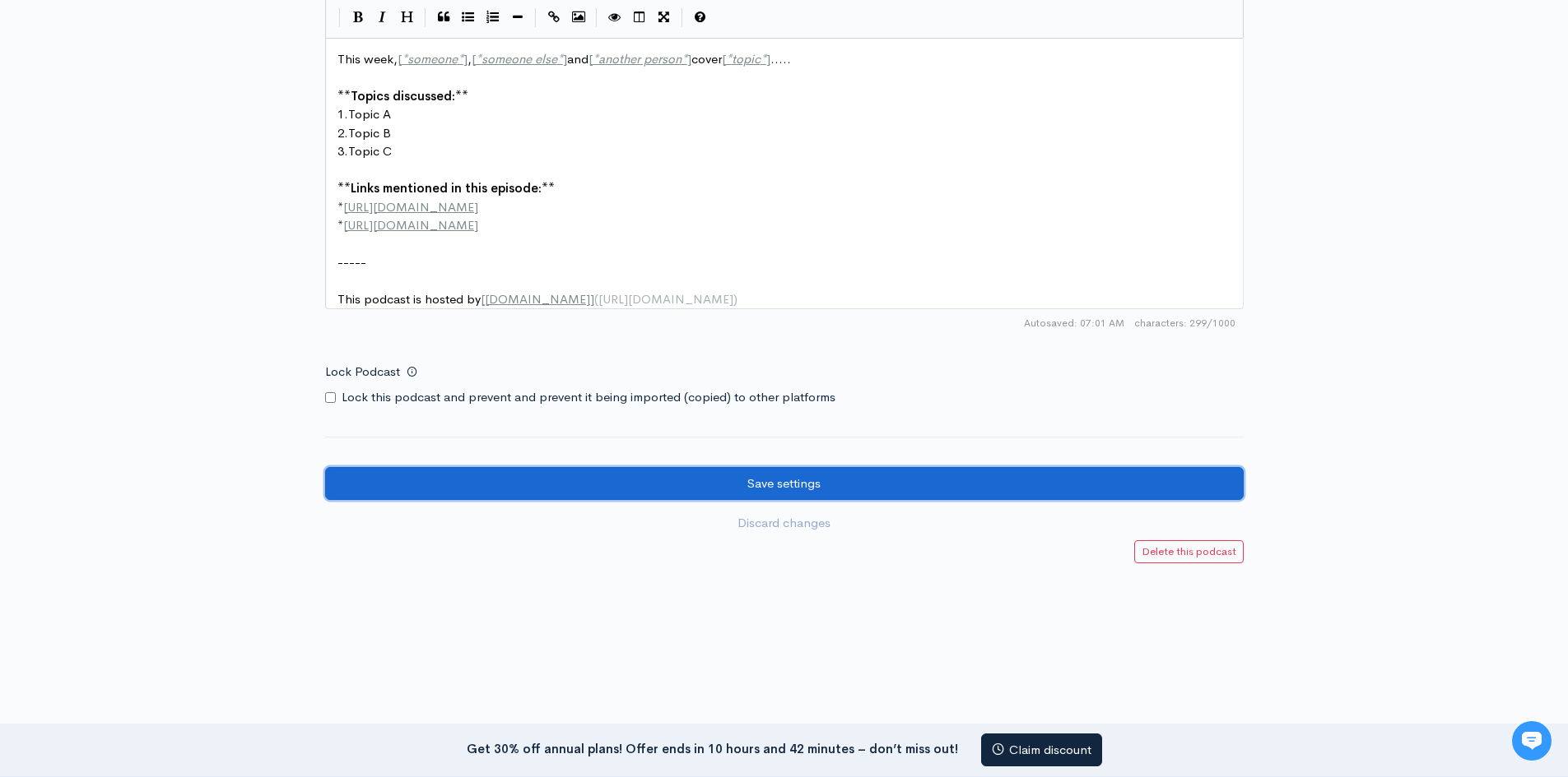
click at [817, 486] on input "Save settings" at bounding box center [784, 483] width 919 height 34
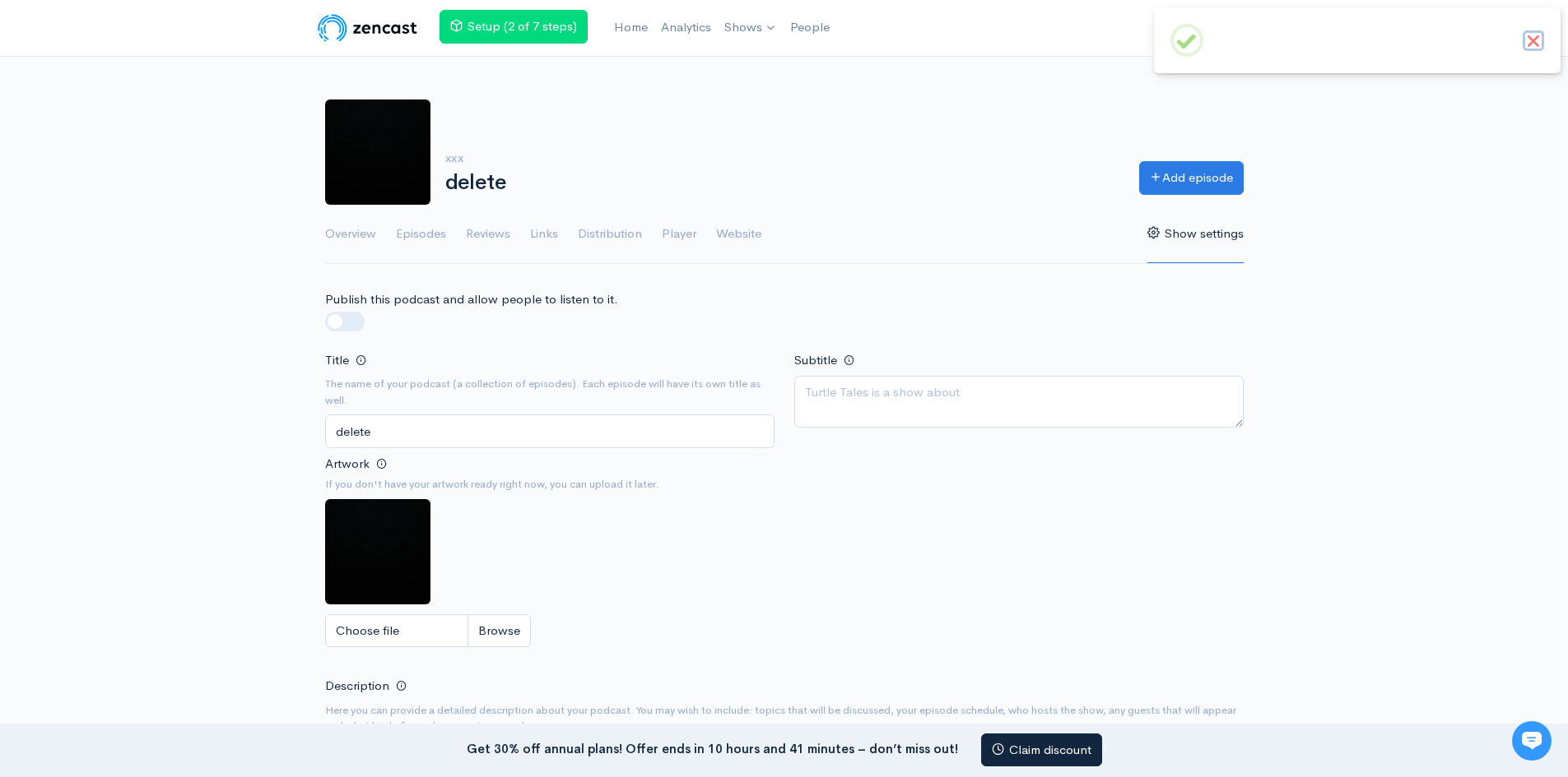
click at [1528, 41] on button "×" at bounding box center [1533, 41] width 21 height 21
click at [1235, 34] on img at bounding box center [1232, 28] width 33 height 33
click at [1192, 60] on link "Your profile" at bounding box center [1175, 66] width 155 height 29
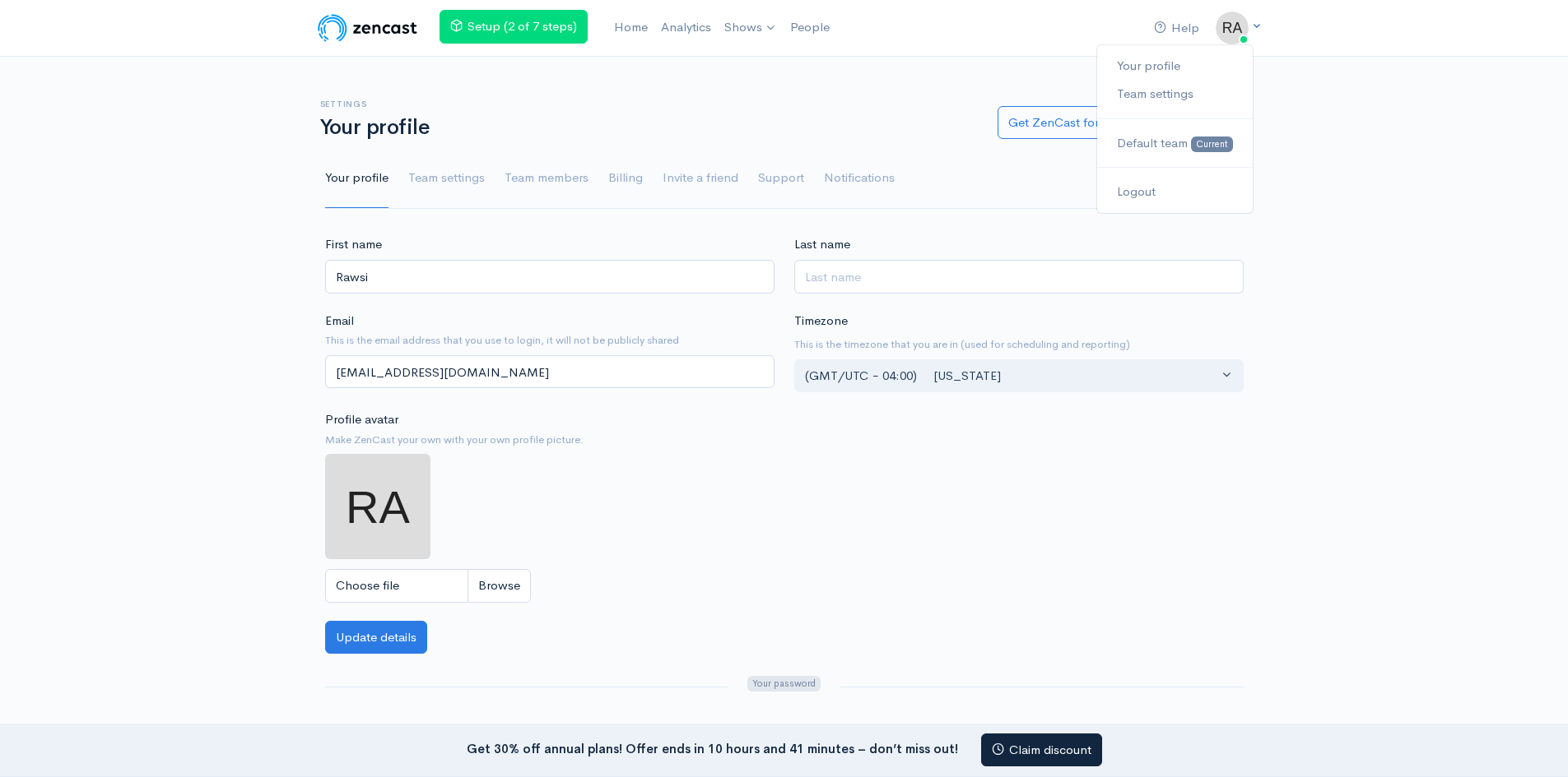
click at [1257, 26] on icon at bounding box center [1256, 25] width 11 height 11
click at [1153, 183] on link "Logout" at bounding box center [1175, 192] width 155 height 29
